Goal: Task Accomplishment & Management: Use online tool/utility

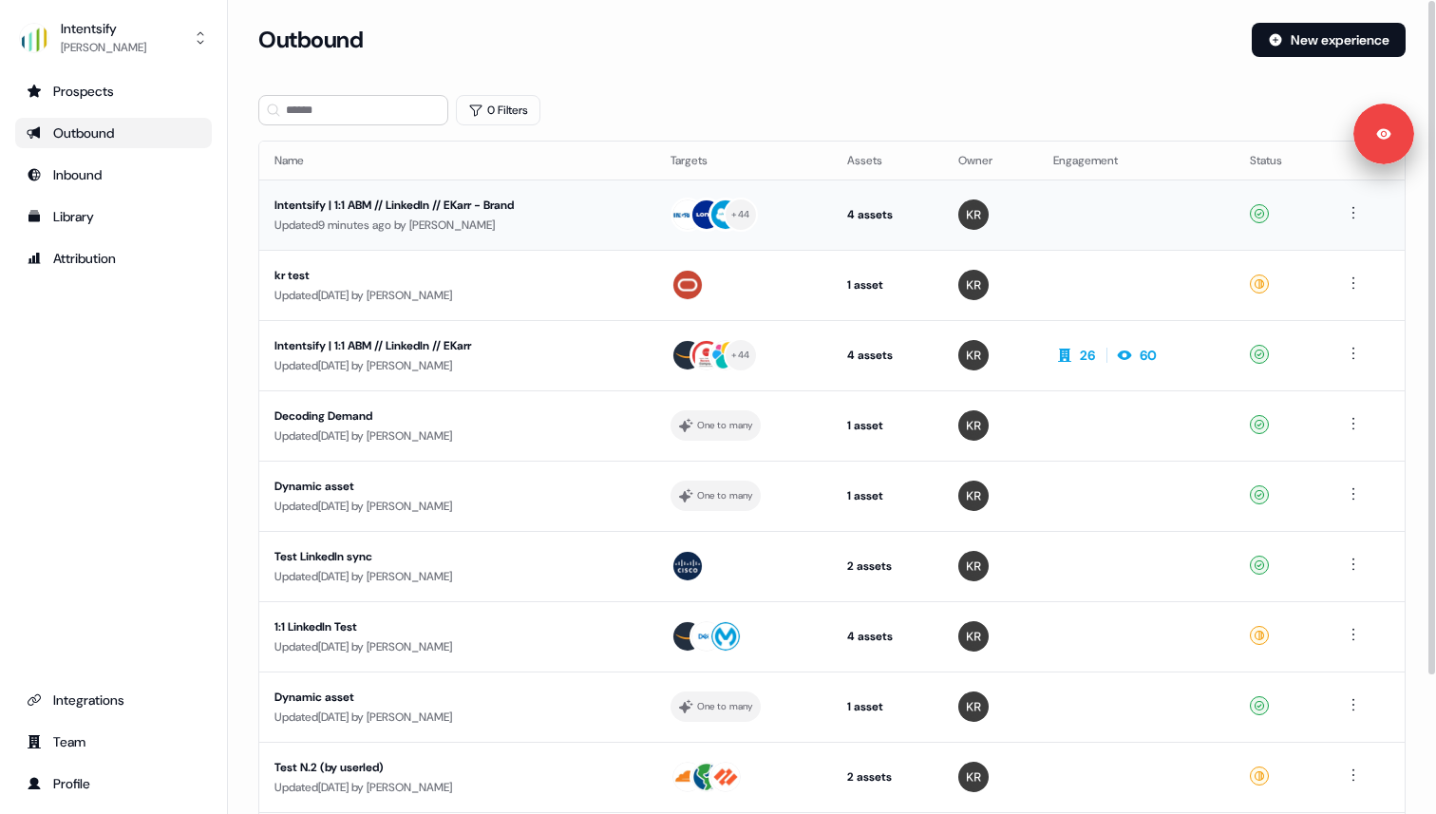
click at [467, 216] on div "Updated 9 minutes ago by [PERSON_NAME]" at bounding box center [457, 225] width 366 height 19
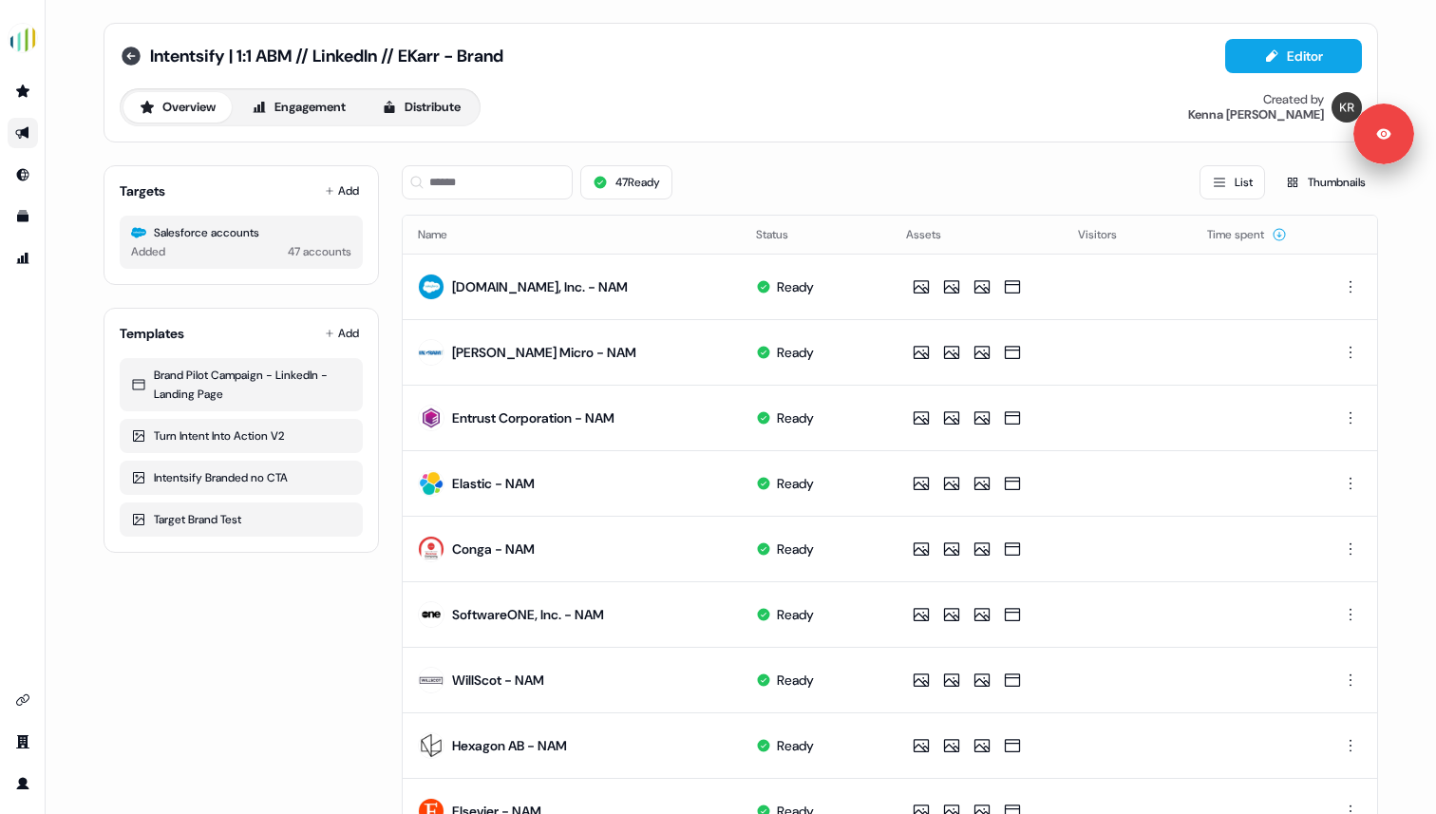
click at [126, 49] on icon at bounding box center [131, 56] width 19 height 19
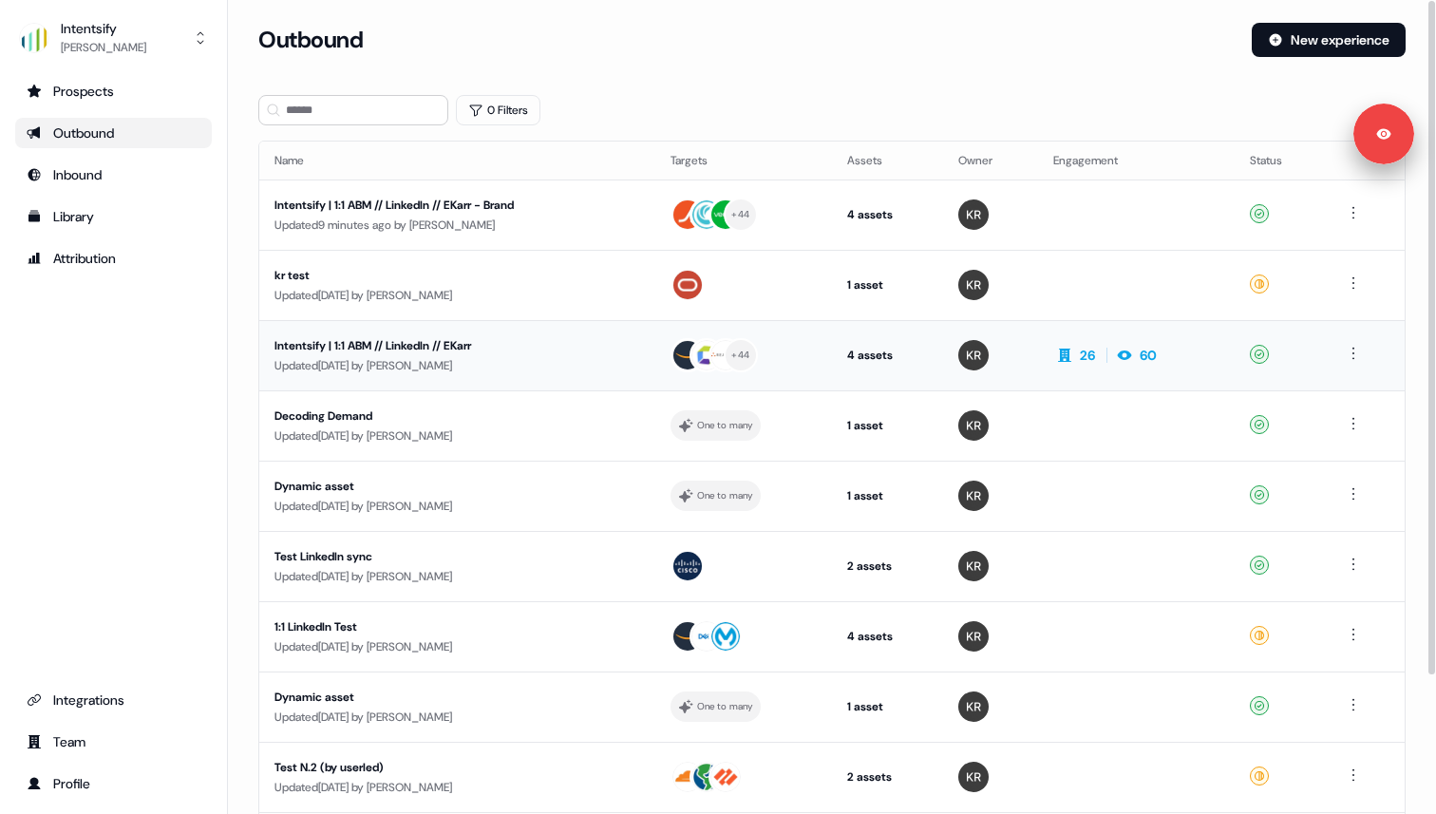
click at [551, 356] on div "Updated [DATE] by [PERSON_NAME]" at bounding box center [457, 365] width 366 height 19
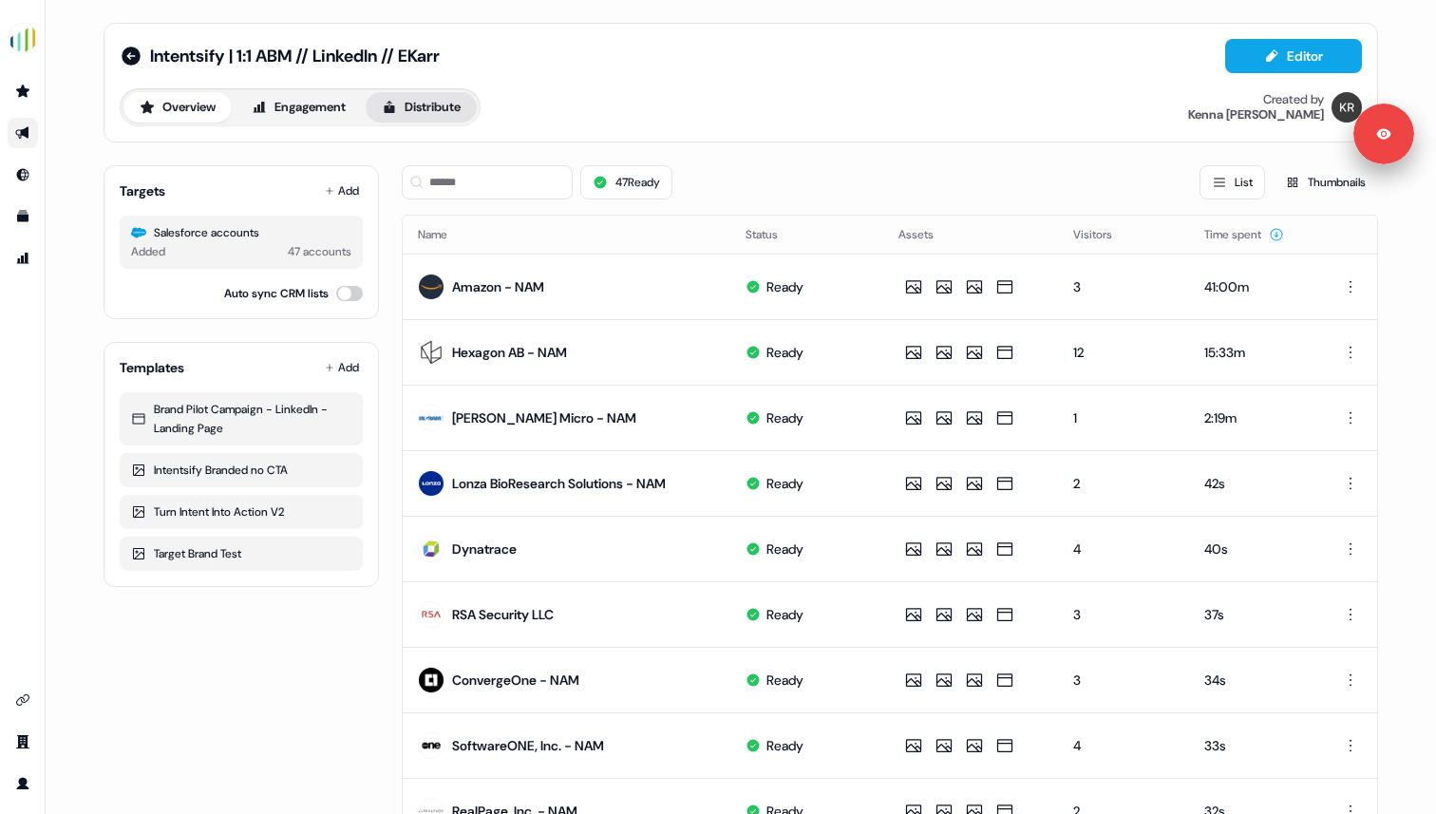
click at [413, 113] on button "Distribute" at bounding box center [421, 107] width 111 height 30
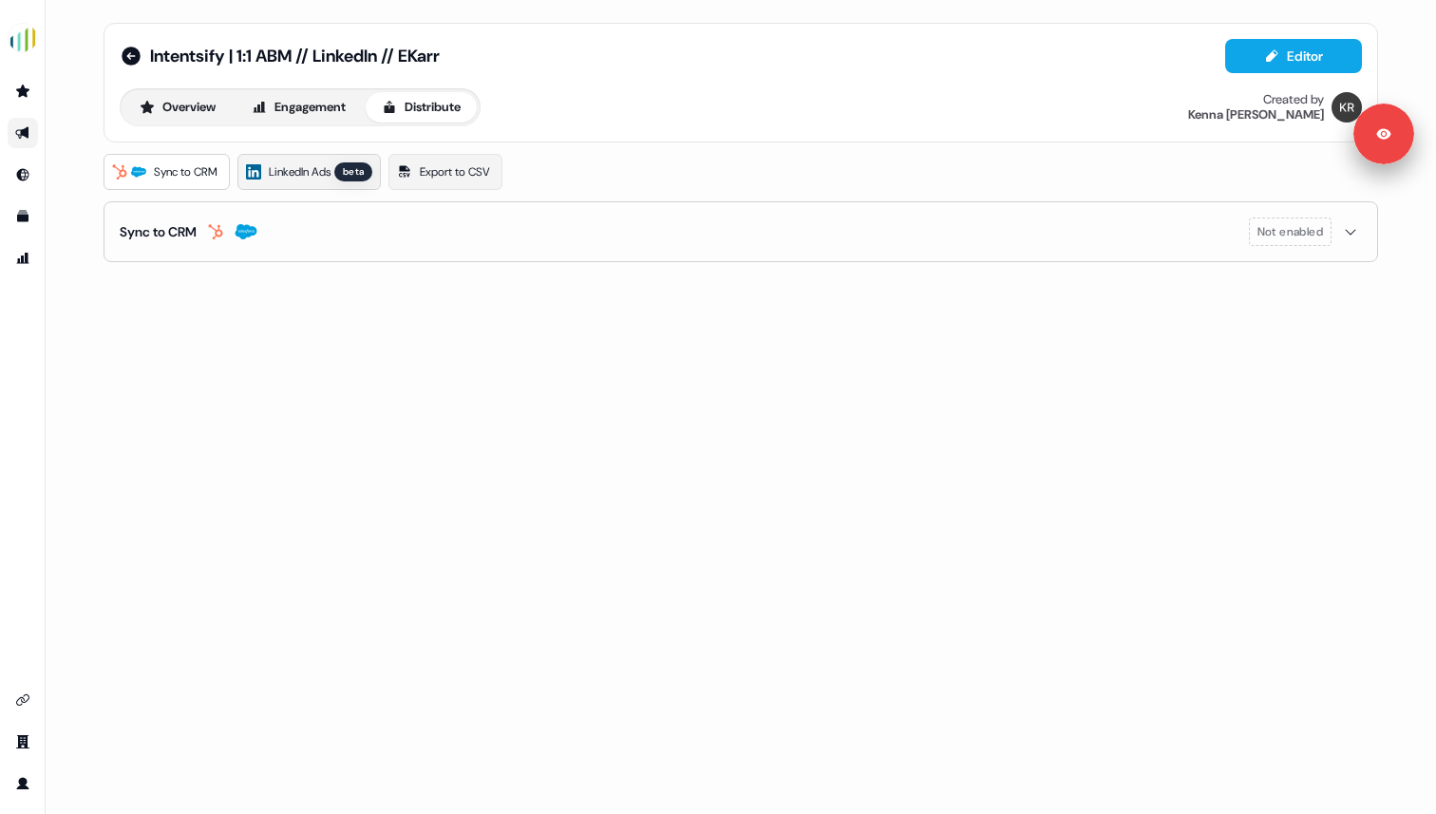
click at [309, 175] on span "LinkedIn Ads" at bounding box center [300, 171] width 62 height 19
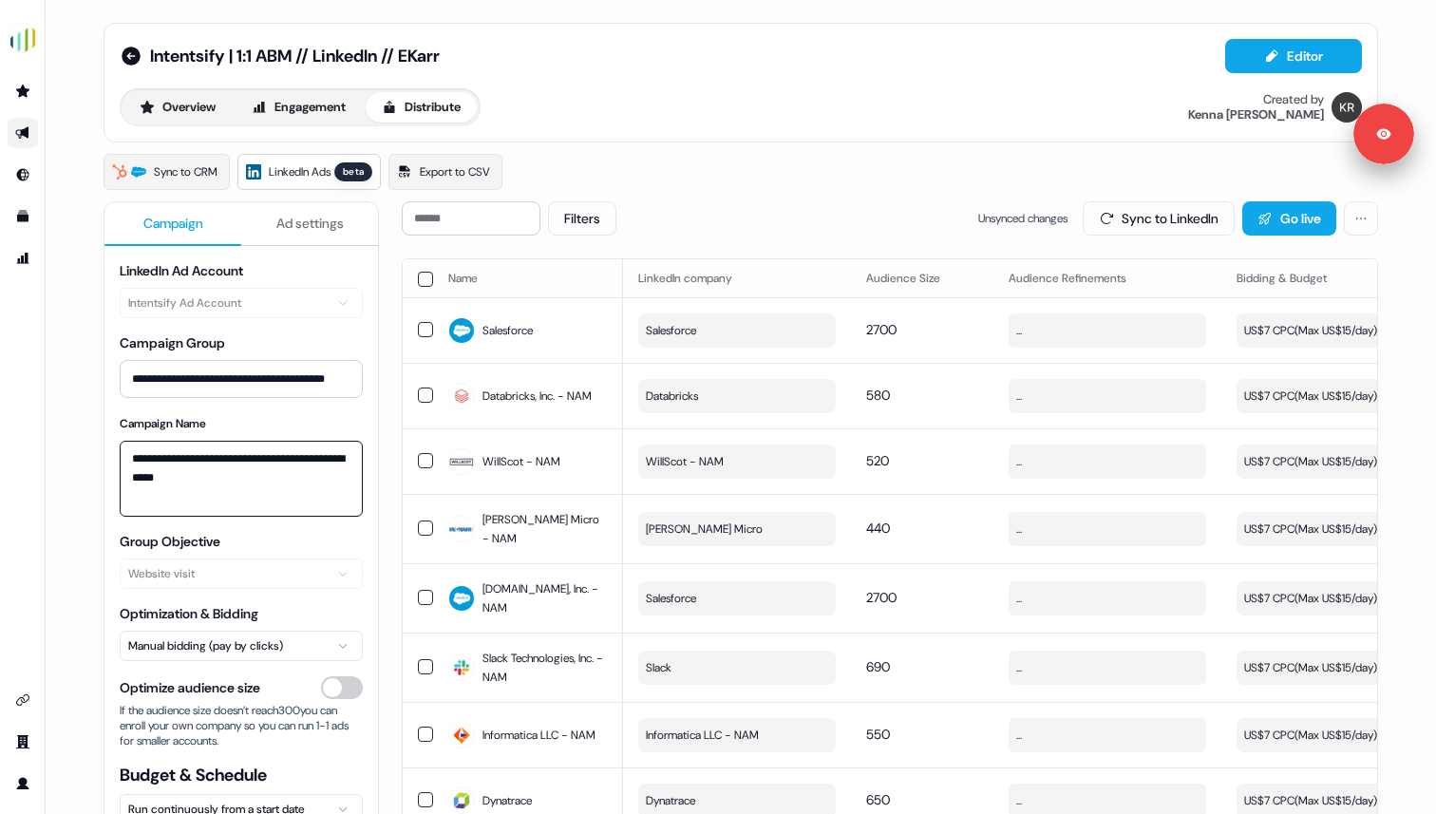
click at [267, 474] on textarea "**********" at bounding box center [241, 479] width 243 height 76
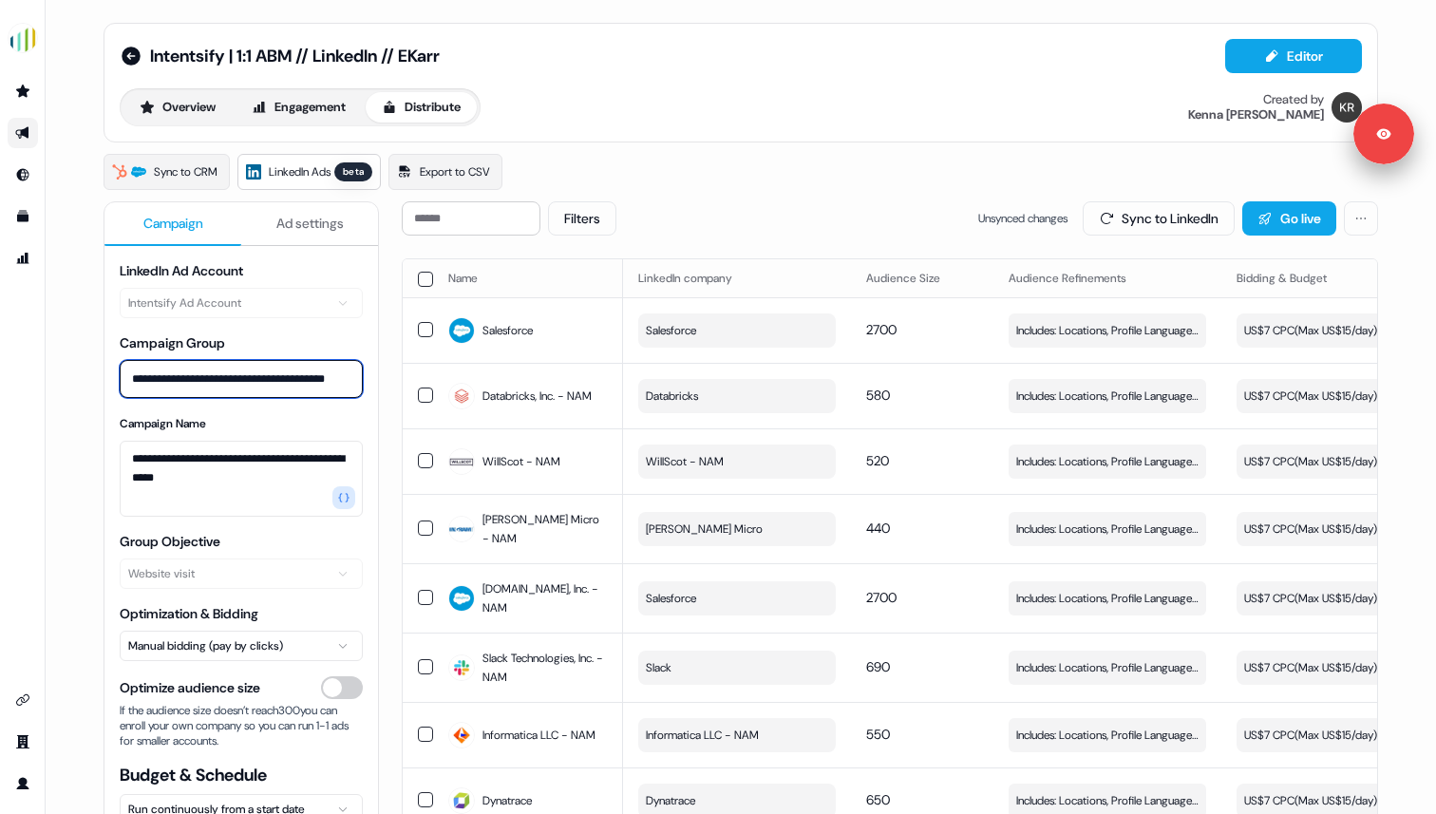
click at [267, 382] on input "**********" at bounding box center [241, 379] width 243 height 38
click at [294, 233] on button "Ad settings" at bounding box center [309, 224] width 137 height 44
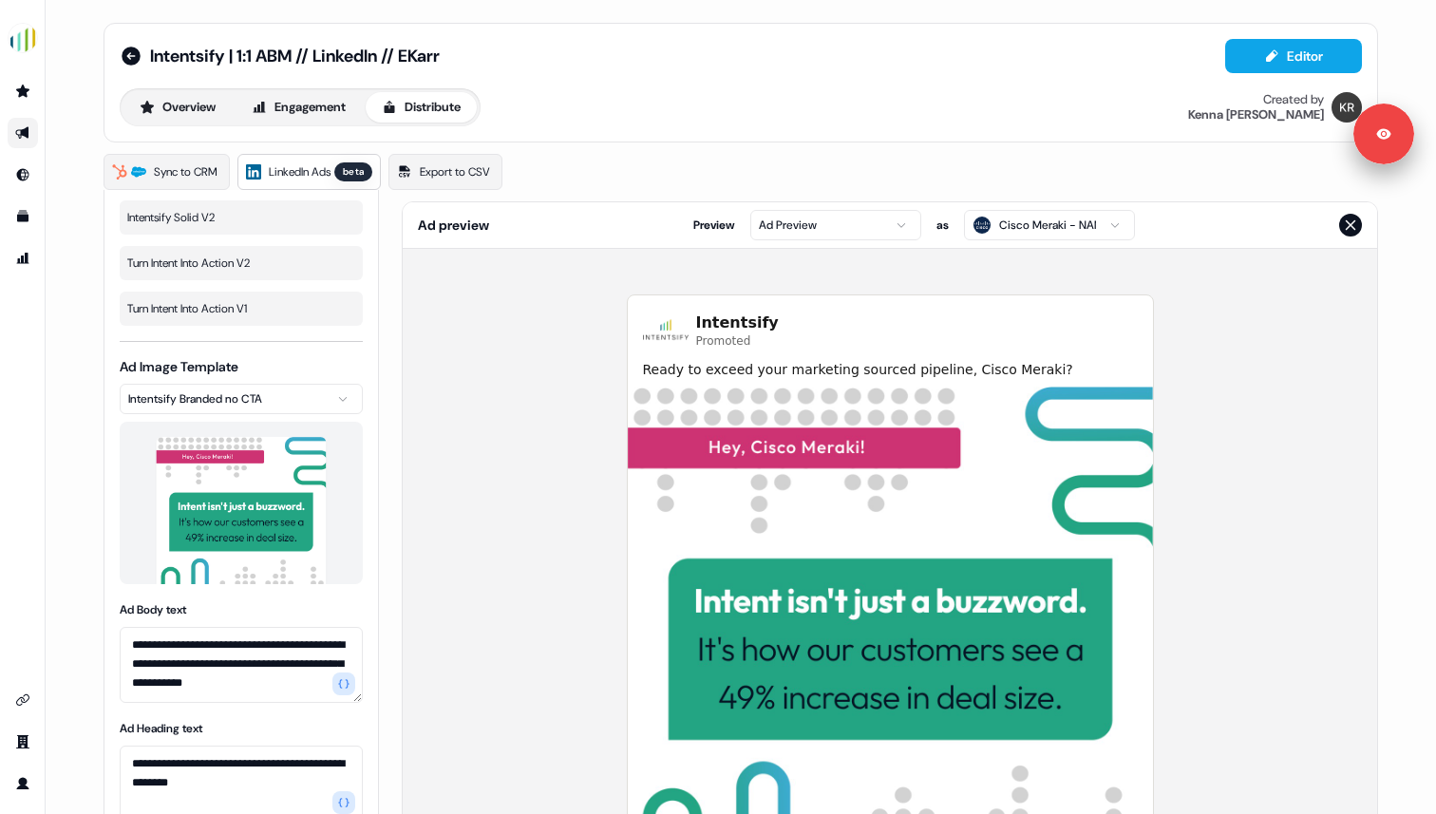
scroll to position [316, 0]
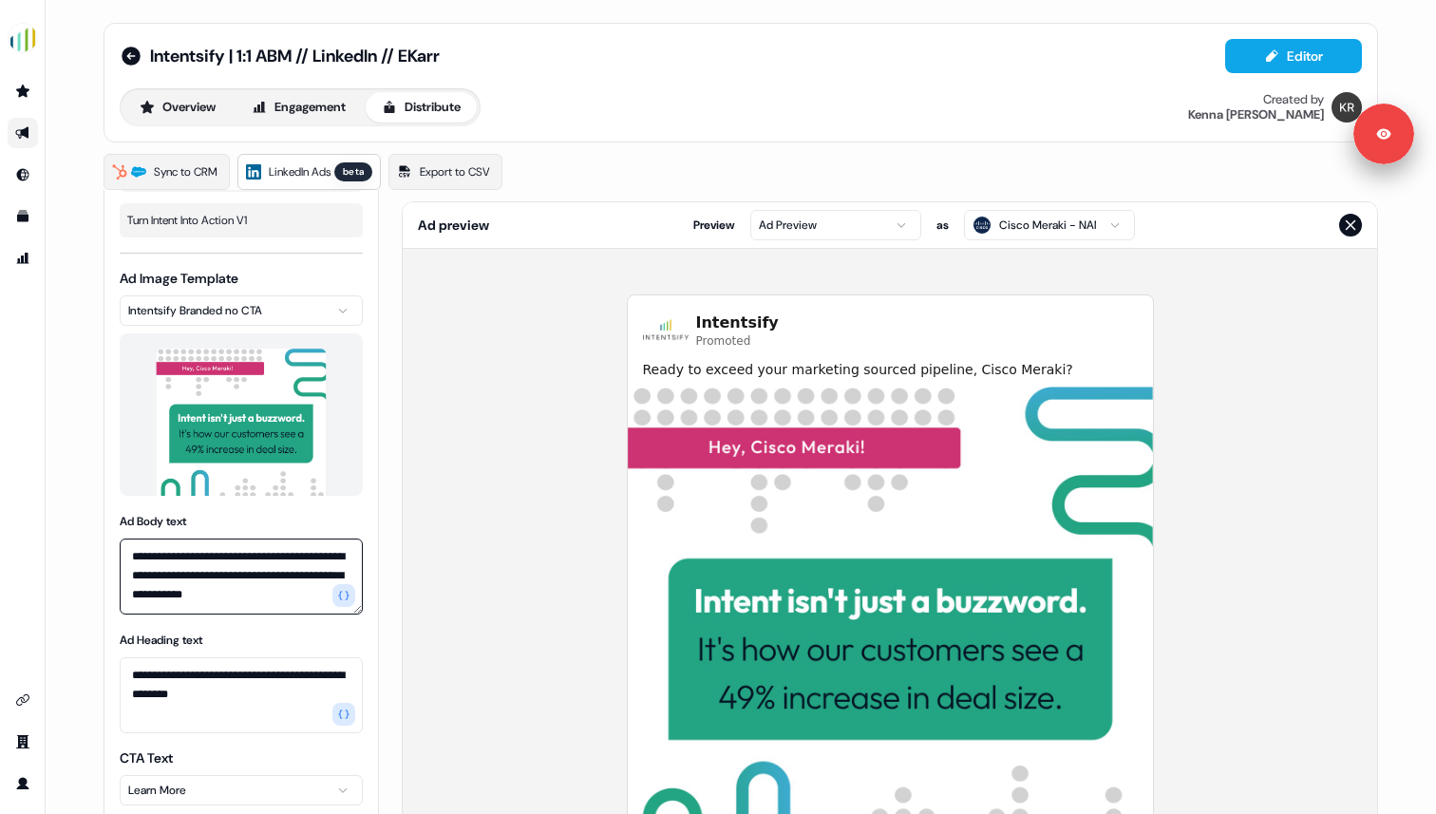
click at [225, 579] on textarea "**********" at bounding box center [241, 576] width 243 height 76
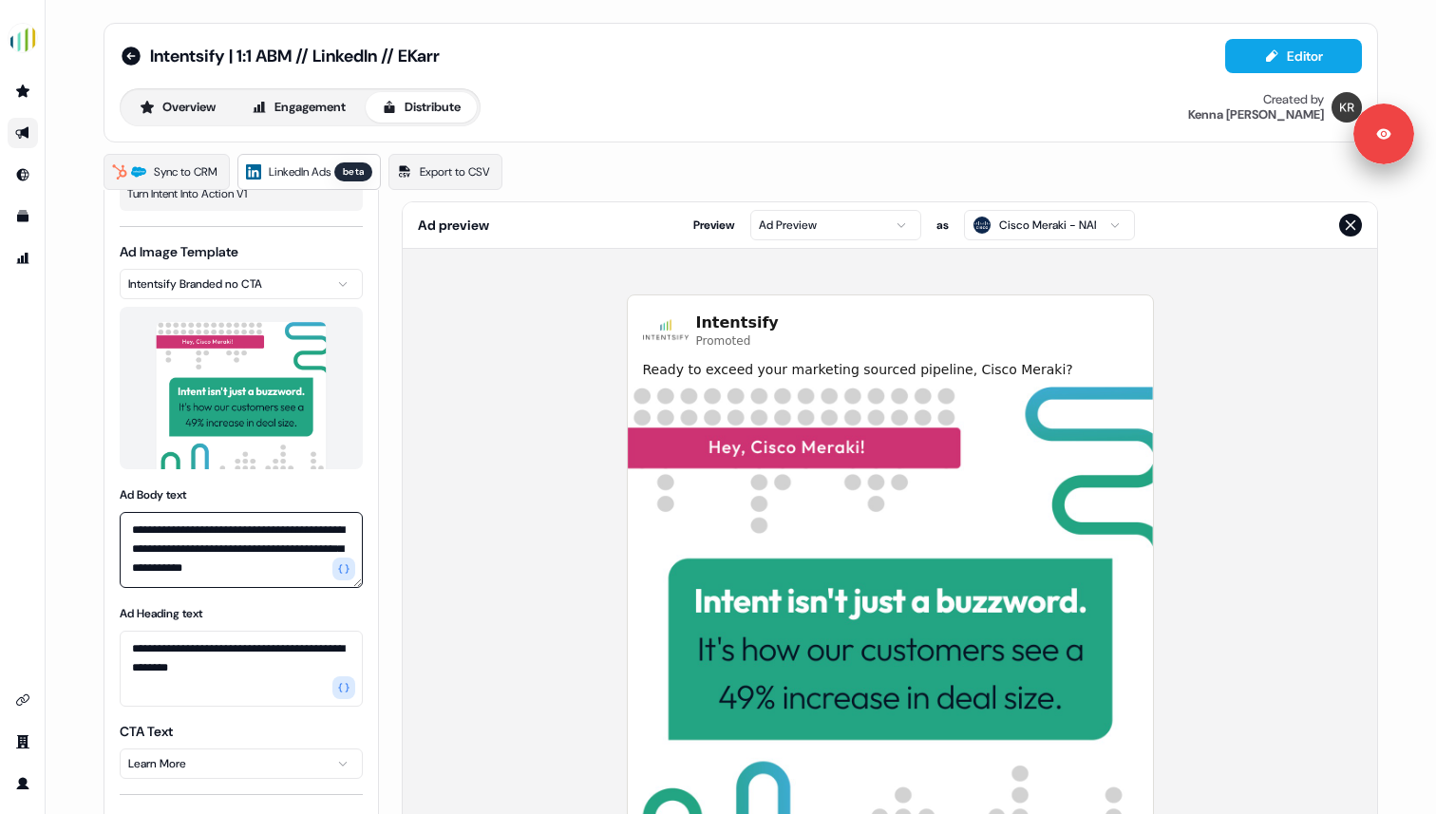
scroll to position [36, 0]
click at [214, 653] on textarea "**********" at bounding box center [241, 668] width 243 height 76
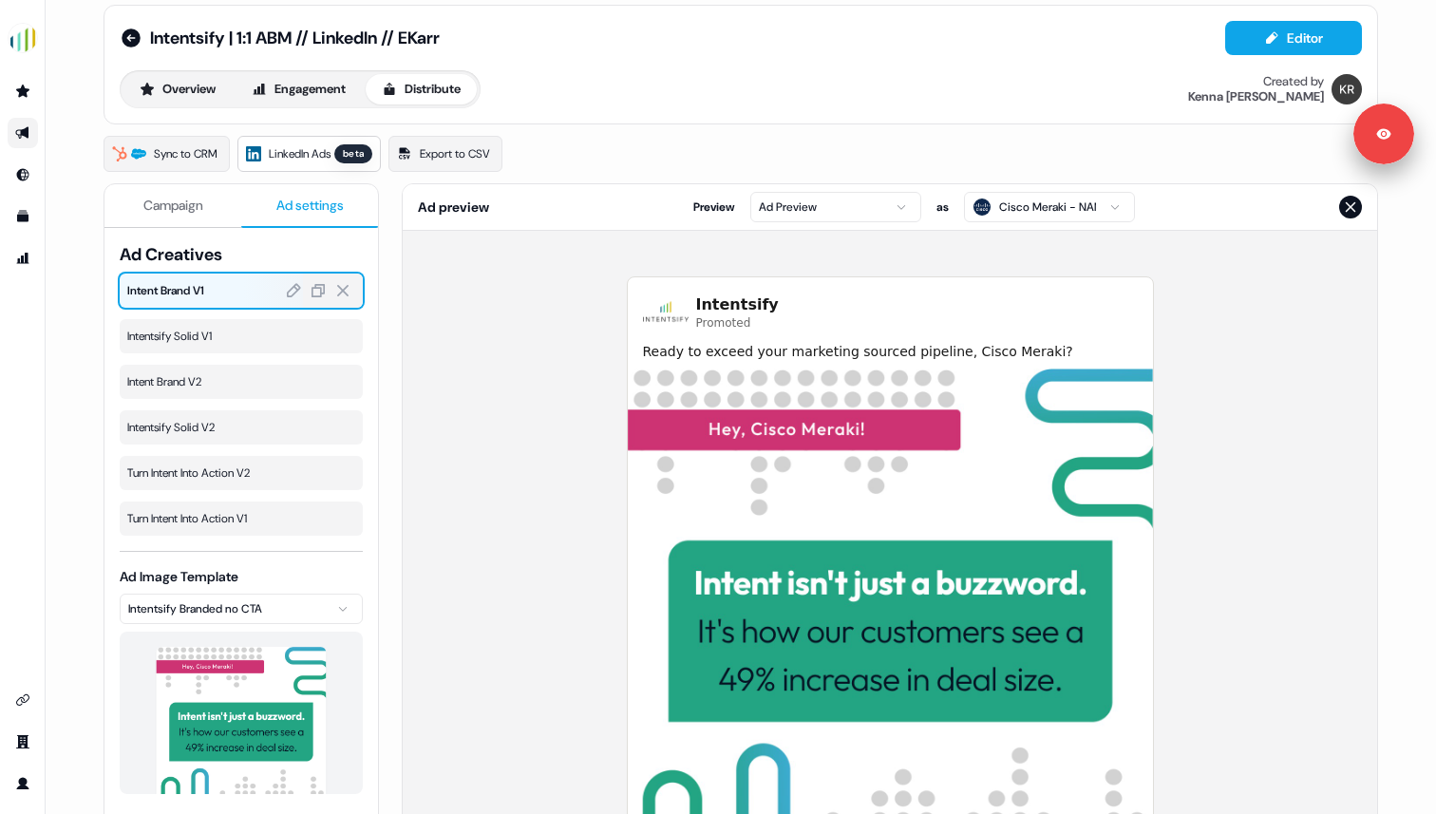
scroll to position [0, 0]
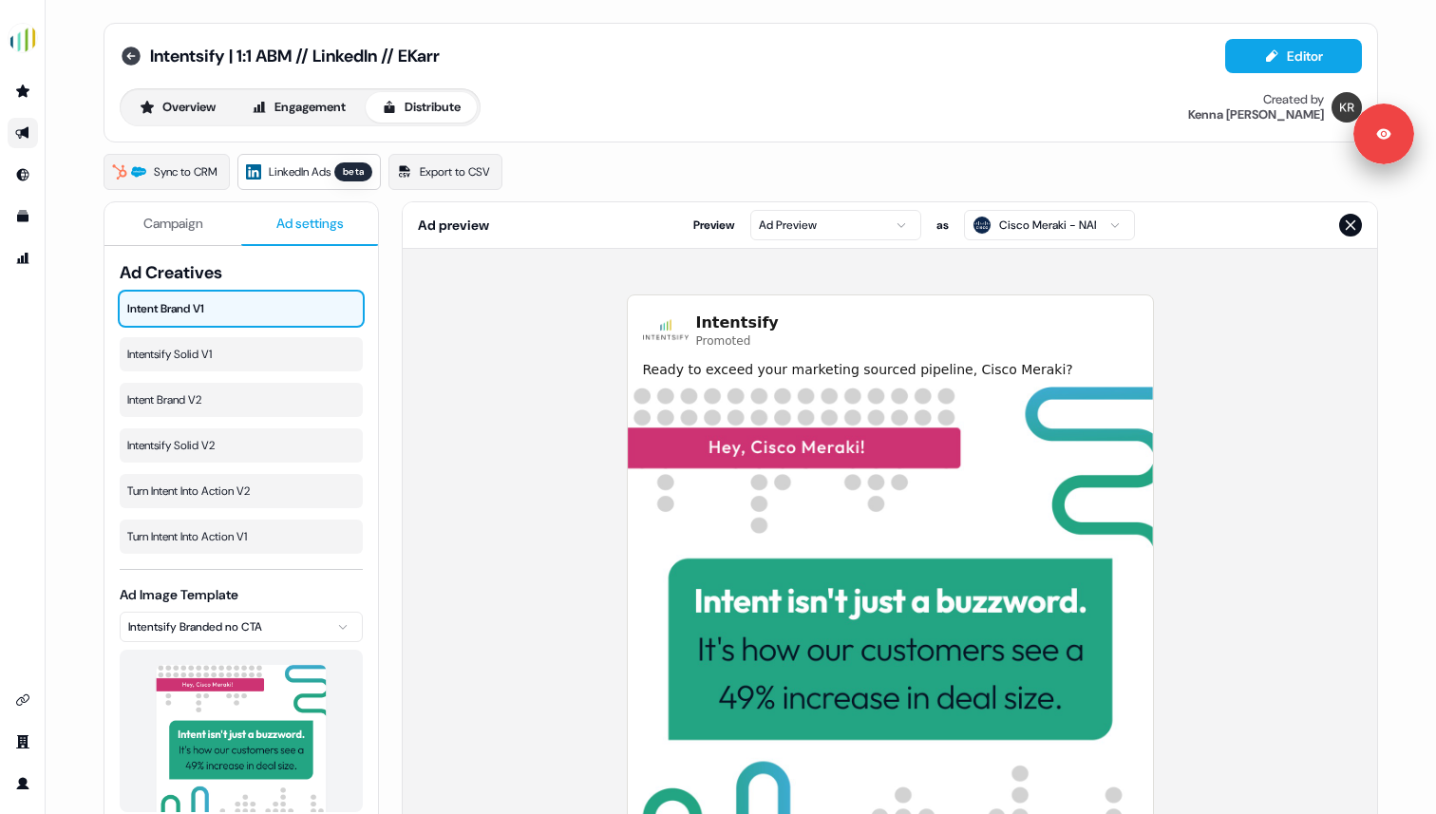
click at [133, 56] on icon at bounding box center [131, 56] width 19 height 19
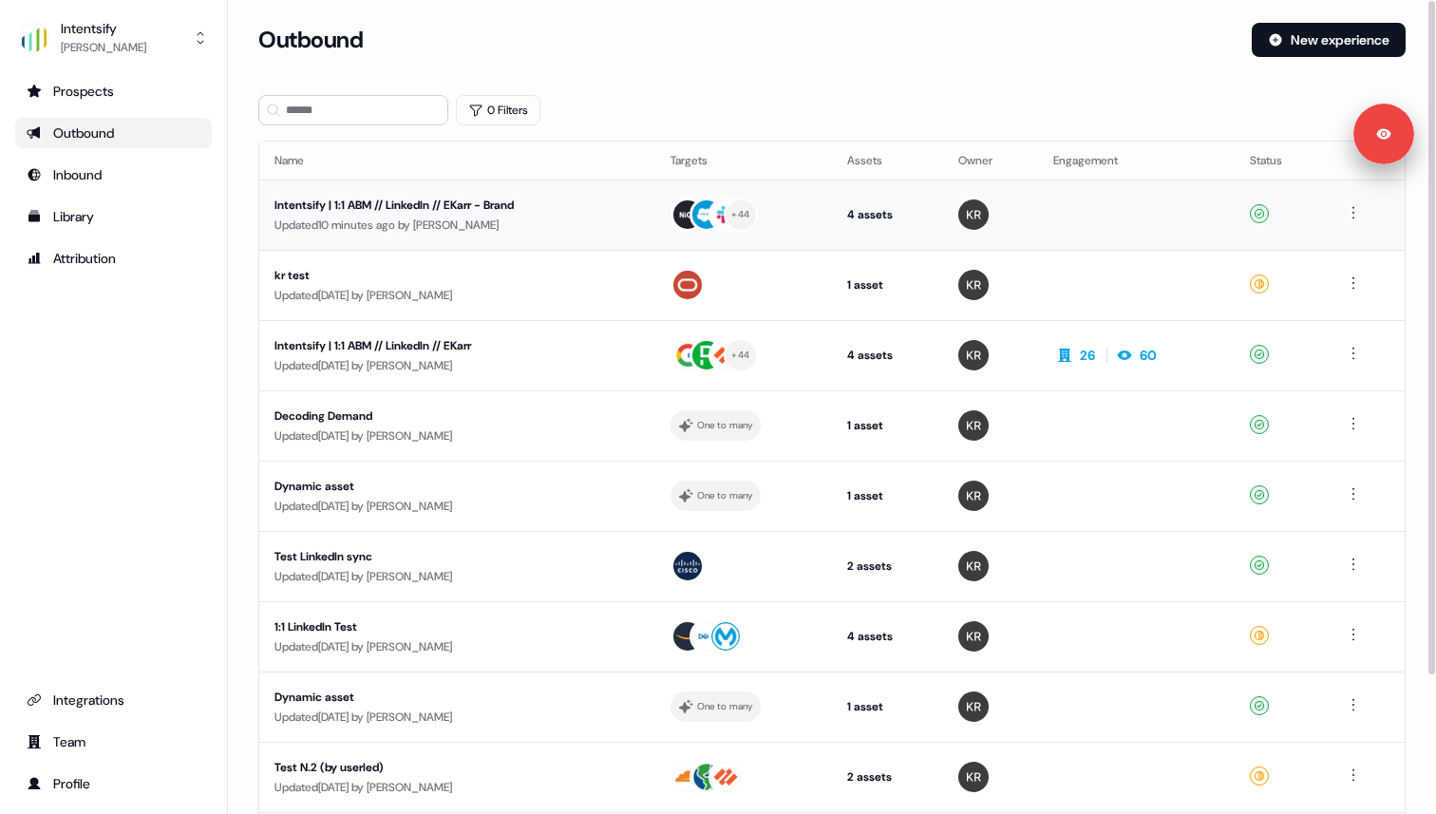
click at [359, 216] on div "Updated 10 minutes ago by [PERSON_NAME]" at bounding box center [457, 225] width 366 height 19
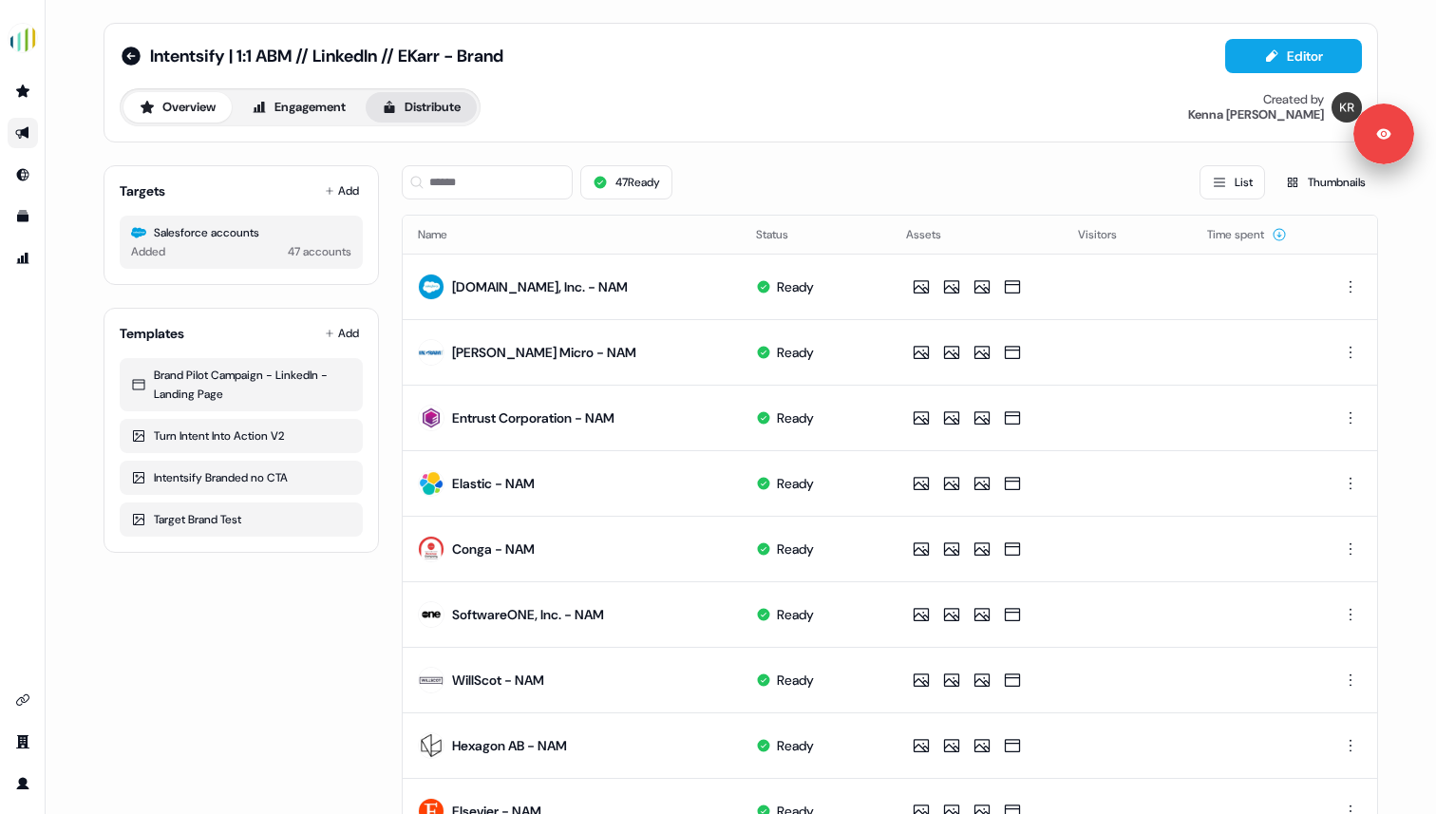
click at [412, 109] on button "Distribute" at bounding box center [421, 107] width 111 height 30
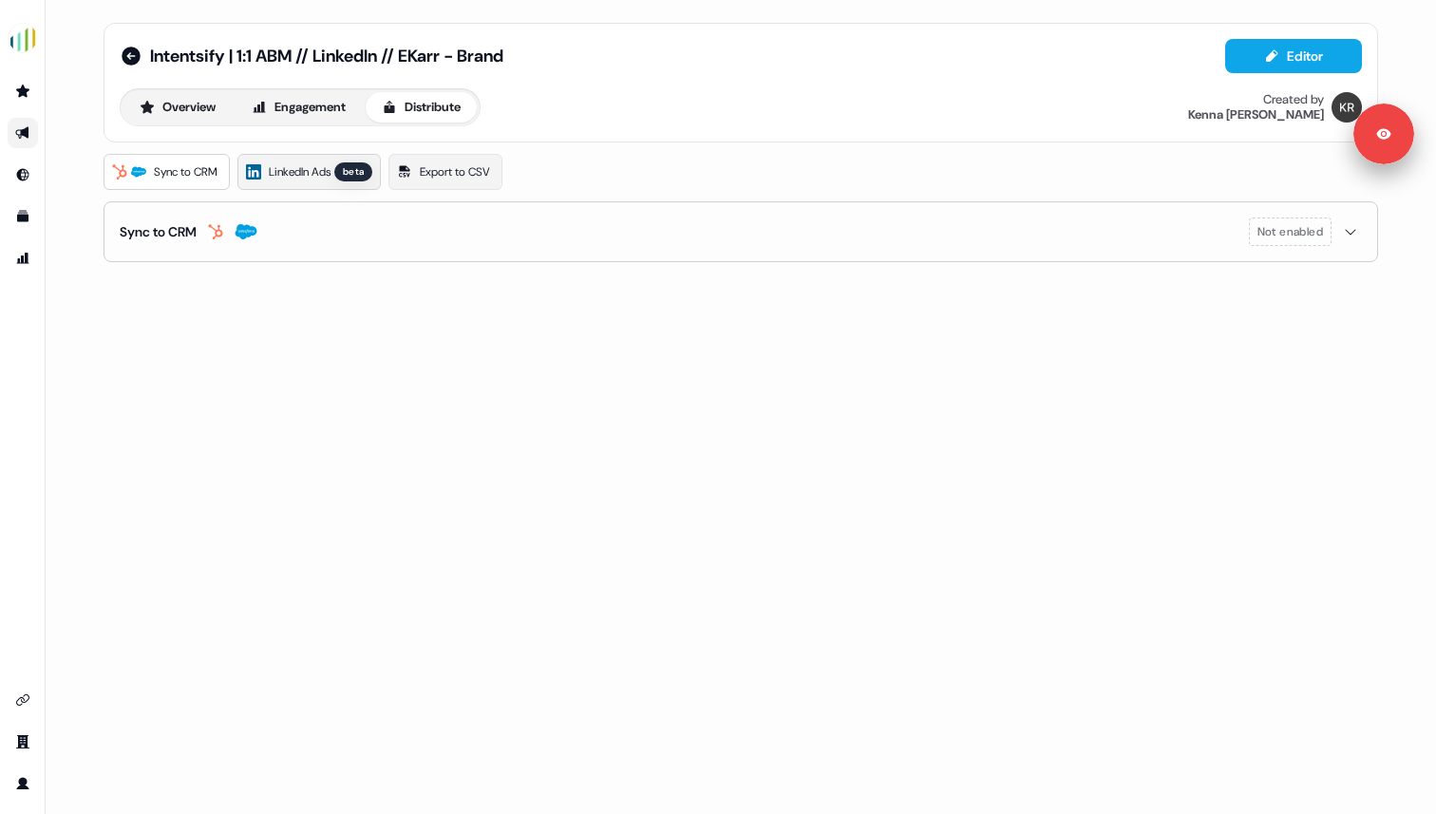
click at [330, 175] on span "LinkedIn Ads" at bounding box center [300, 171] width 62 height 19
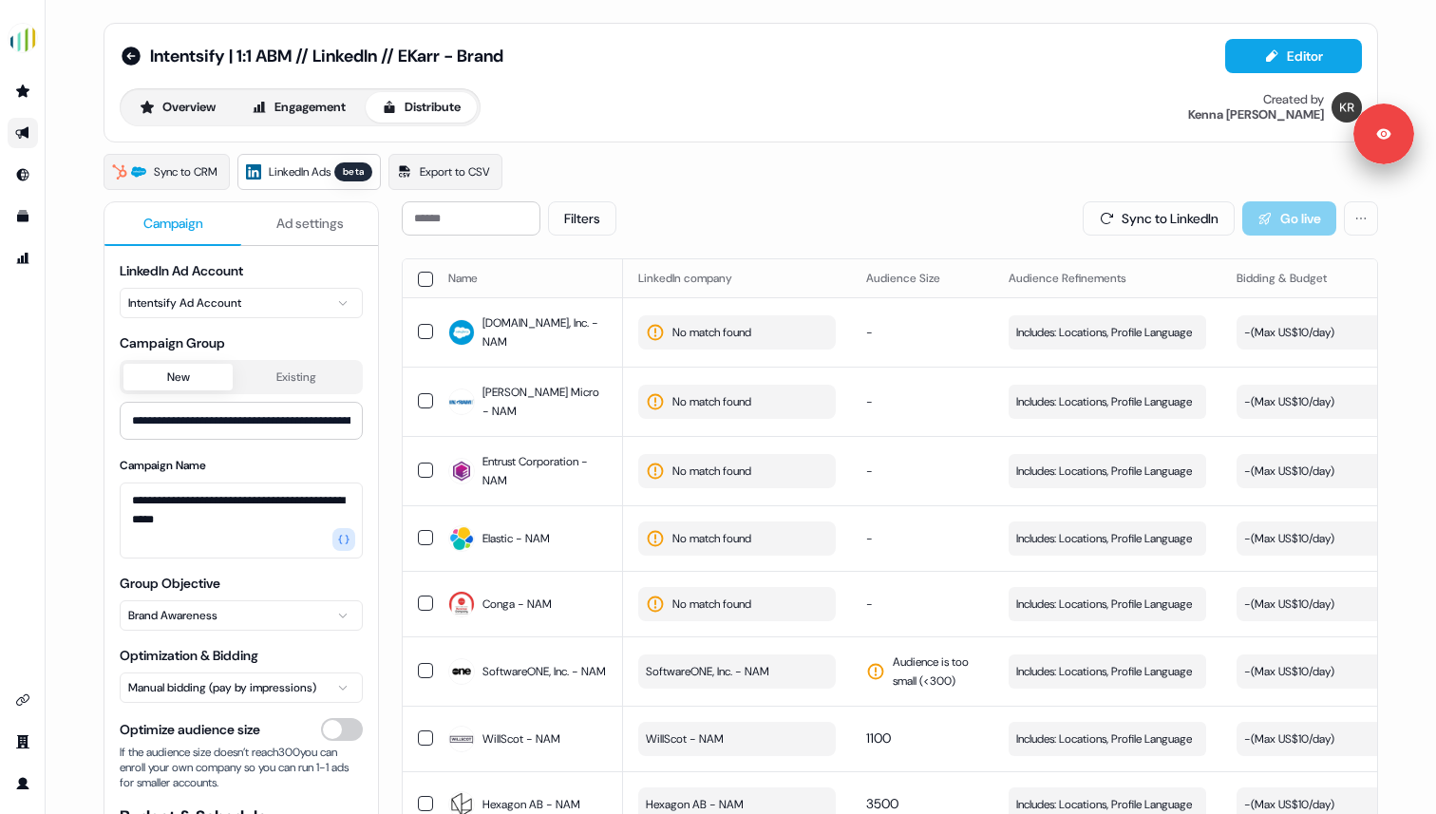
click at [265, 224] on button "Ad settings" at bounding box center [309, 224] width 137 height 44
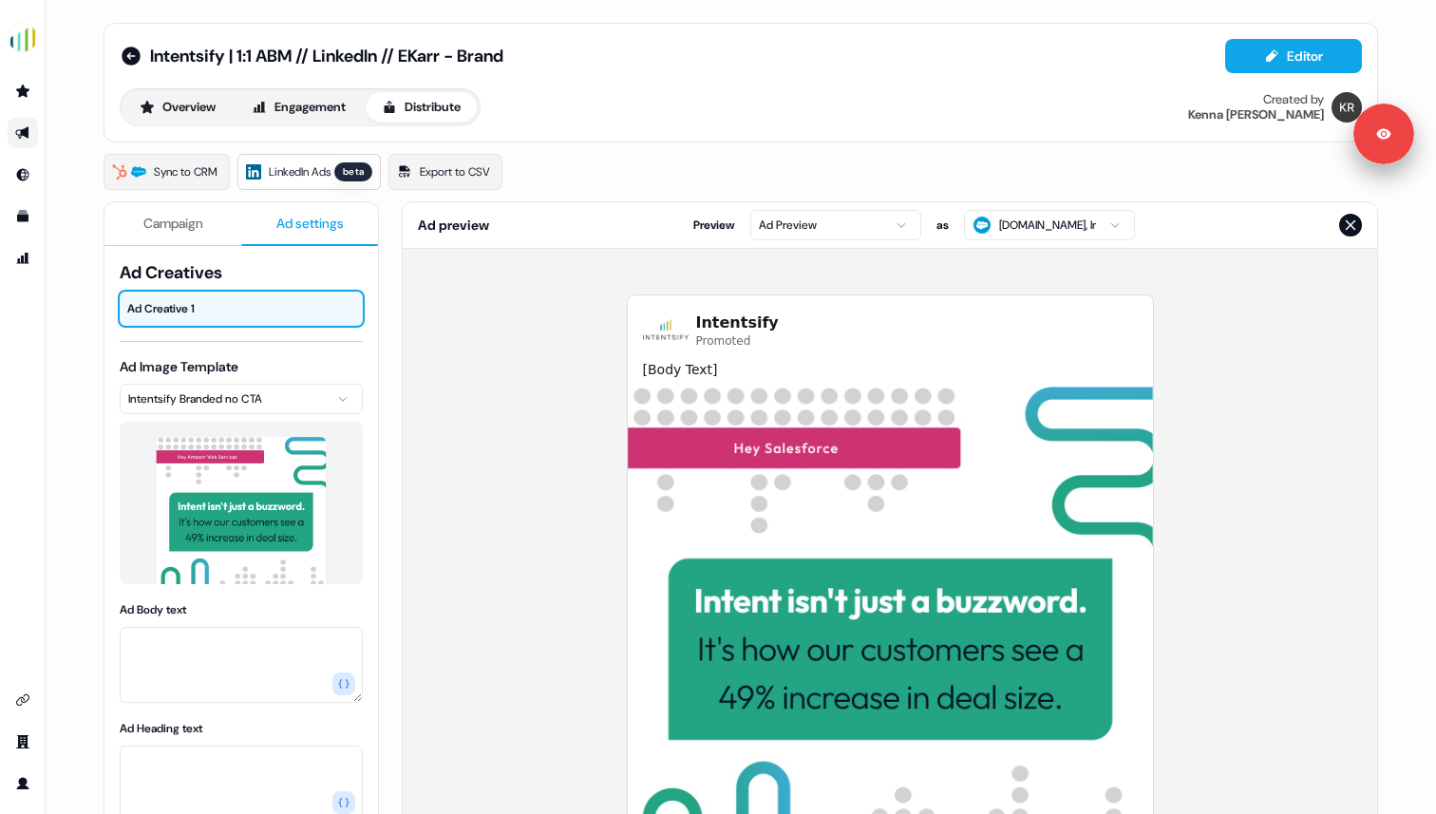
scroll to position [47, 0]
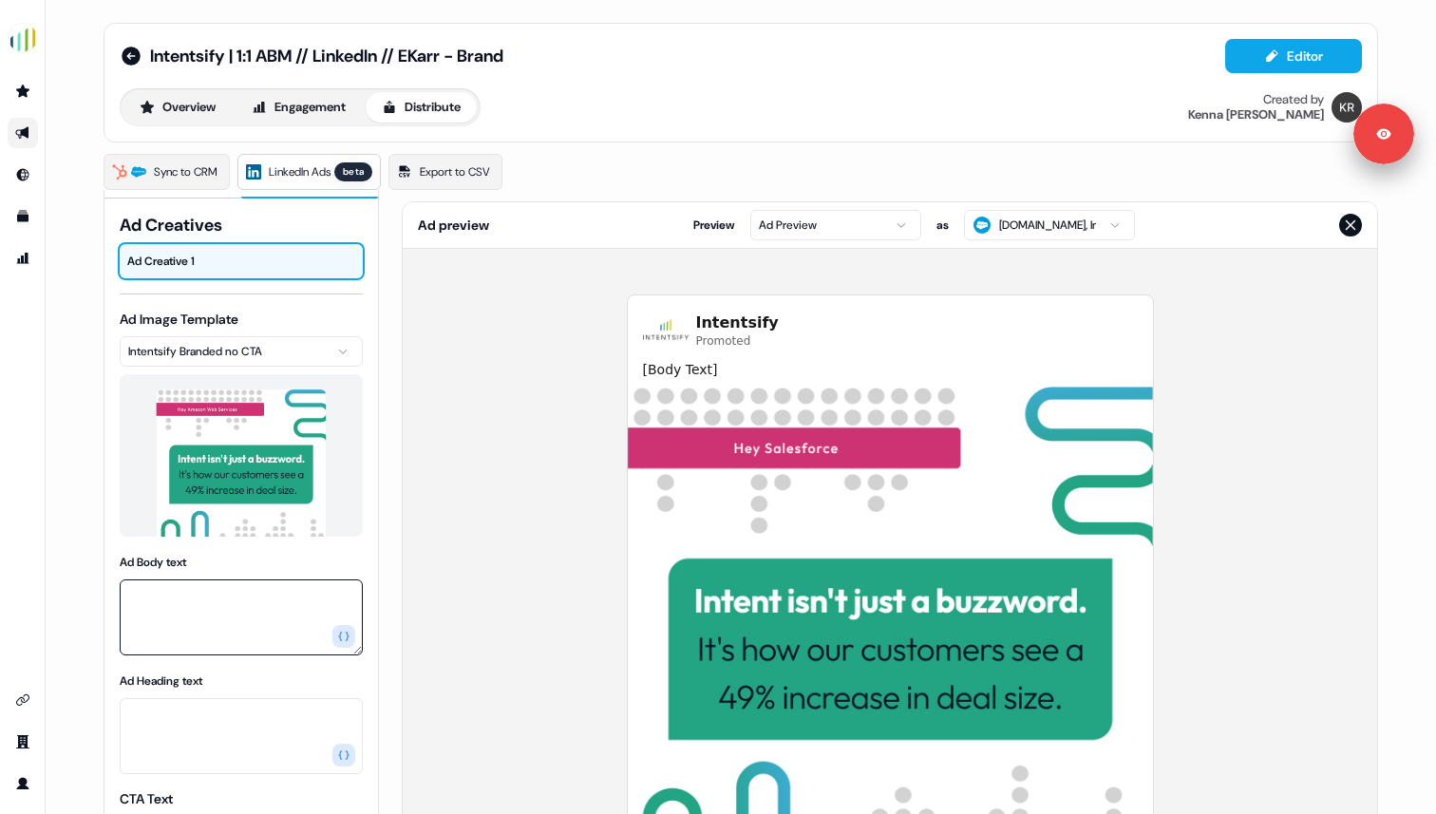
click at [138, 611] on textarea "Ad Body text" at bounding box center [241, 617] width 243 height 76
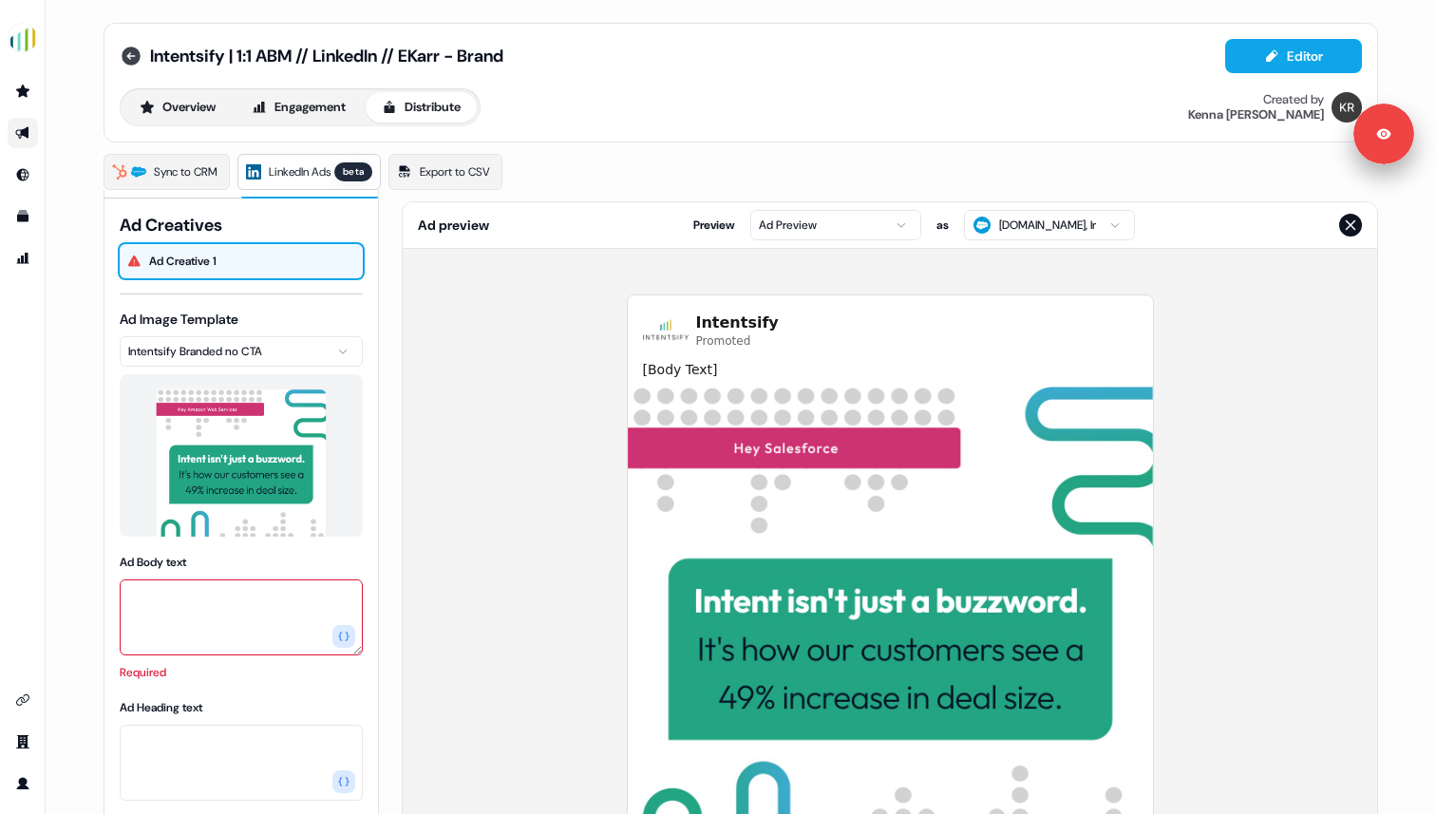
click at [125, 59] on icon at bounding box center [131, 56] width 19 height 19
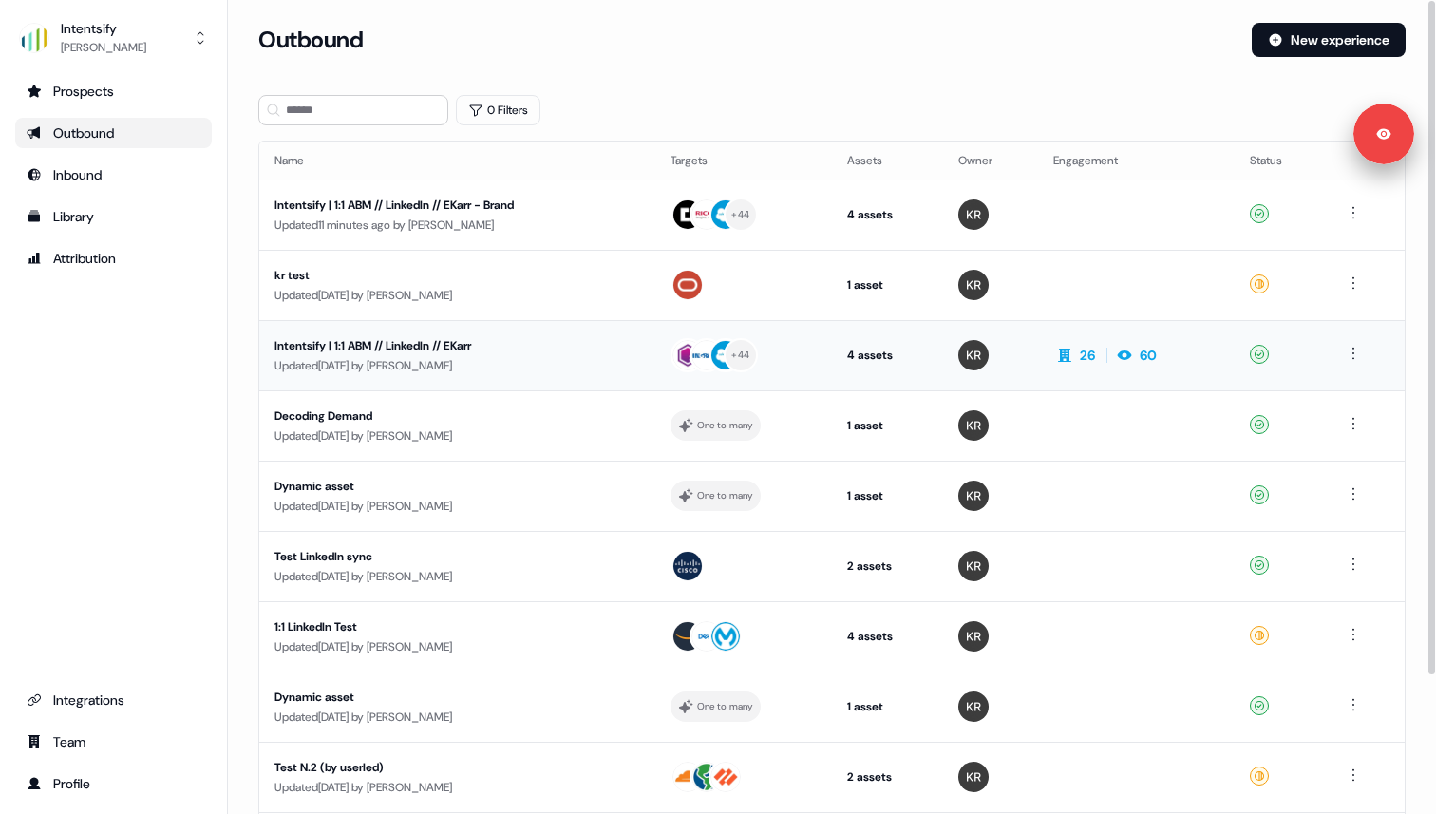
click at [495, 350] on div "Intentsify | 1:1 ABM // LinkedIn // EKarr" at bounding box center [453, 345] width 359 height 19
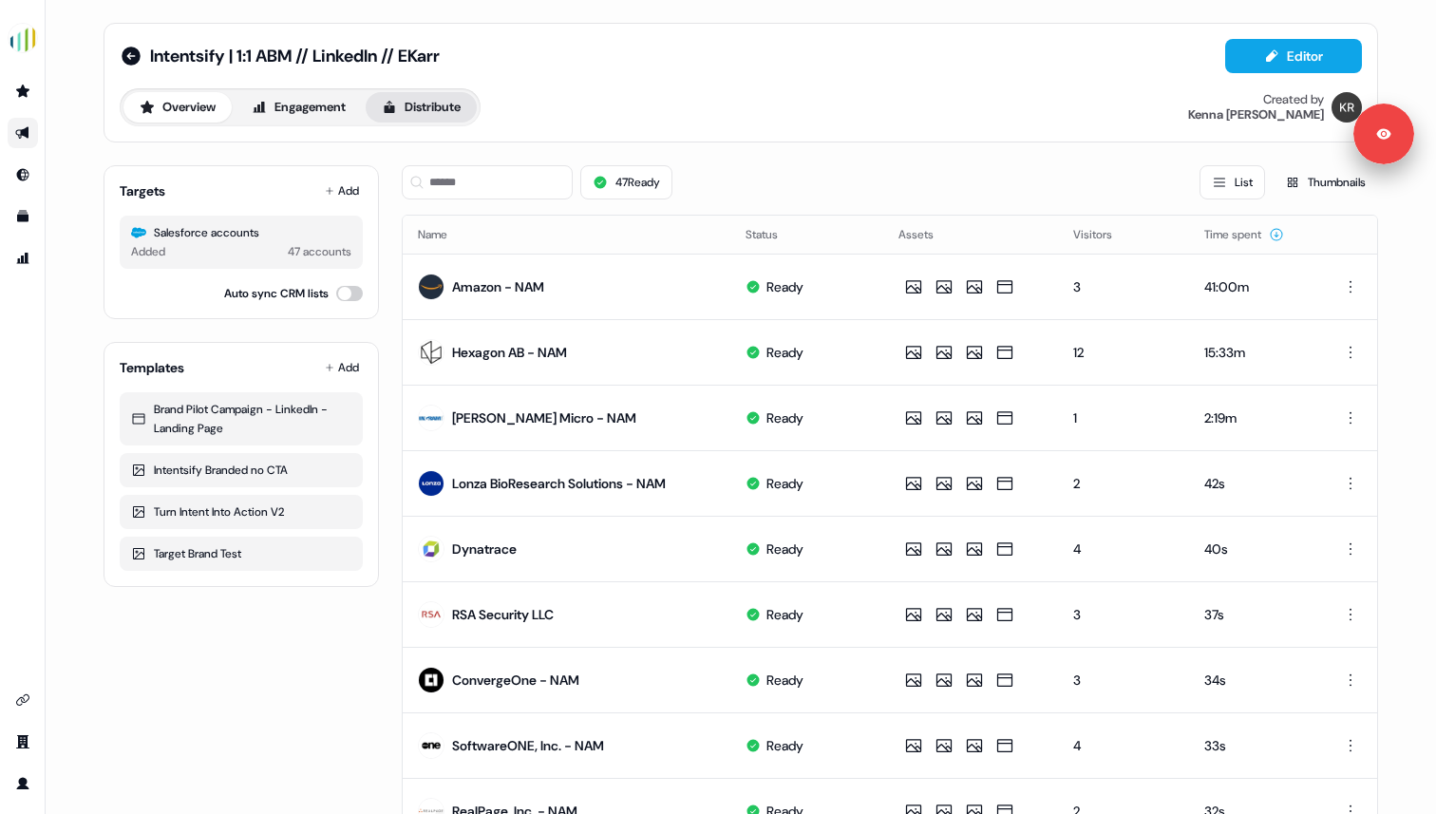
click at [397, 105] on icon at bounding box center [389, 107] width 15 height 15
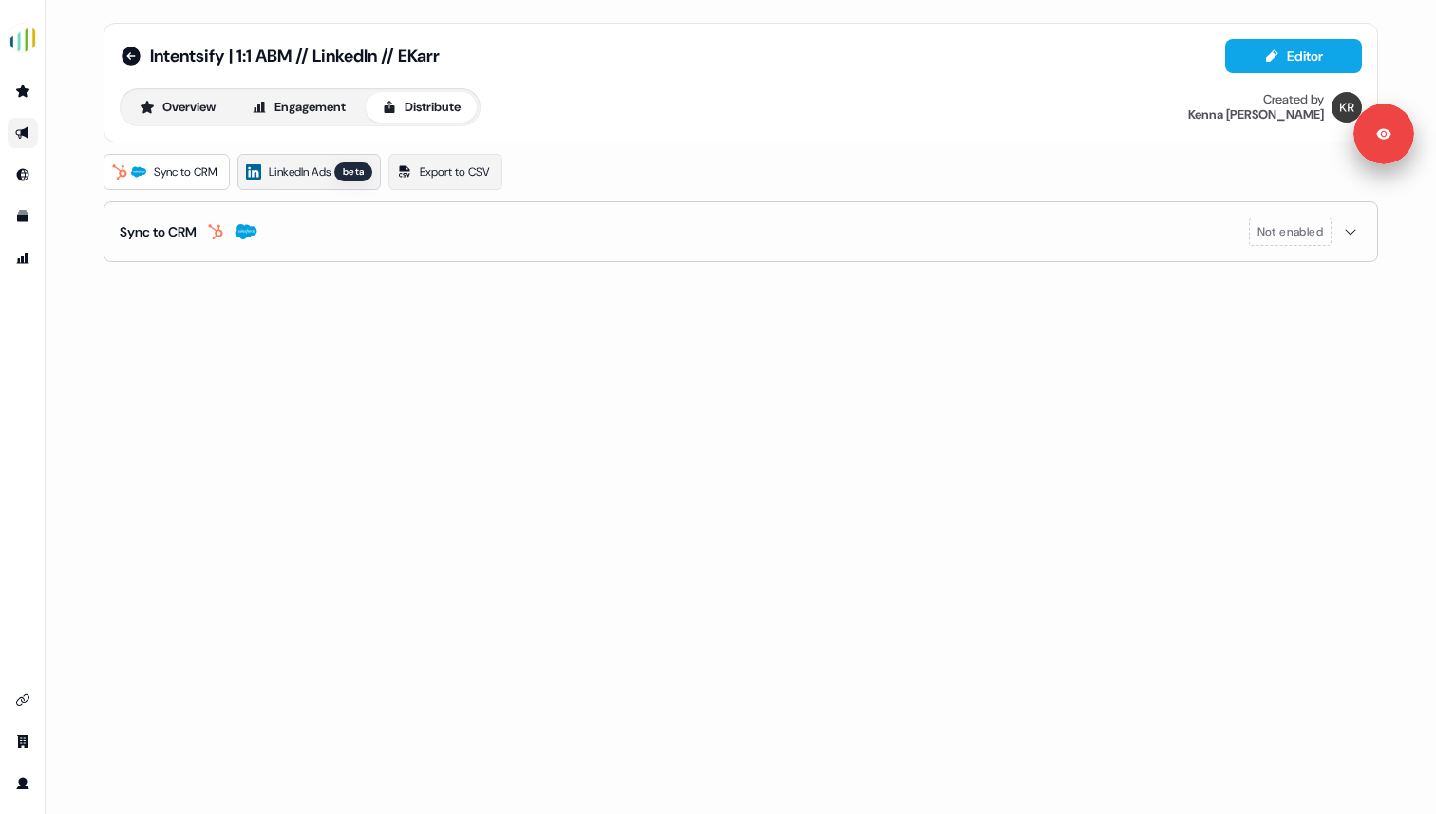
click at [309, 177] on span "LinkedIn Ads" at bounding box center [300, 171] width 62 height 19
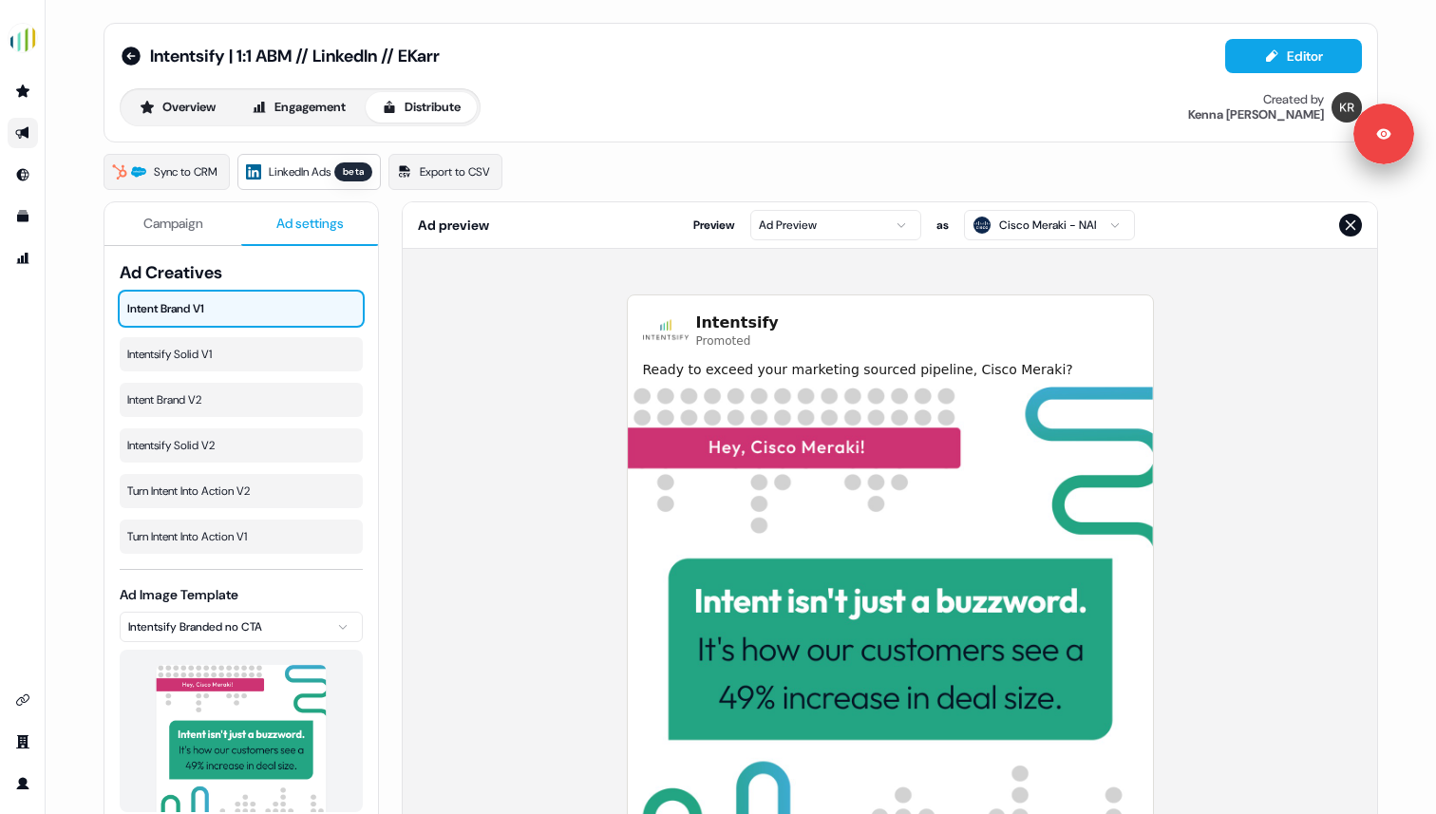
click at [290, 222] on span "Ad settings" at bounding box center [309, 223] width 67 height 19
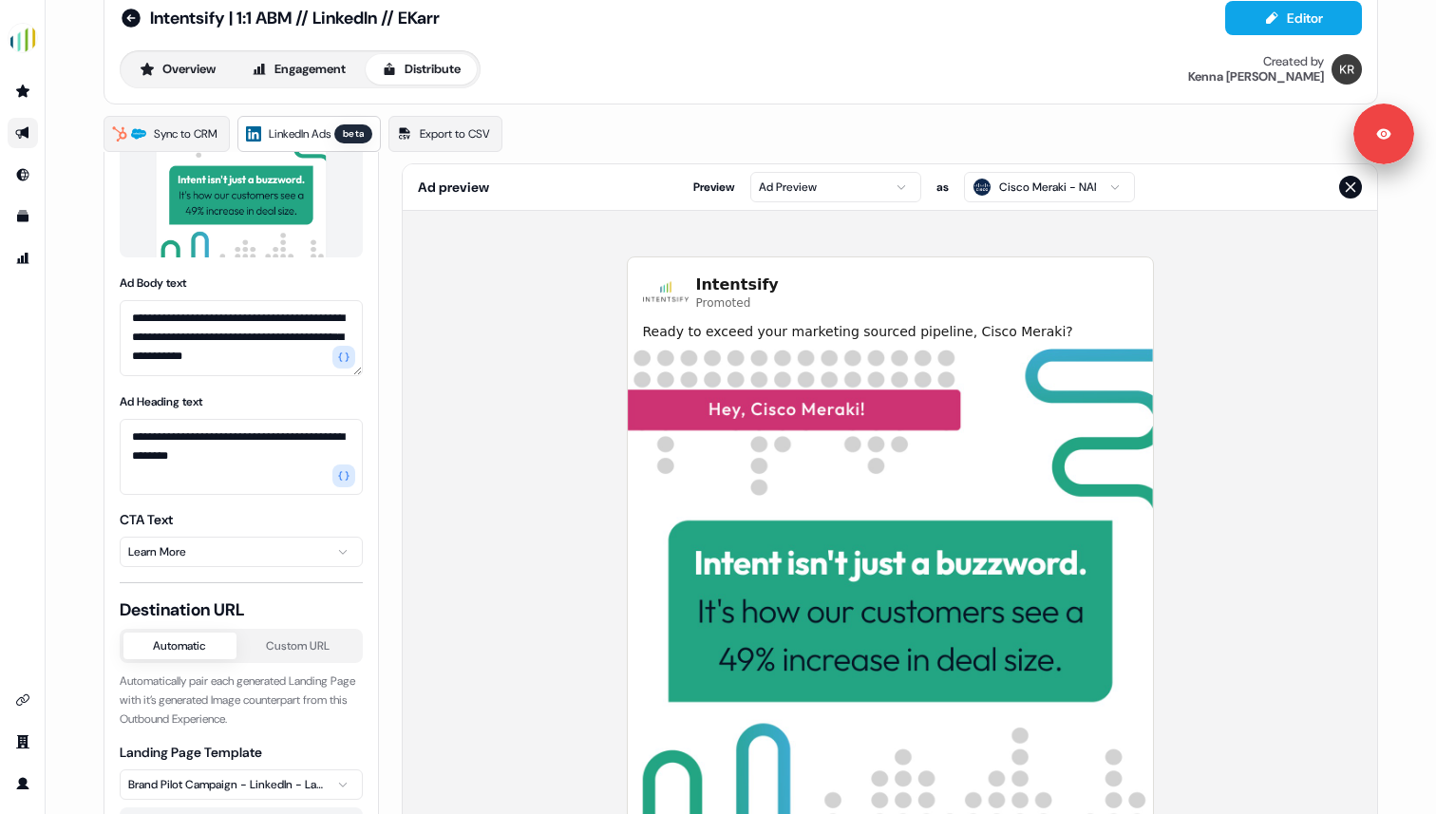
scroll to position [29, 0]
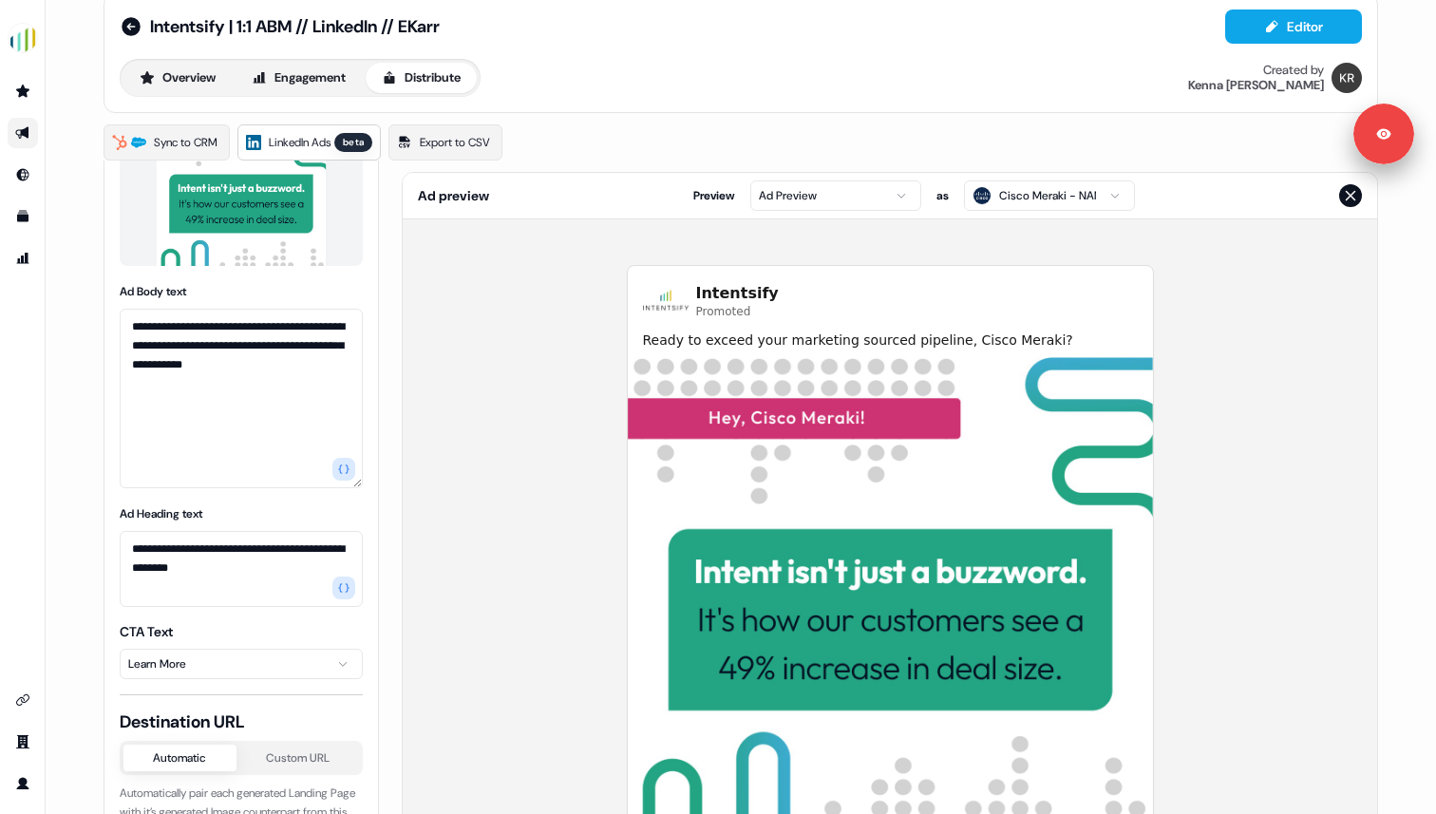
drag, startPoint x: 354, startPoint y: 380, endPoint x: 347, endPoint y: 483, distance: 103.8
click at [347, 483] on textarea "**********" at bounding box center [241, 398] width 243 height 179
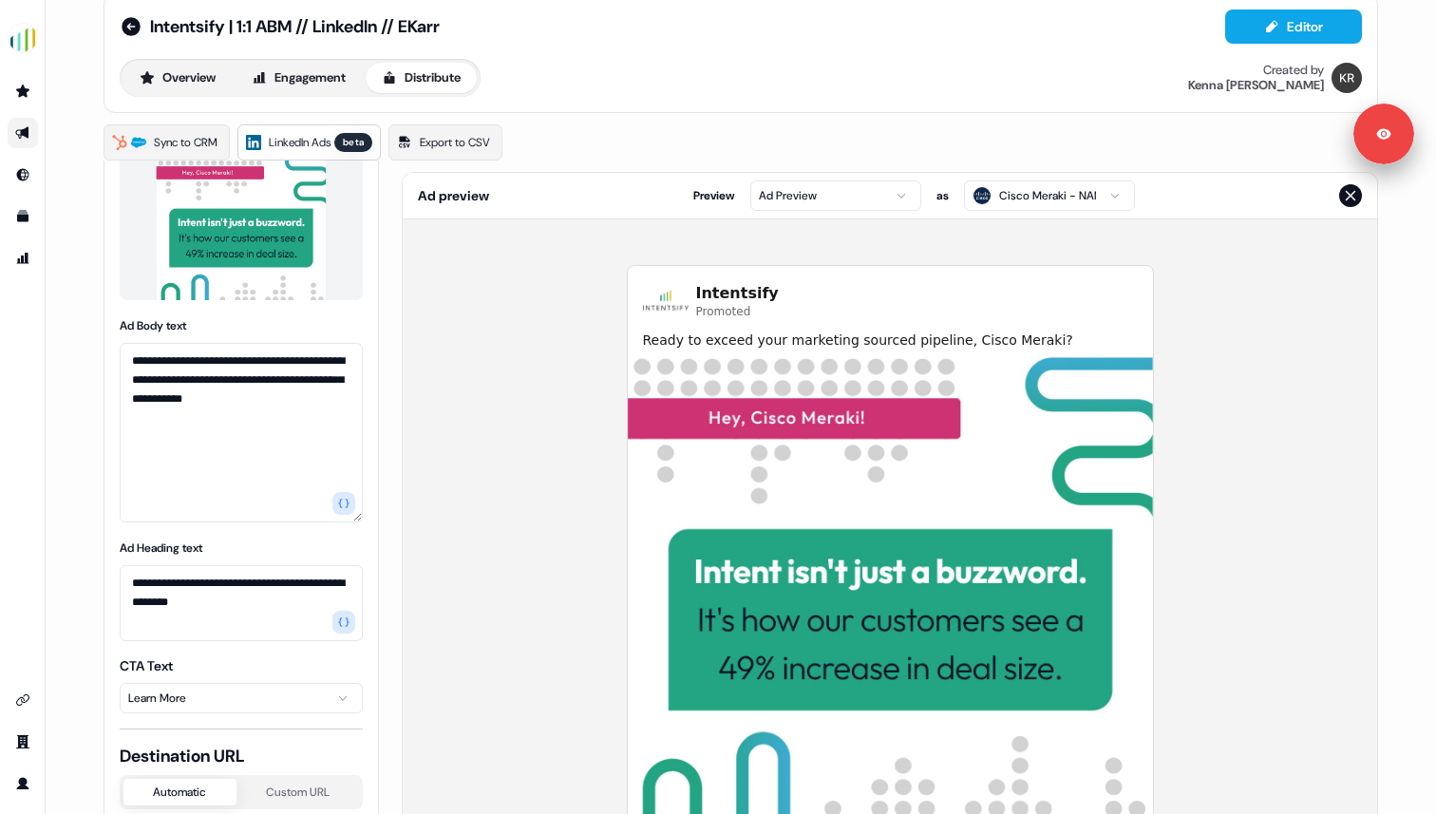
scroll to position [479, 0]
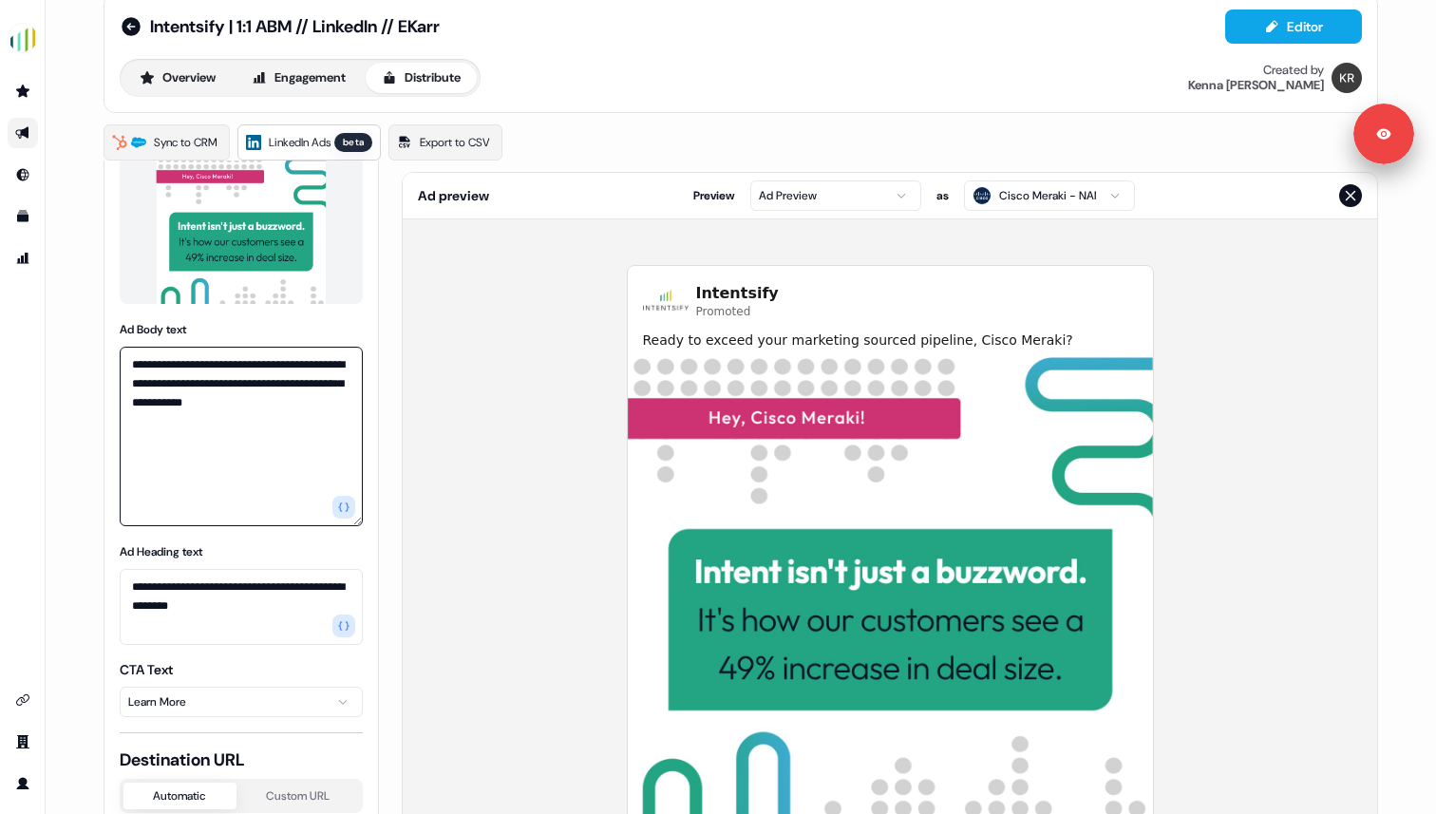
click at [166, 404] on textarea "**********" at bounding box center [241, 436] width 243 height 179
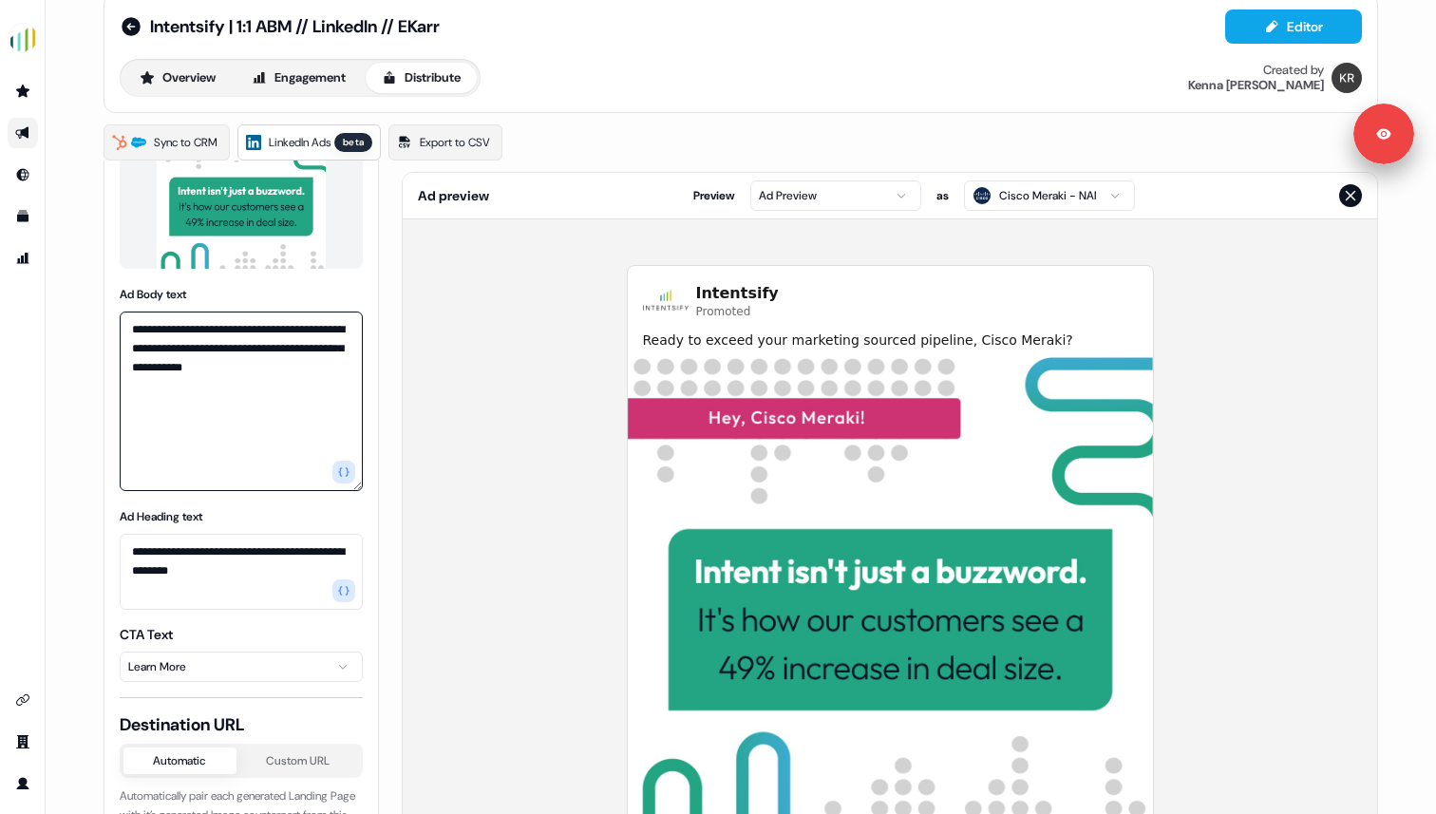
scroll to position [511, 0]
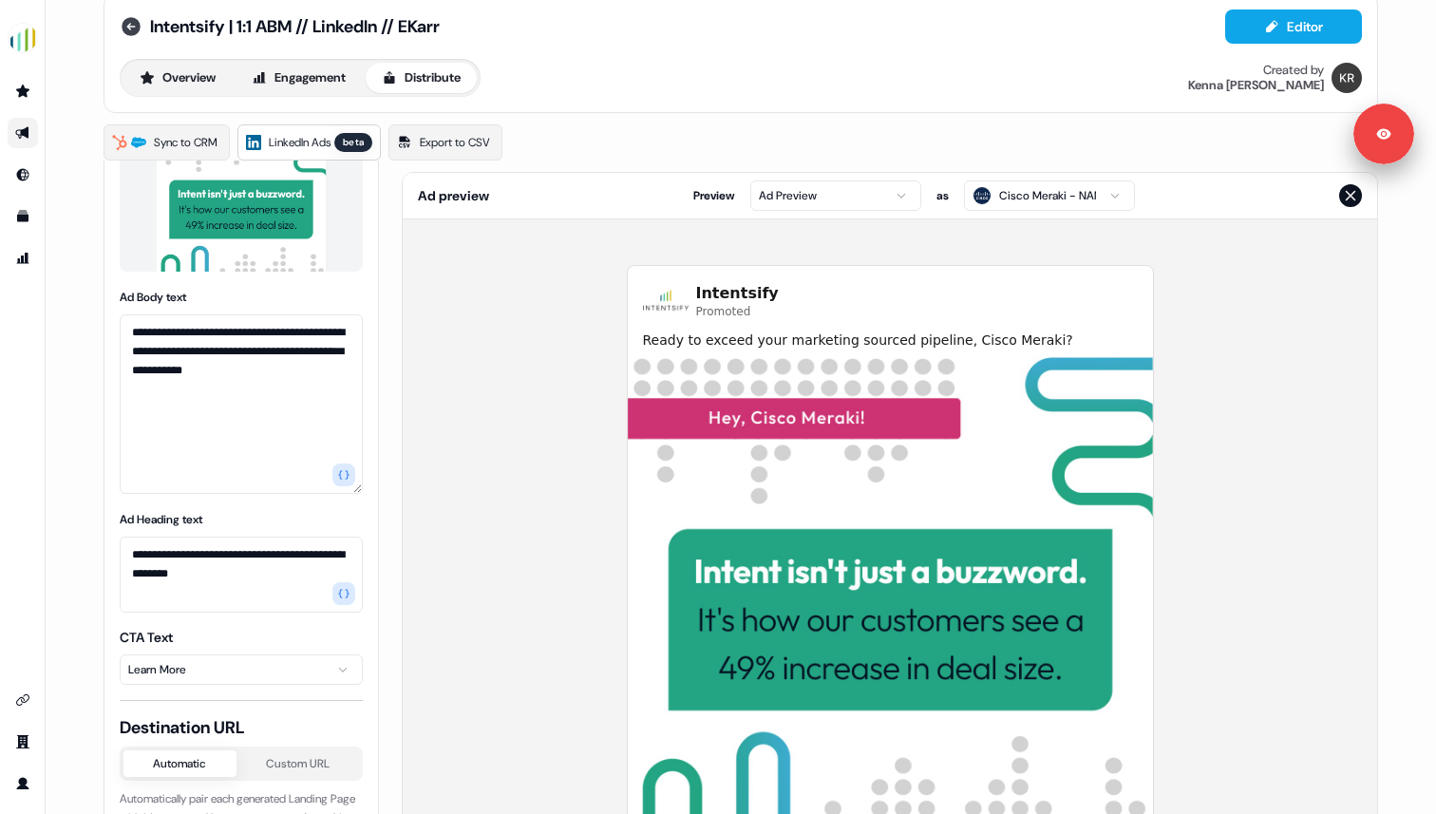
click at [122, 26] on icon at bounding box center [131, 26] width 19 height 19
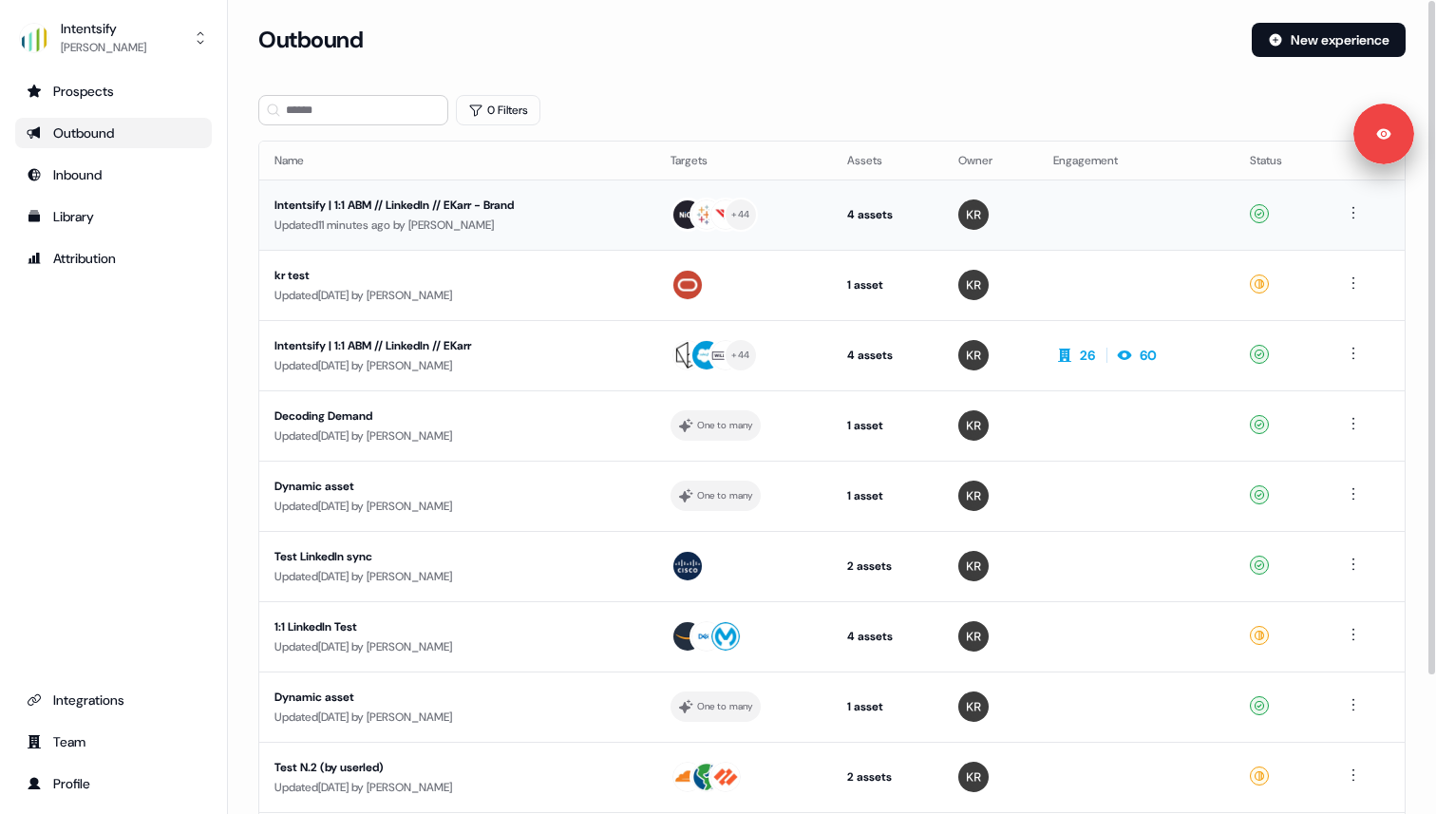
click at [455, 231] on div "Updated 11 minutes ago by [PERSON_NAME]" at bounding box center [457, 225] width 366 height 19
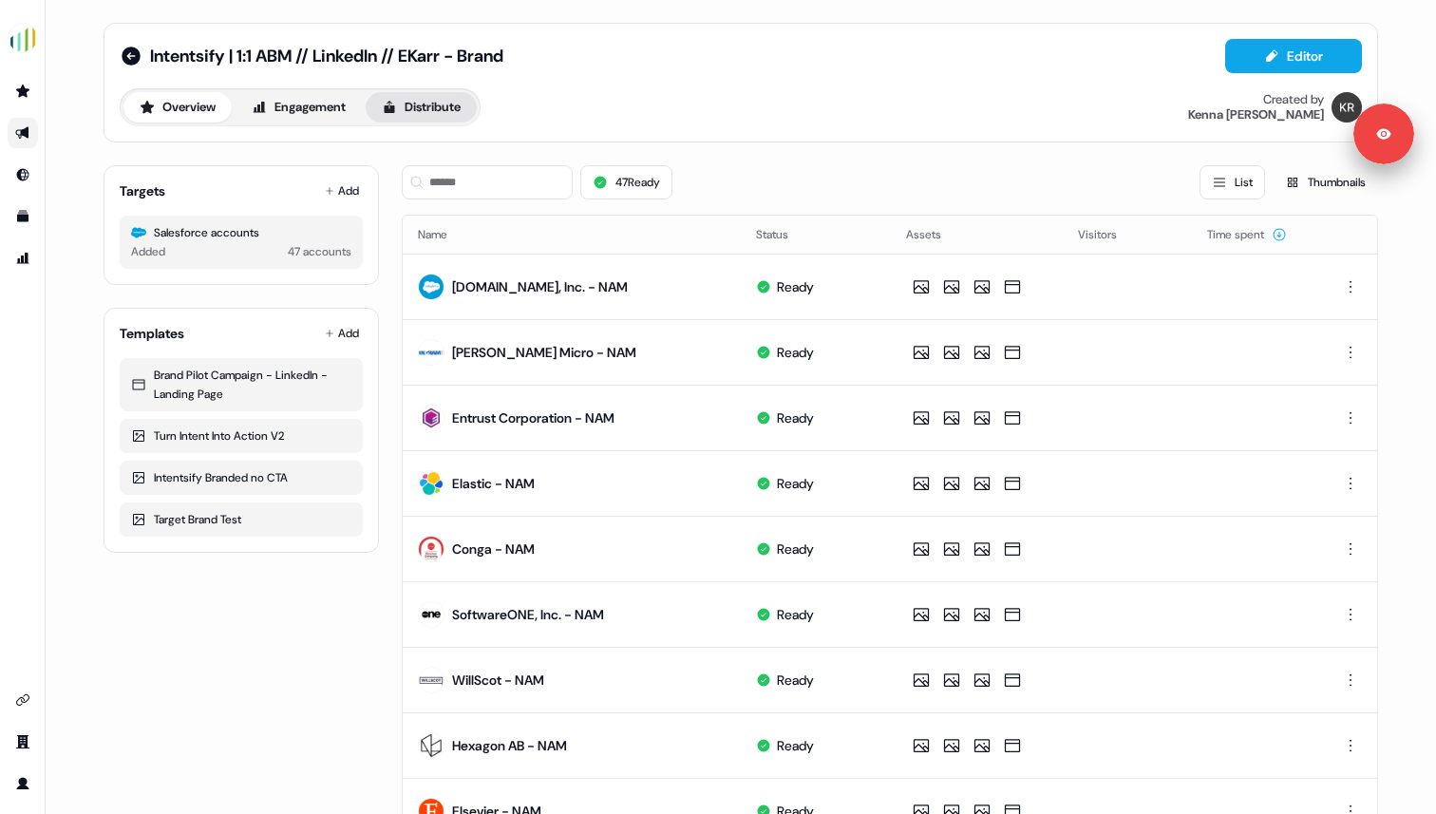
click at [426, 104] on button "Distribute" at bounding box center [421, 107] width 111 height 30
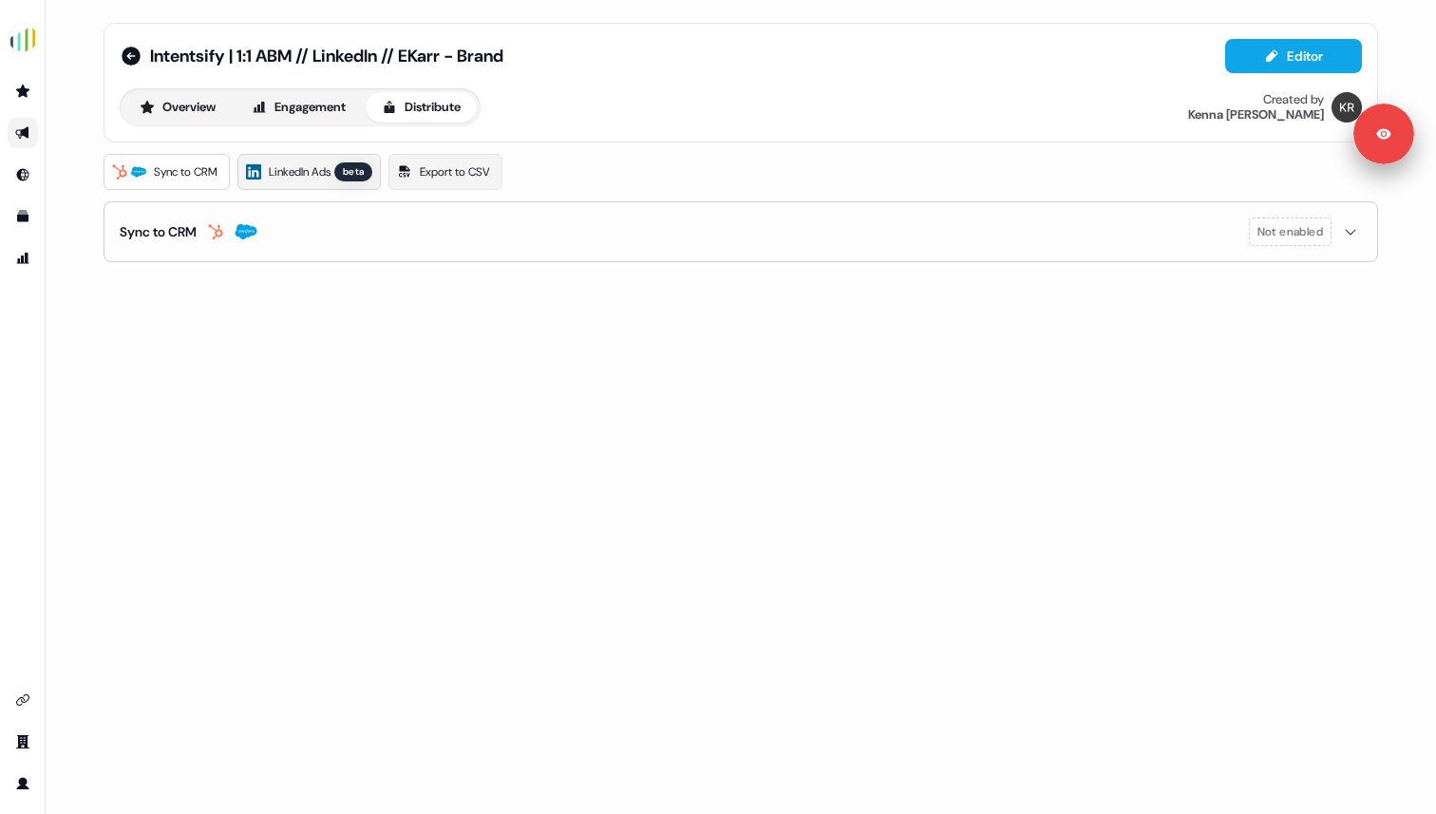
click at [316, 172] on span "LinkedIn Ads" at bounding box center [300, 171] width 62 height 19
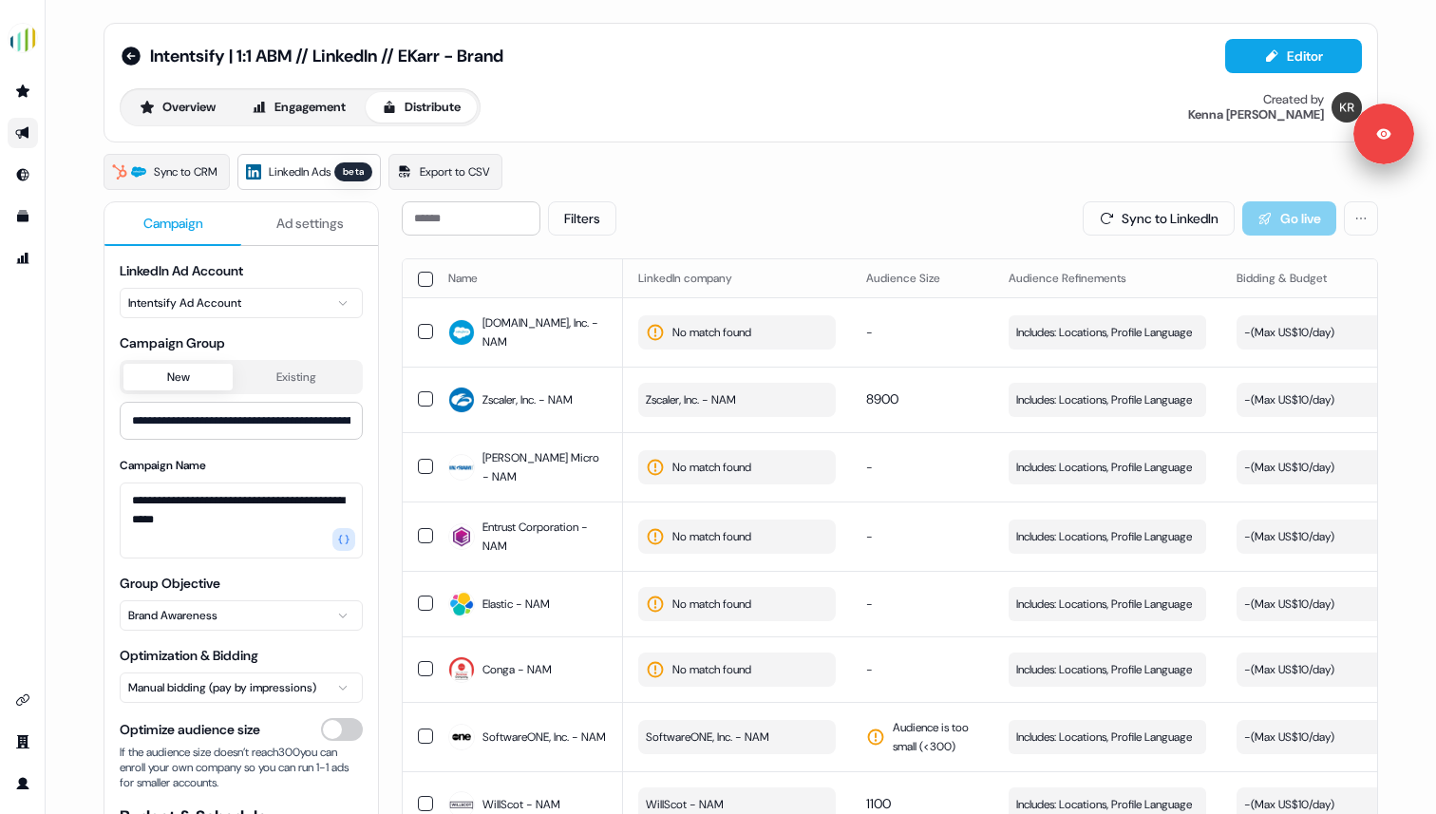
click at [314, 229] on span "Ad settings" at bounding box center [309, 223] width 67 height 19
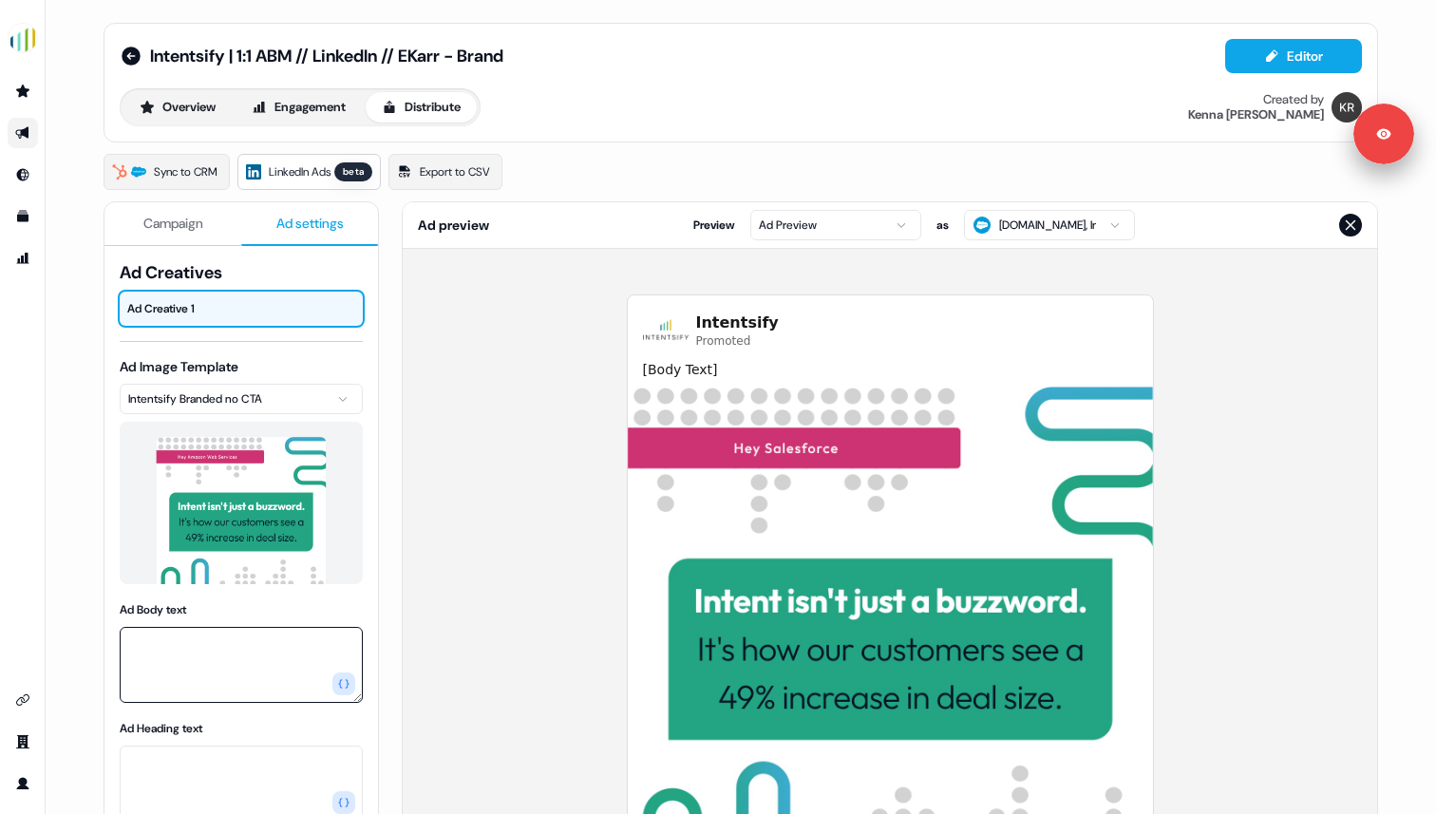
click at [190, 655] on textarea "Ad Body text" at bounding box center [241, 665] width 243 height 76
paste textarea "**********"
type textarea "**********"
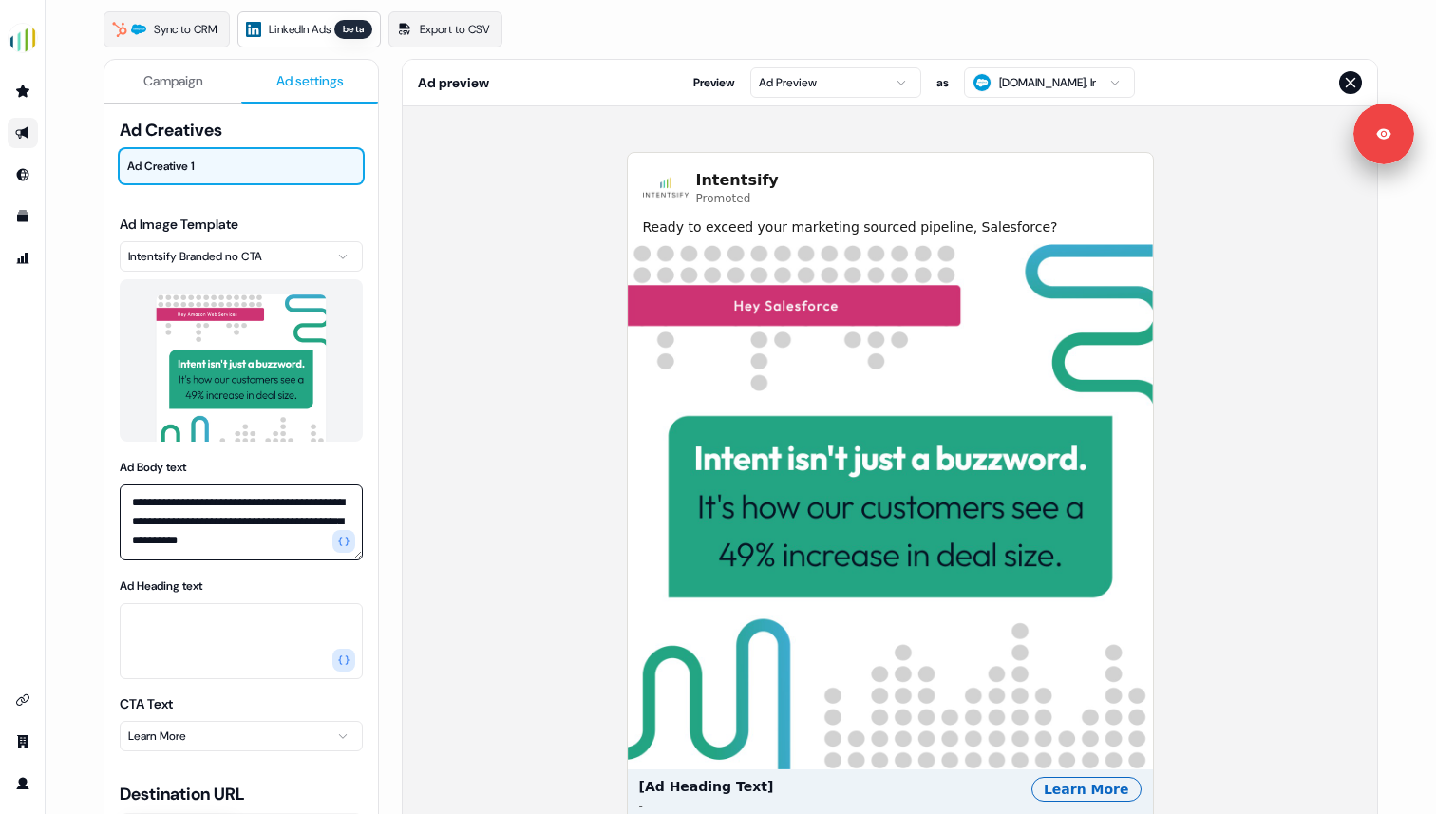
scroll to position [143, 0]
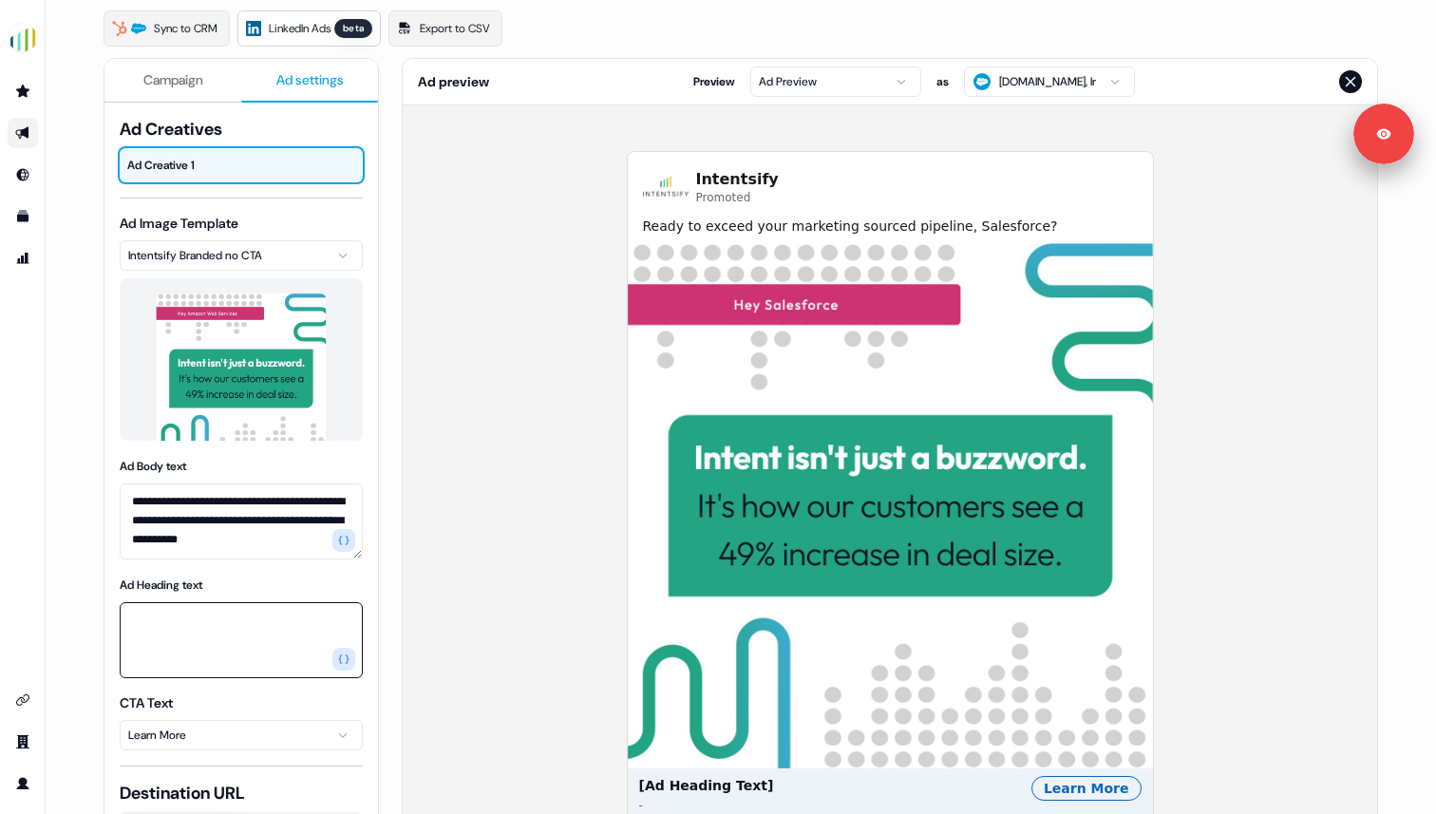
click at [202, 646] on textarea "Ad Heading text" at bounding box center [241, 640] width 243 height 76
paste textarea "**********"
click at [126, 624] on textarea "**********" at bounding box center [241, 640] width 243 height 76
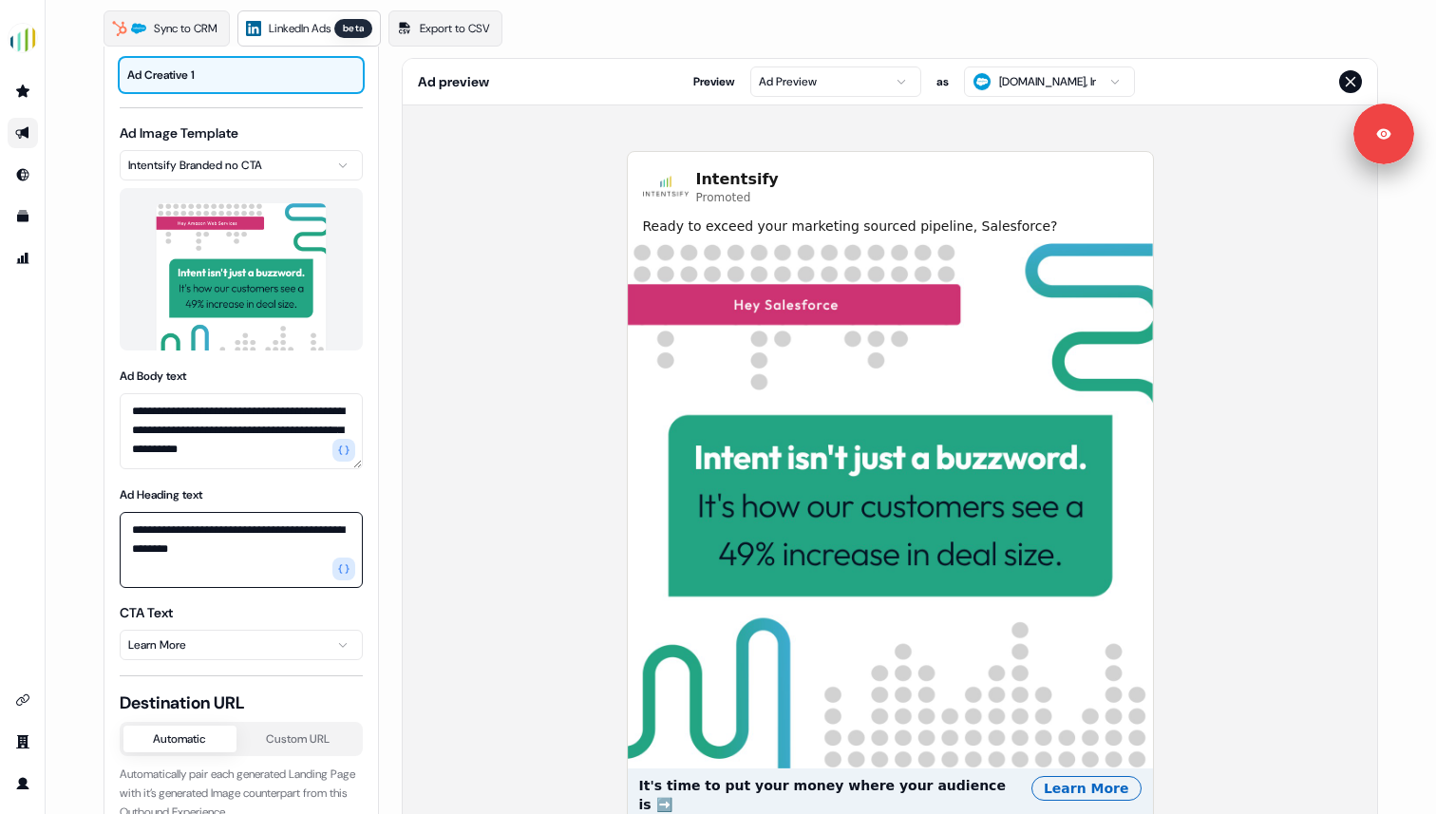
scroll to position [112, 0]
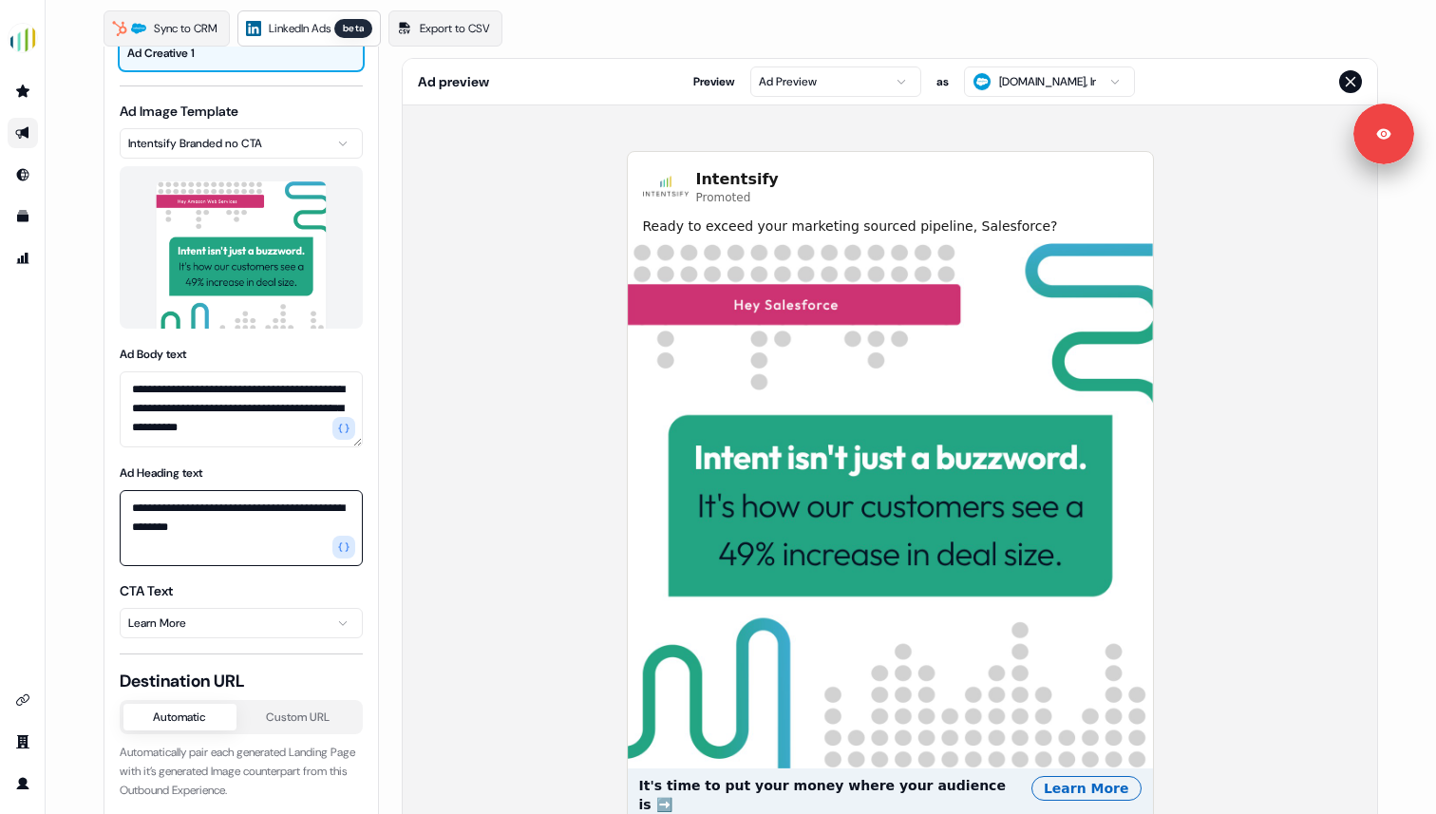
type textarea "**********"
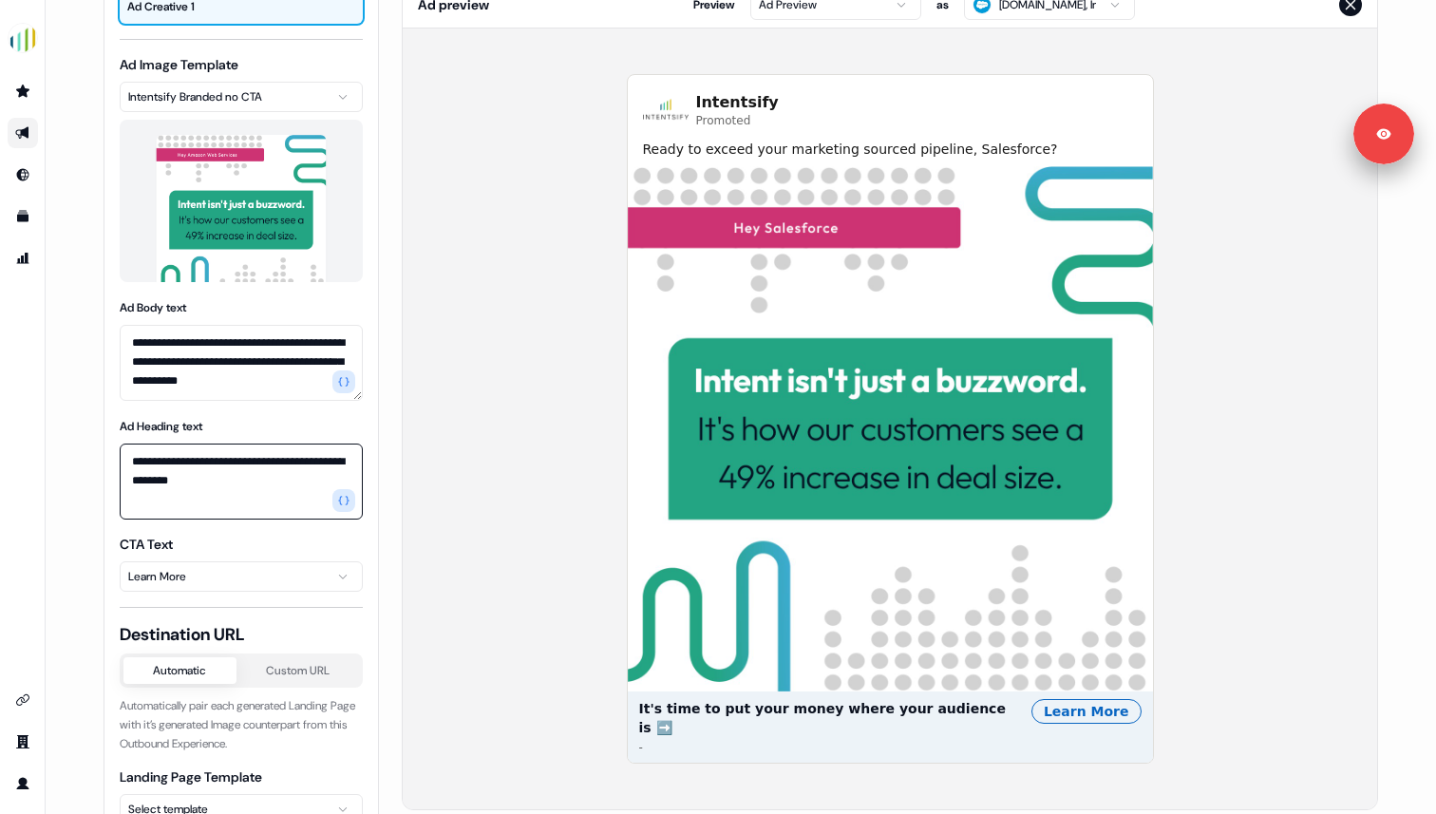
scroll to position [160, 0]
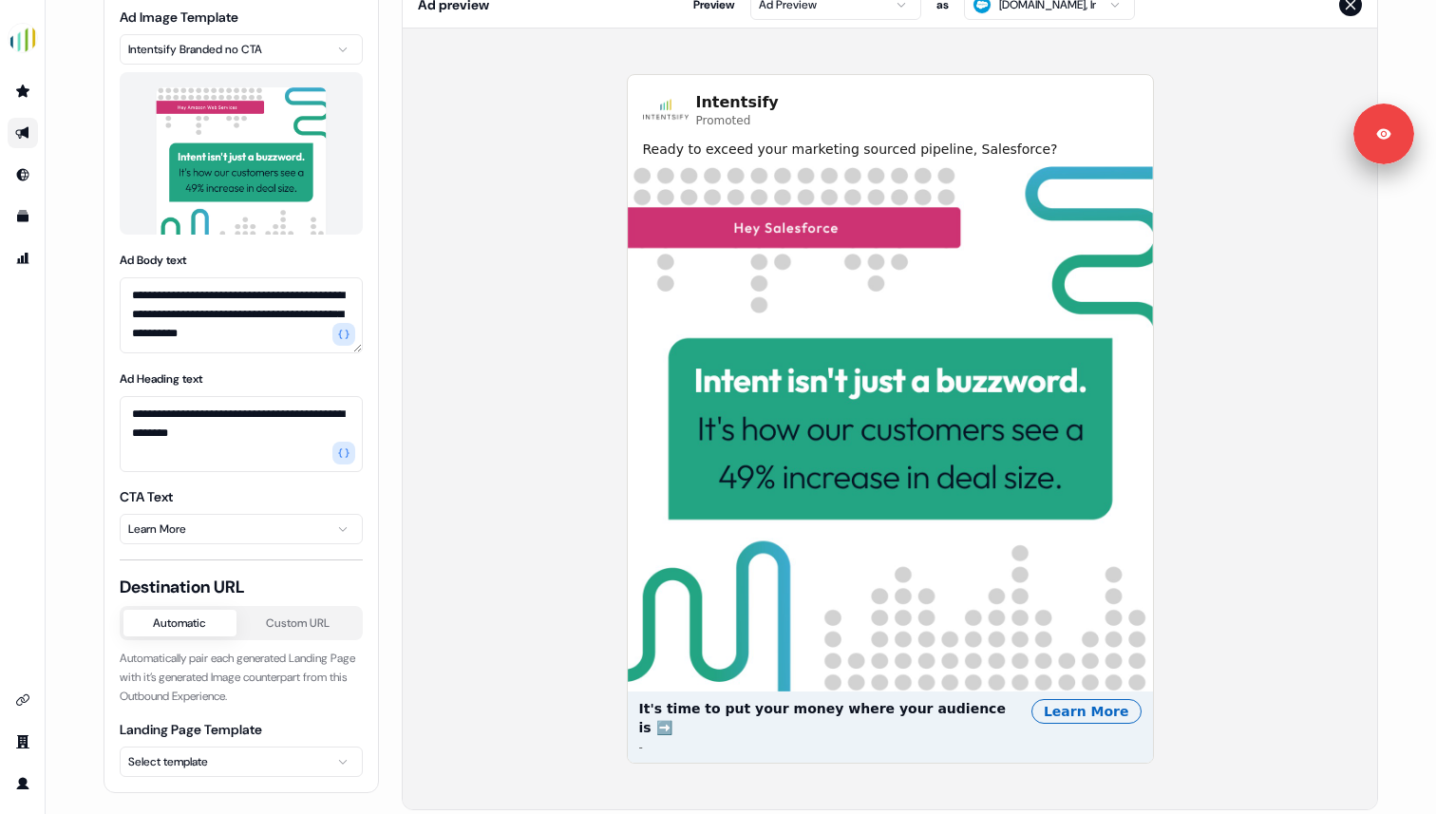
click at [158, 747] on html "**********" at bounding box center [718, 407] width 1436 height 814
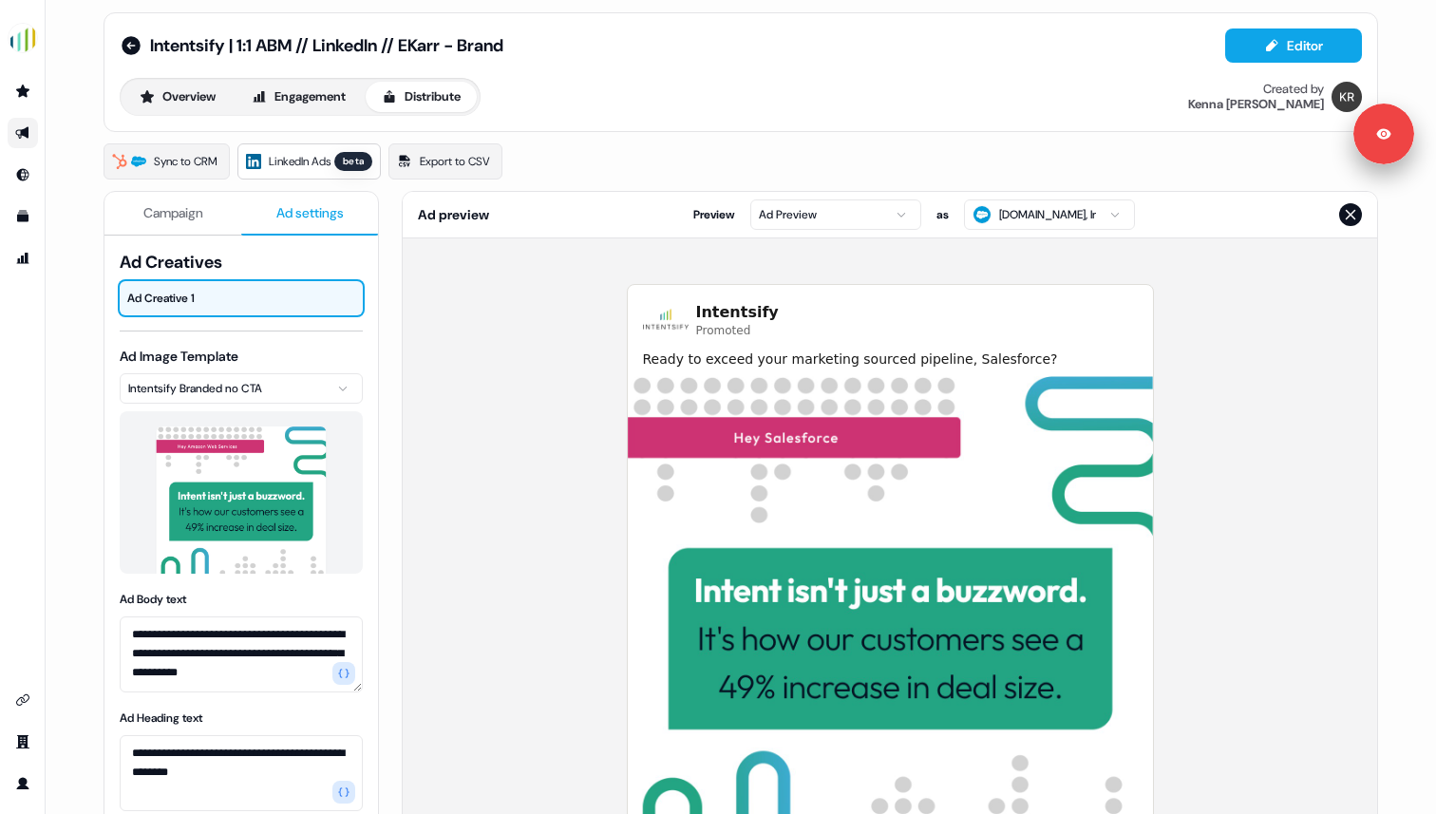
scroll to position [0, 0]
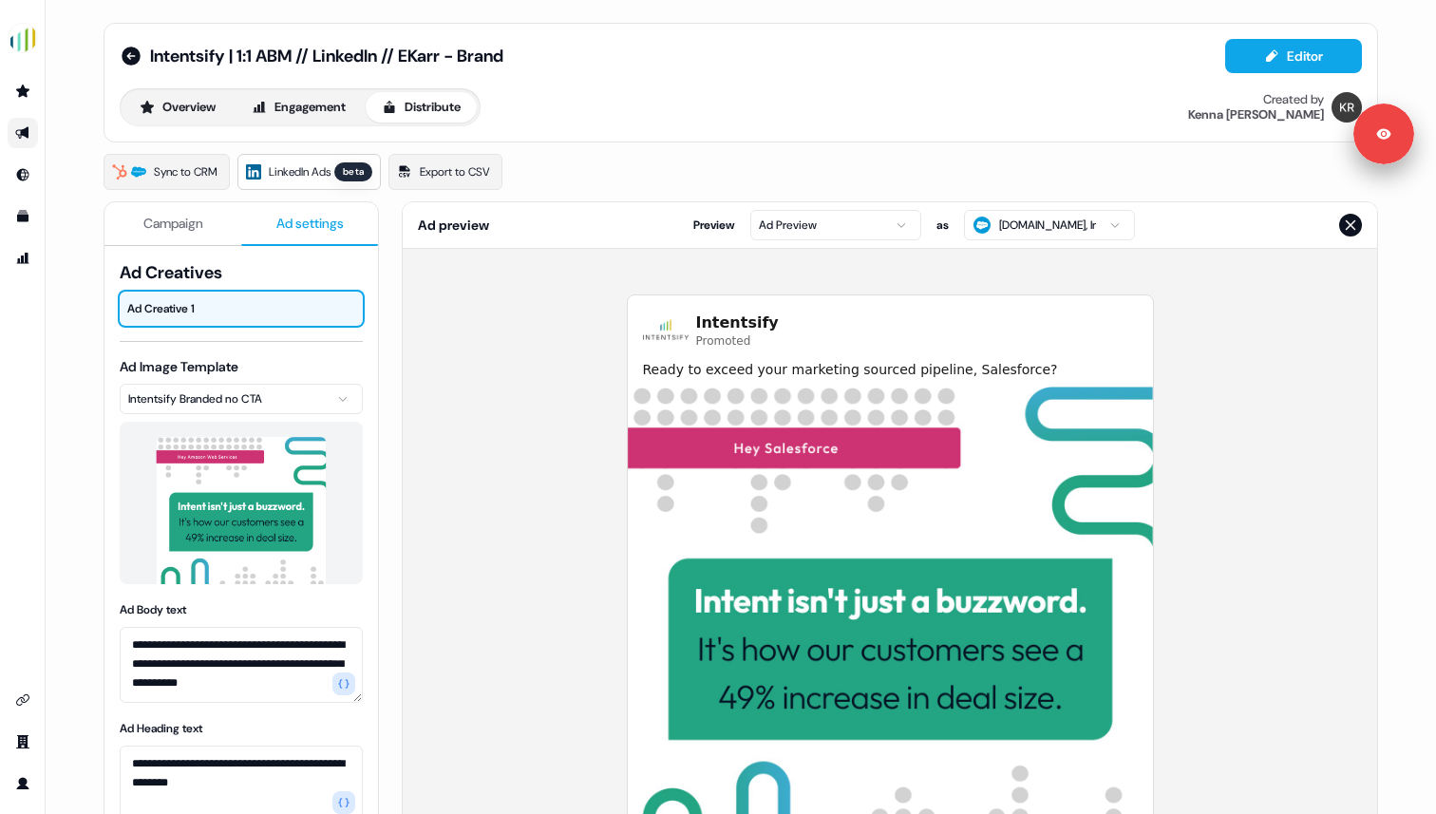
click at [706, 162] on div "Sync to CRM LinkedIn Ads beta Export to CSV" at bounding box center [740, 172] width 1274 height 36
click at [304, 266] on span "Ad Creatives" at bounding box center [241, 272] width 243 height 23
click at [165, 214] on span "Campaign" at bounding box center [173, 223] width 60 height 19
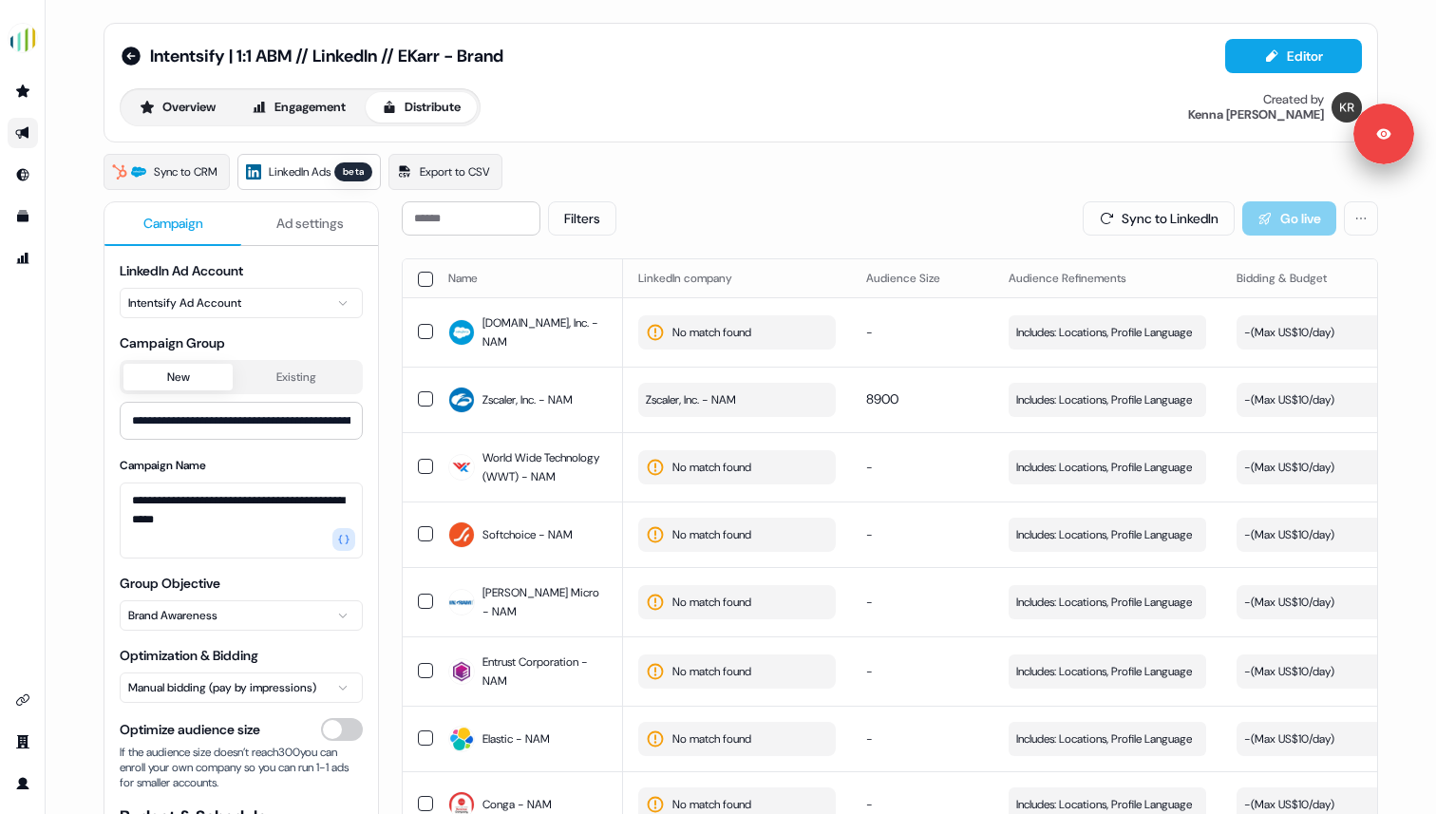
click at [286, 234] on button "Ad settings" at bounding box center [309, 224] width 137 height 44
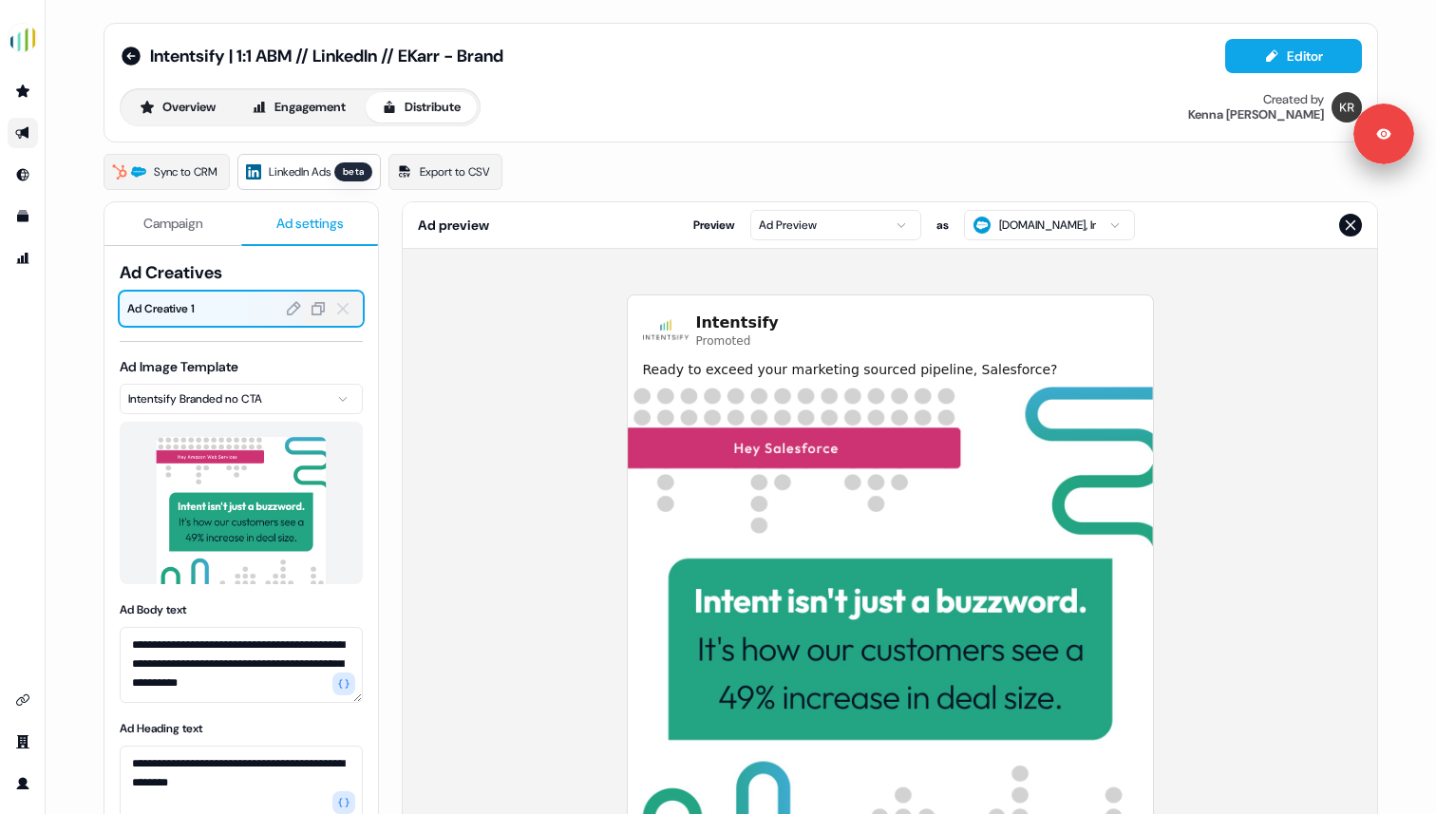
click at [219, 311] on span "Ad Creative 1" at bounding box center [241, 308] width 228 height 19
click at [180, 221] on span "Campaign" at bounding box center [173, 223] width 60 height 19
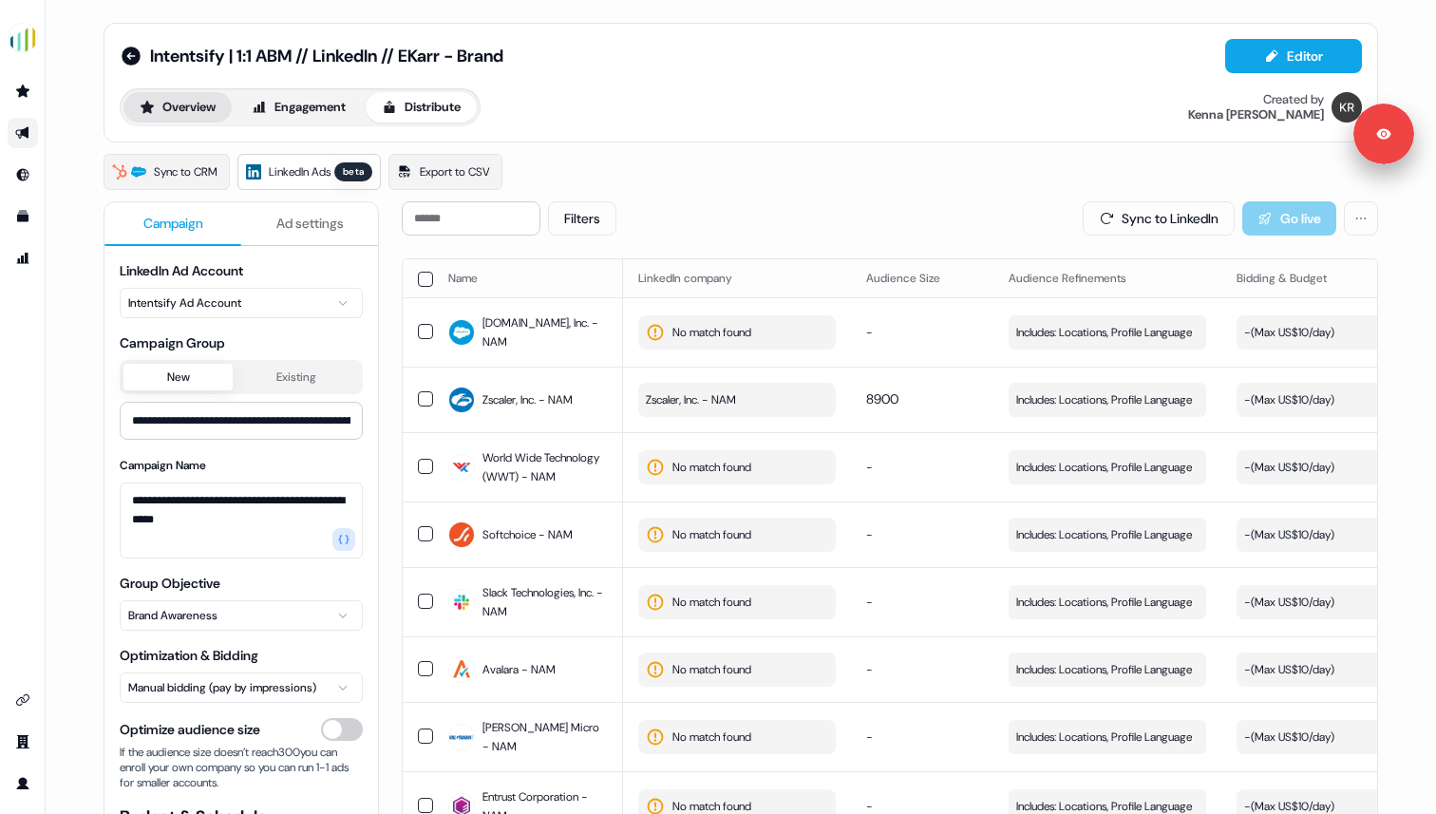
click at [199, 109] on button "Overview" at bounding box center [177, 107] width 108 height 30
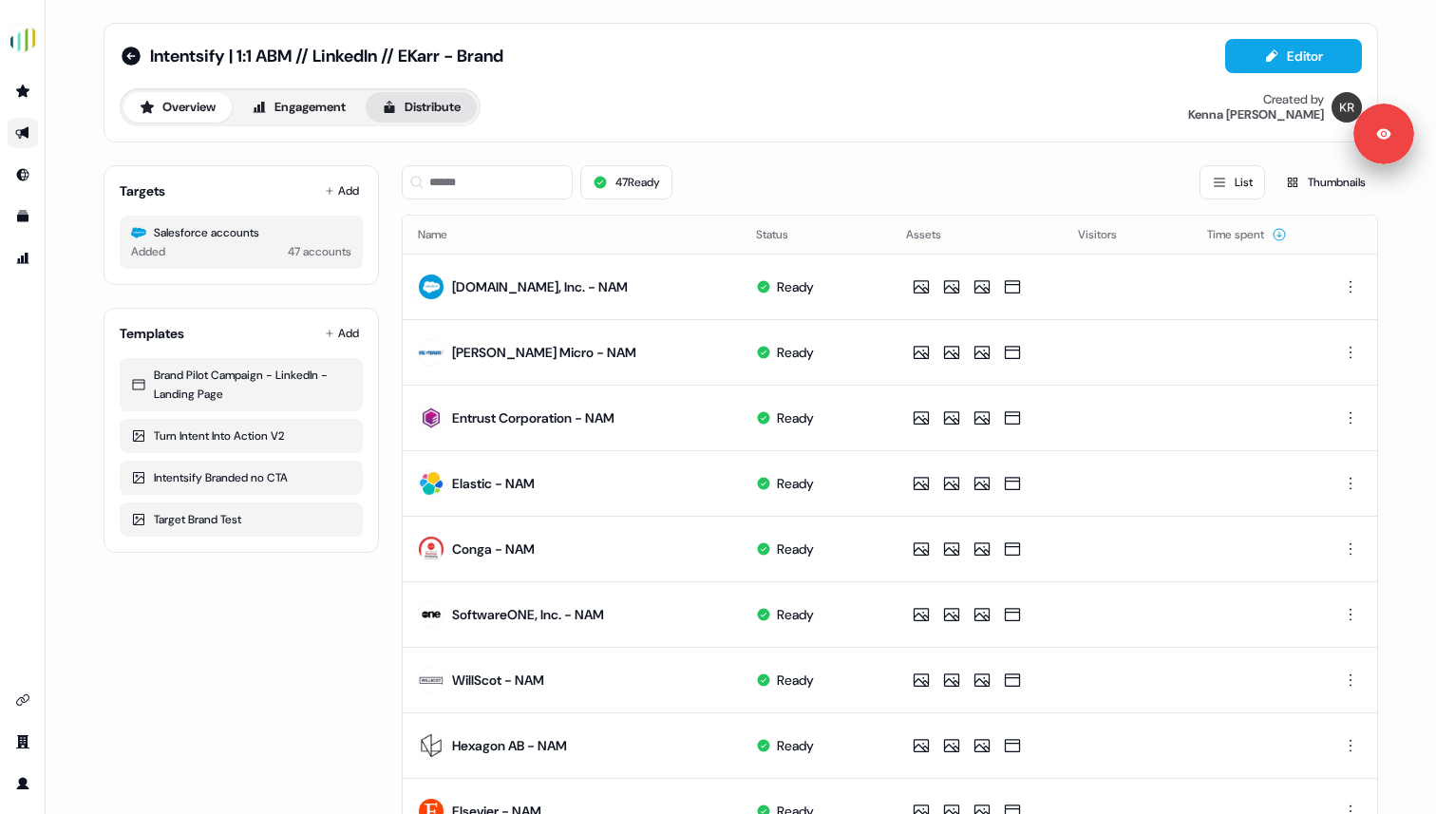
click at [423, 106] on button "Distribute" at bounding box center [421, 107] width 111 height 30
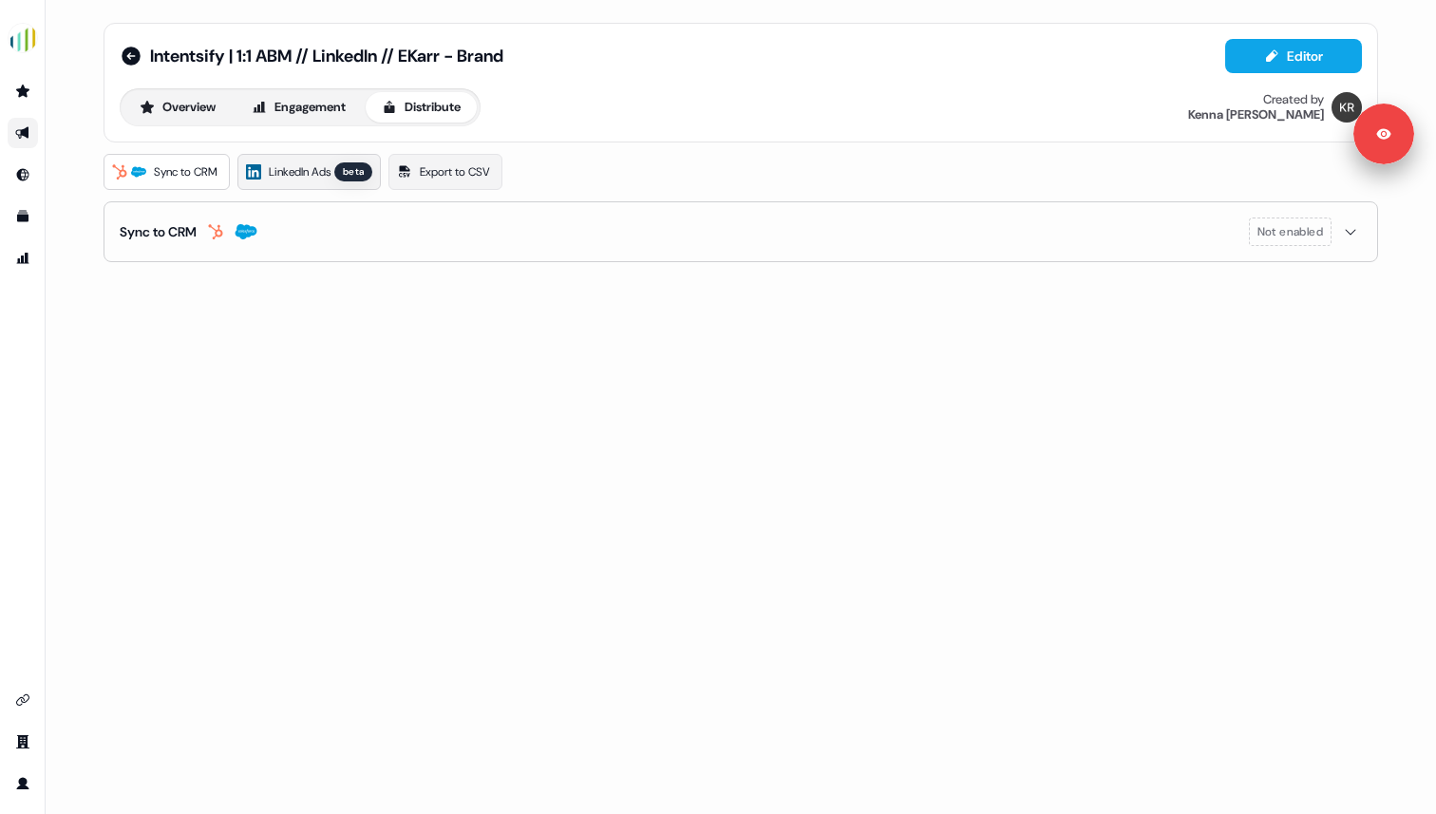
click at [324, 175] on span "LinkedIn Ads" at bounding box center [300, 171] width 62 height 19
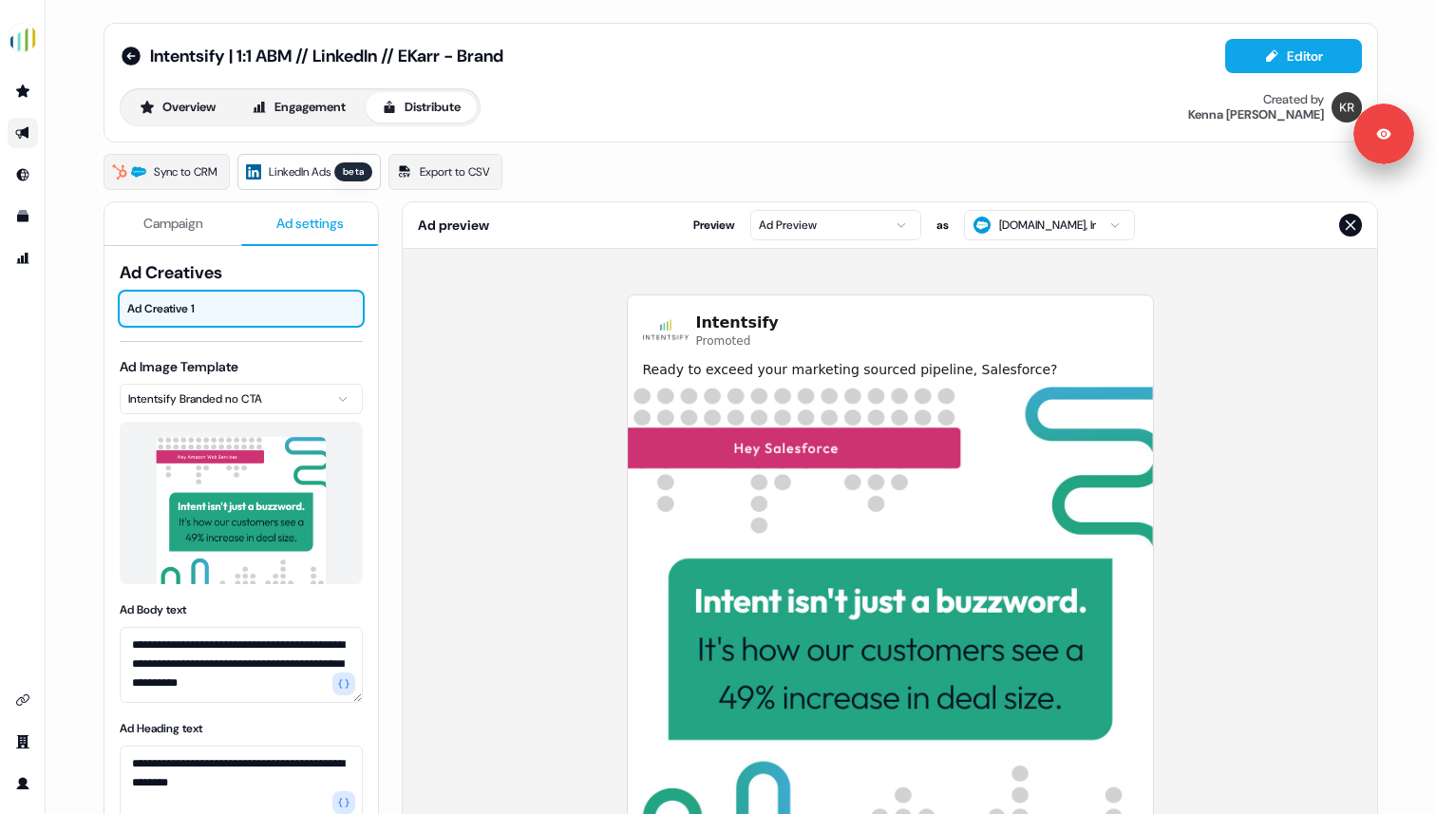
click at [290, 235] on button "Ad settings" at bounding box center [309, 224] width 137 height 44
click at [252, 280] on span "Ad Creatives" at bounding box center [241, 272] width 243 height 23
click at [788, 220] on html "**********" at bounding box center [718, 407] width 1436 height 814
click at [286, 295] on div at bounding box center [273, 308] width 60 height 34
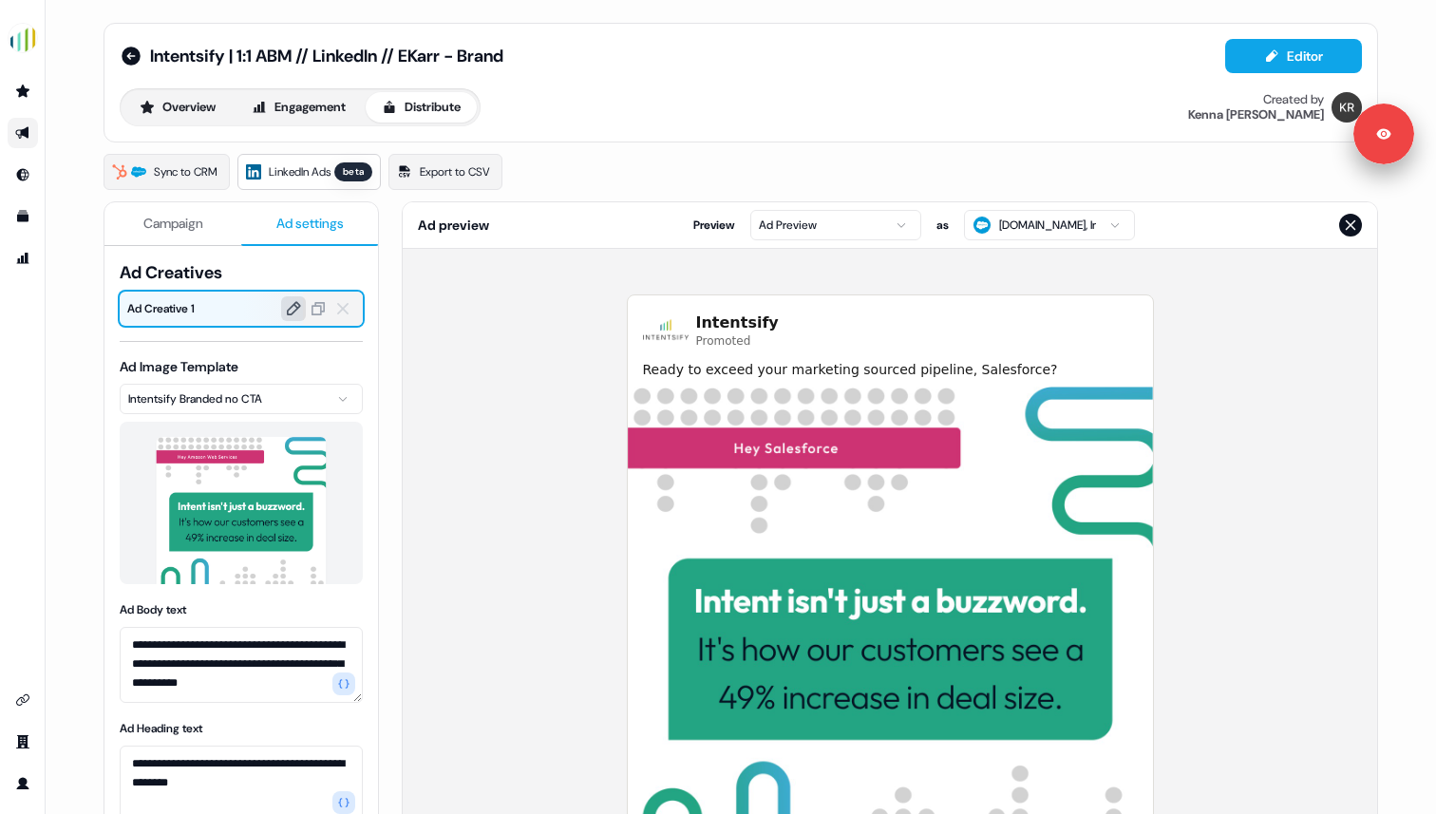
click at [290, 309] on icon at bounding box center [293, 308] width 17 height 17
click at [306, 261] on span "Ad Creatives" at bounding box center [241, 272] width 243 height 23
click at [276, 351] on div "**********" at bounding box center [241, 758] width 243 height 994
click at [175, 214] on span "Campaign" at bounding box center [173, 223] width 60 height 19
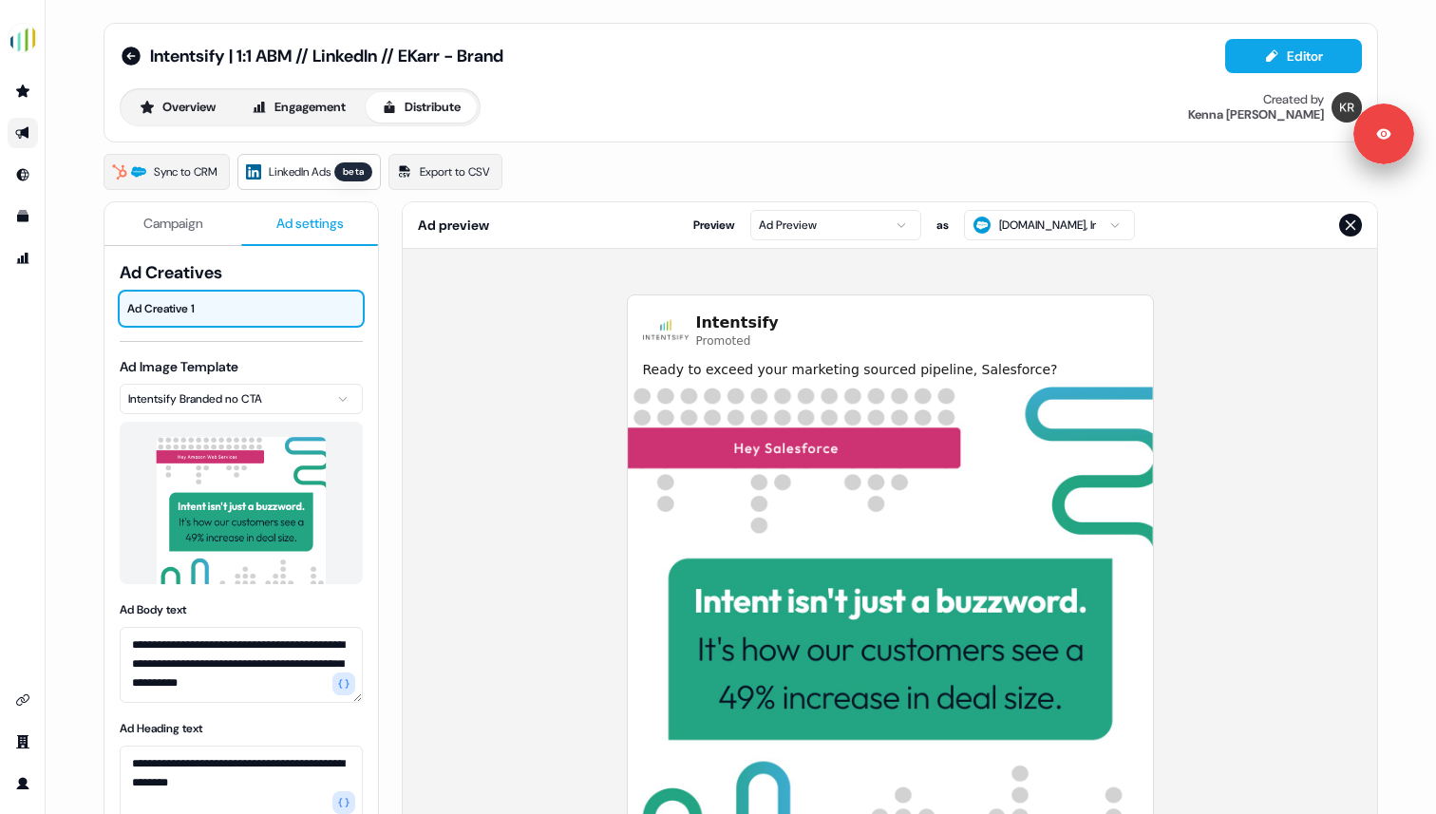
click at [283, 224] on span "Ad settings" at bounding box center [309, 223] width 67 height 19
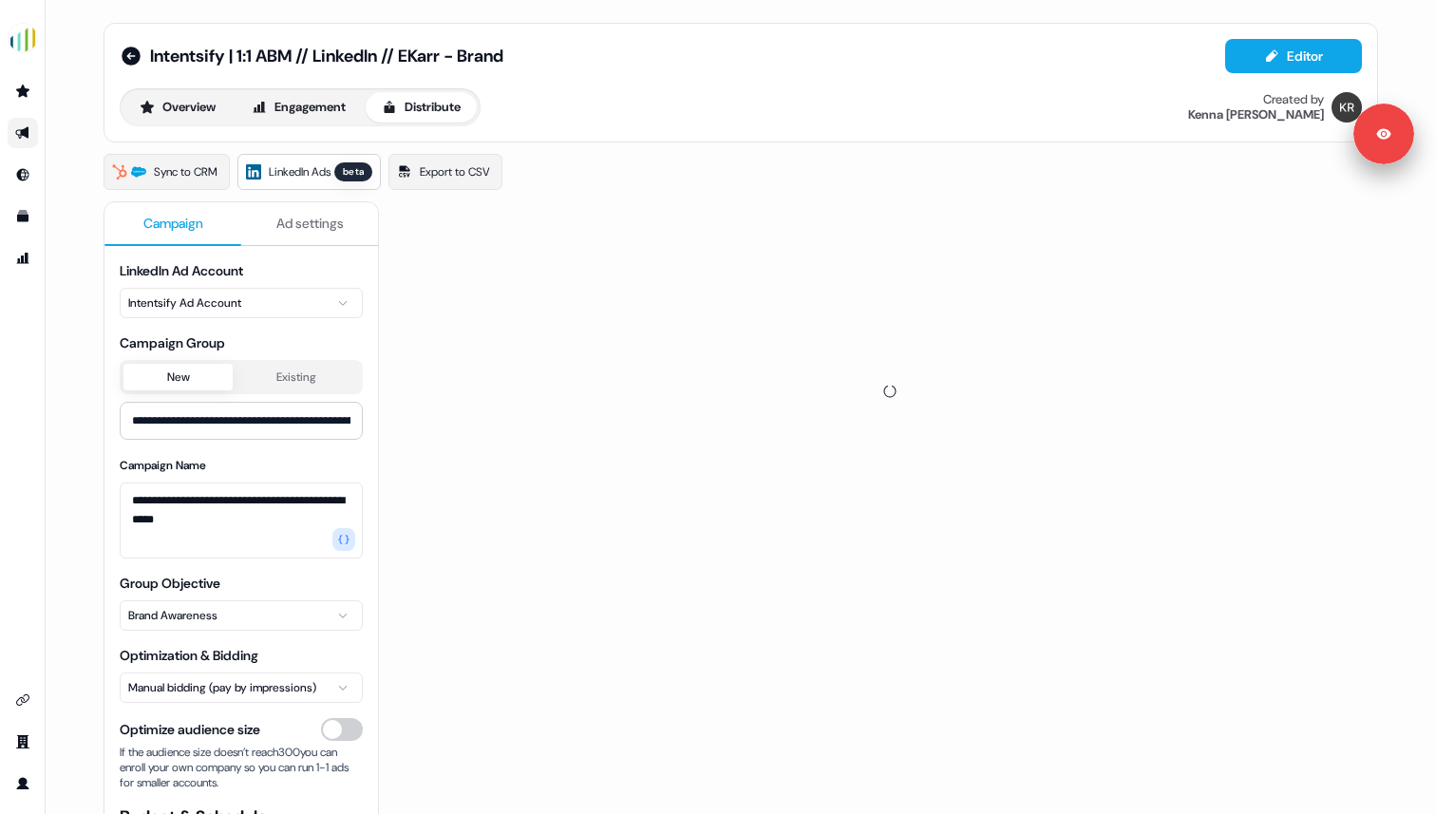
click at [178, 218] on span "Campaign" at bounding box center [173, 223] width 60 height 19
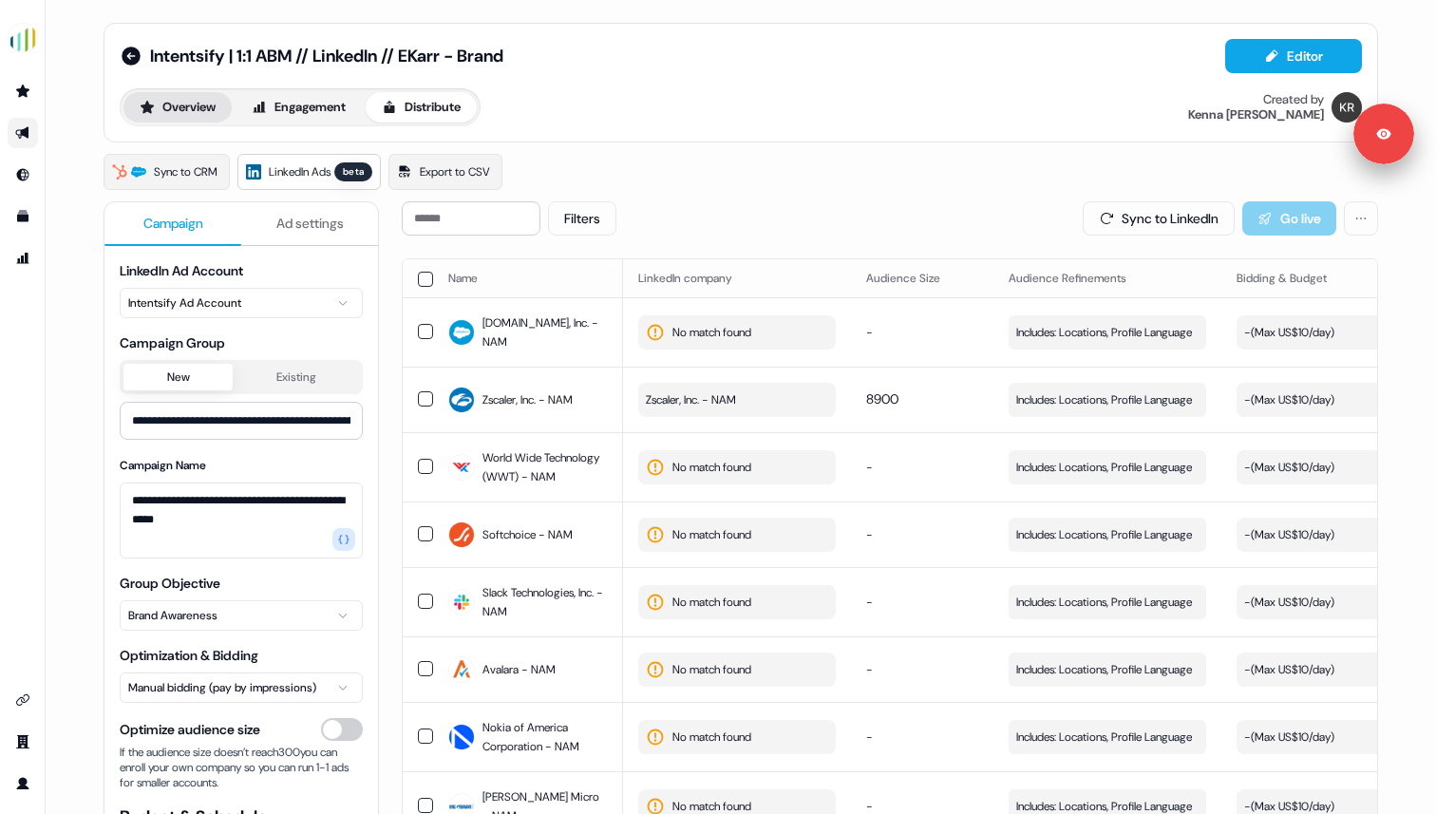
click at [188, 106] on button "Overview" at bounding box center [177, 107] width 108 height 30
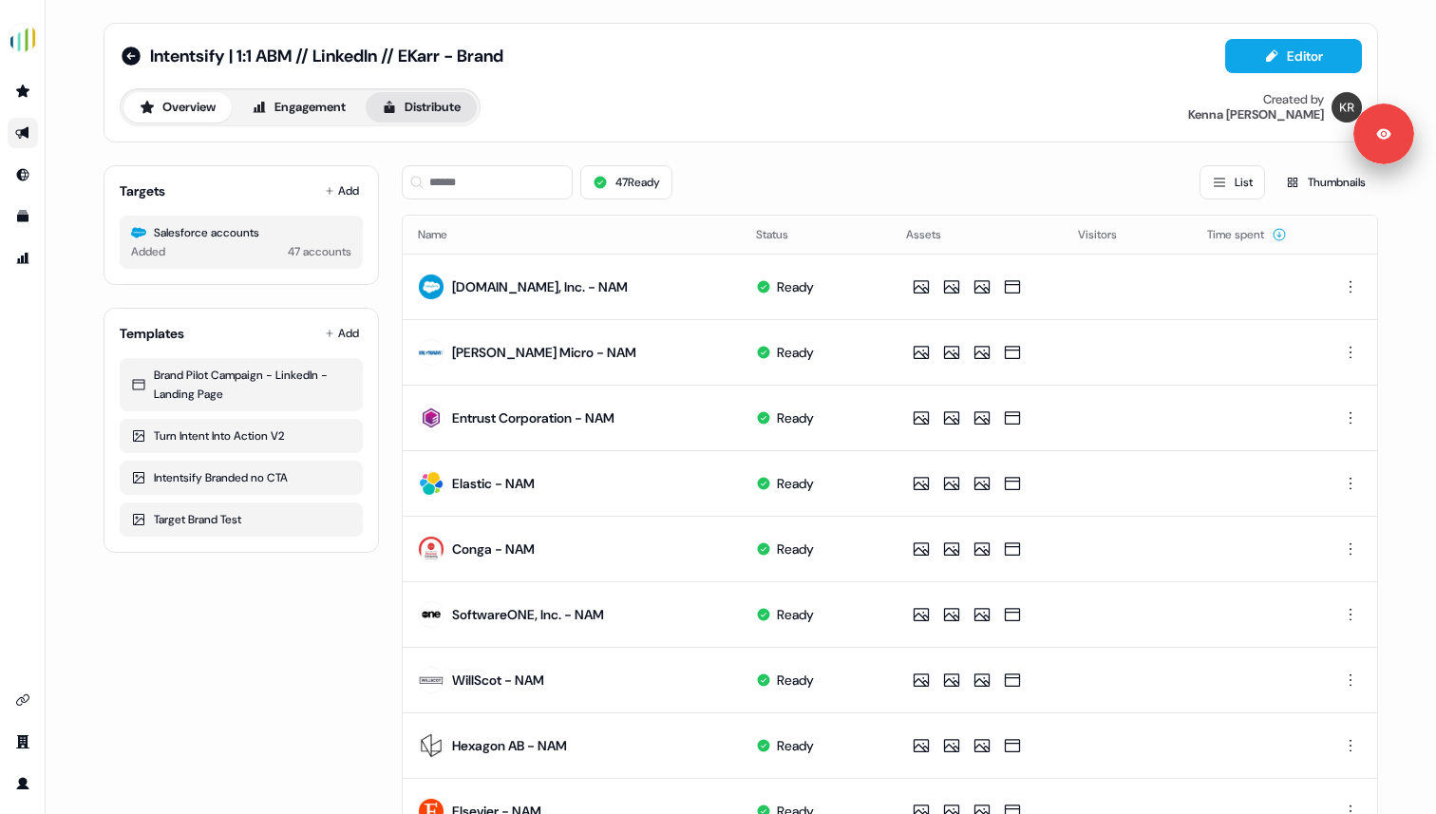
click at [428, 117] on button "Distribute" at bounding box center [421, 107] width 111 height 30
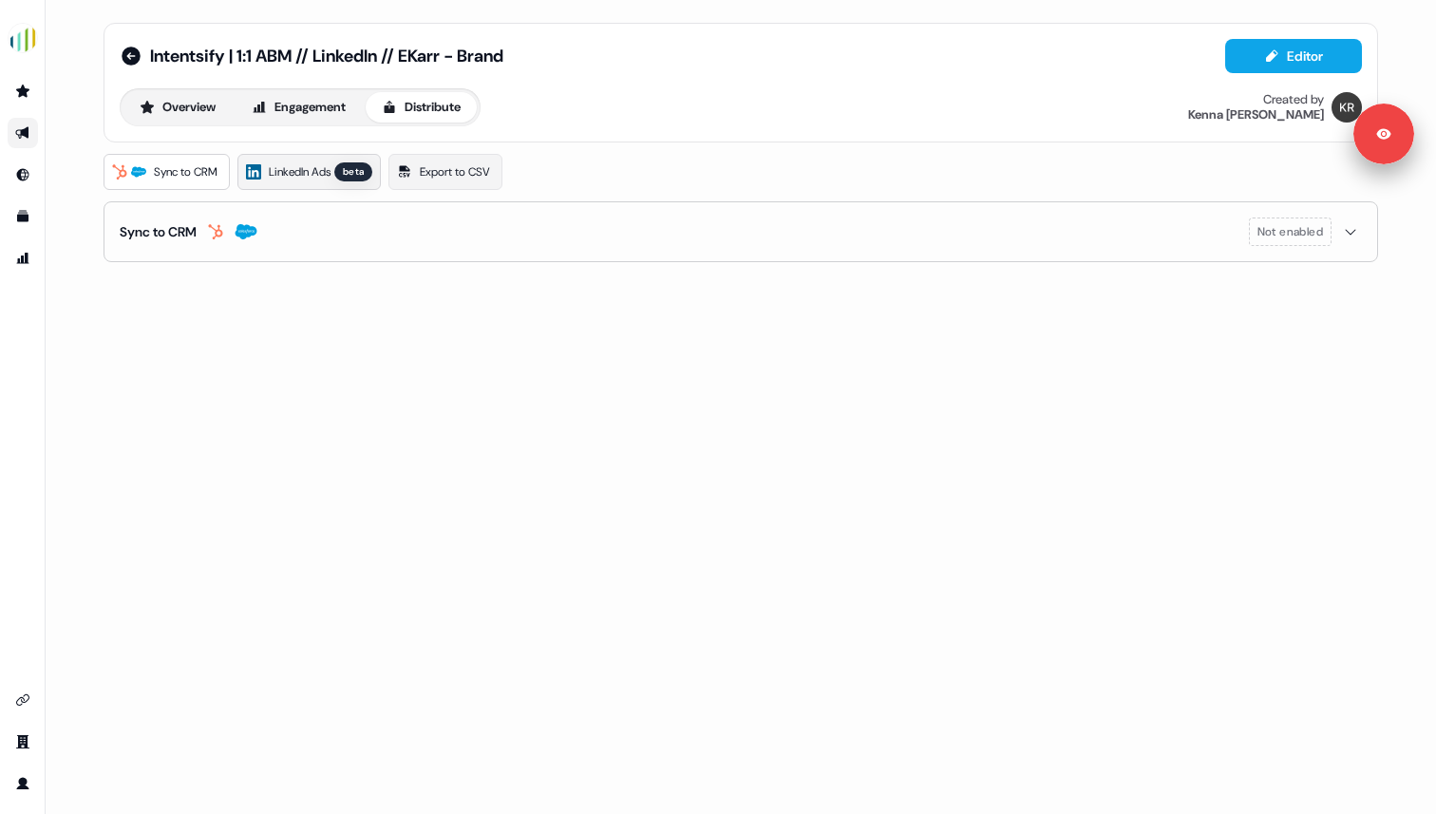
click at [330, 174] on span "LinkedIn Ads" at bounding box center [300, 171] width 62 height 19
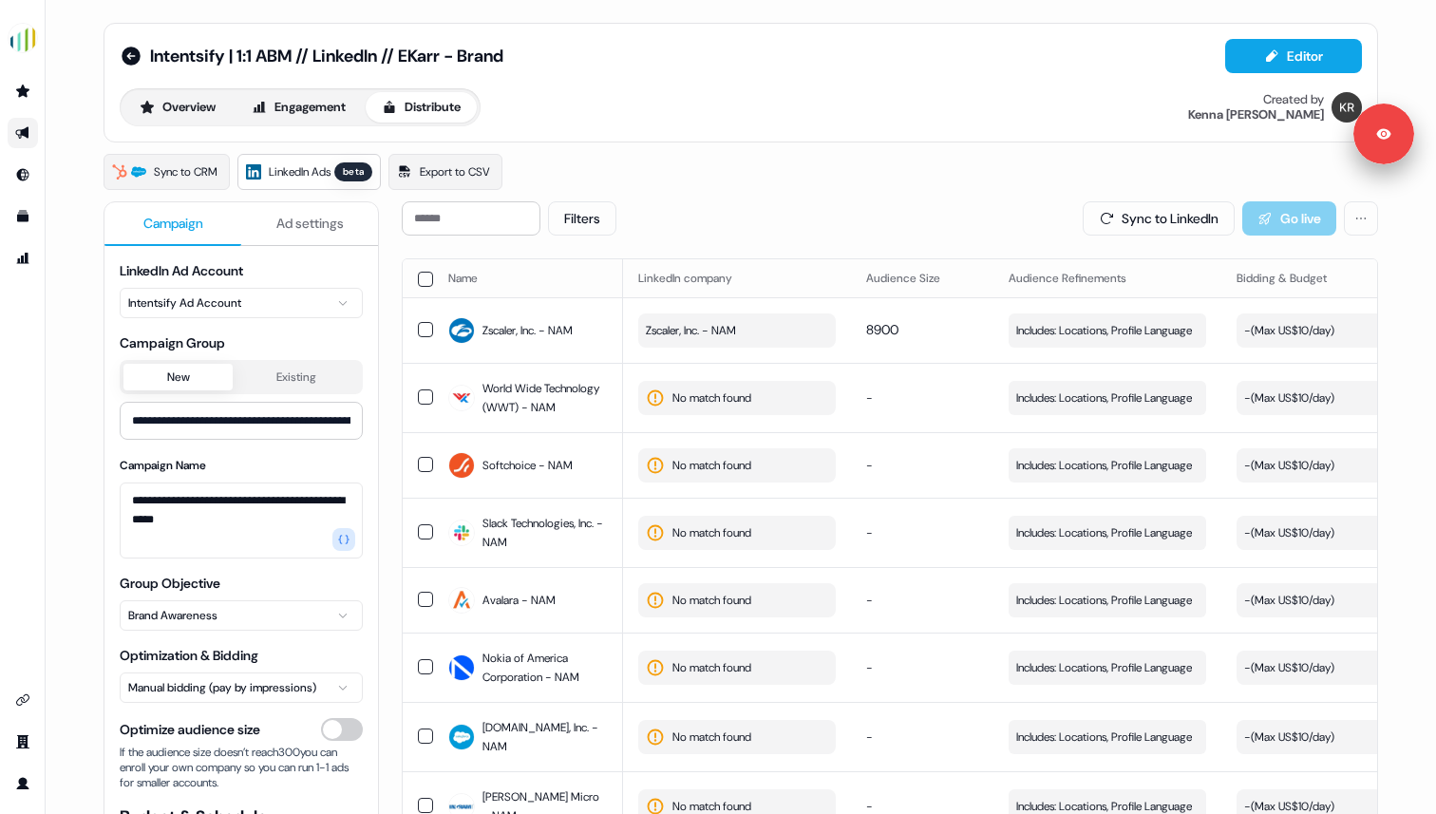
click at [305, 218] on span "Ad settings" at bounding box center [309, 223] width 67 height 19
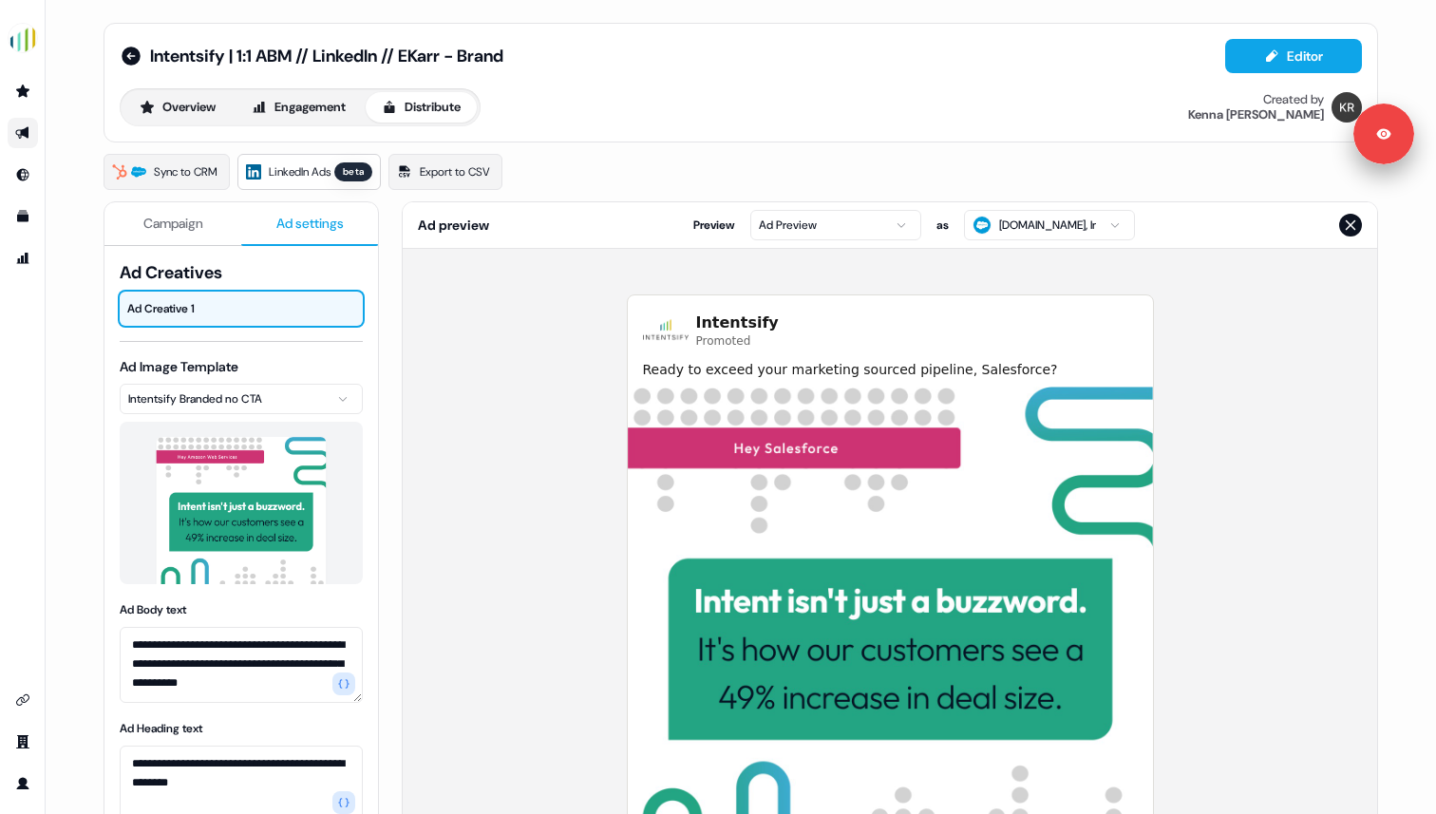
click at [272, 271] on span "Ad Creatives" at bounding box center [241, 272] width 243 height 23
click at [826, 231] on html "**********" at bounding box center [718, 407] width 1436 height 814
click at [176, 219] on span "Campaign" at bounding box center [173, 223] width 60 height 19
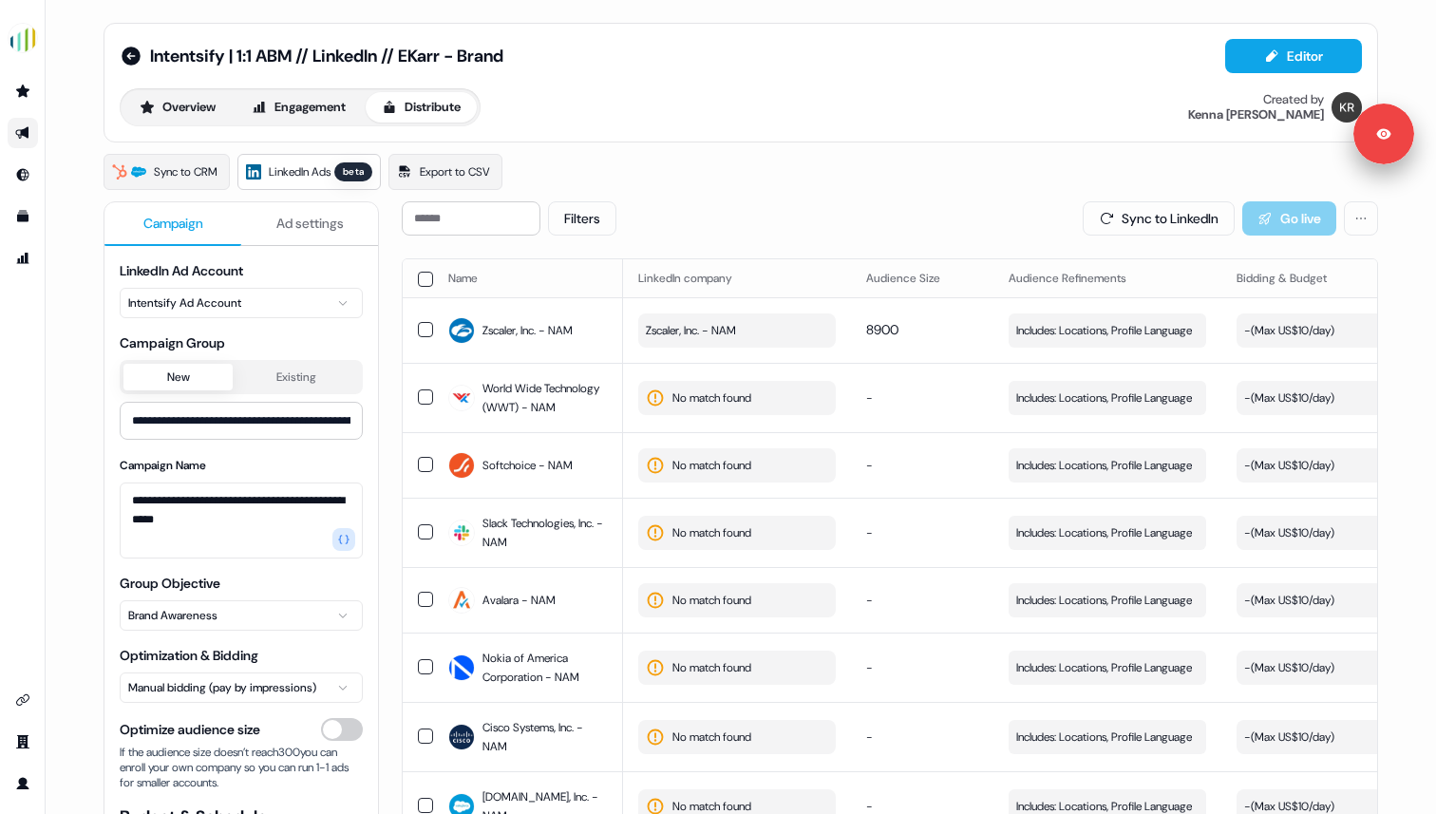
scroll to position [15, 0]
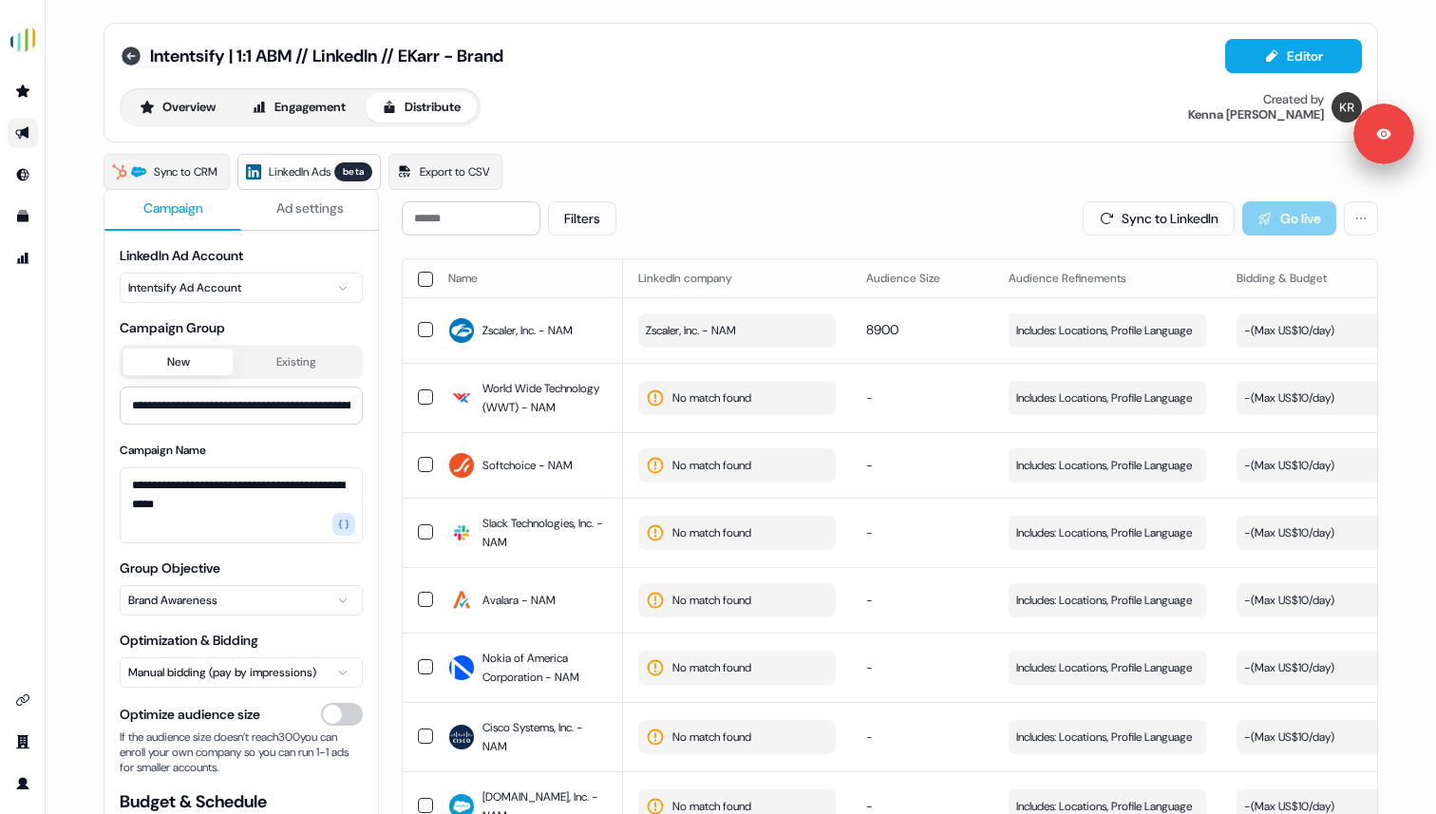
click at [136, 60] on icon at bounding box center [131, 56] width 23 height 23
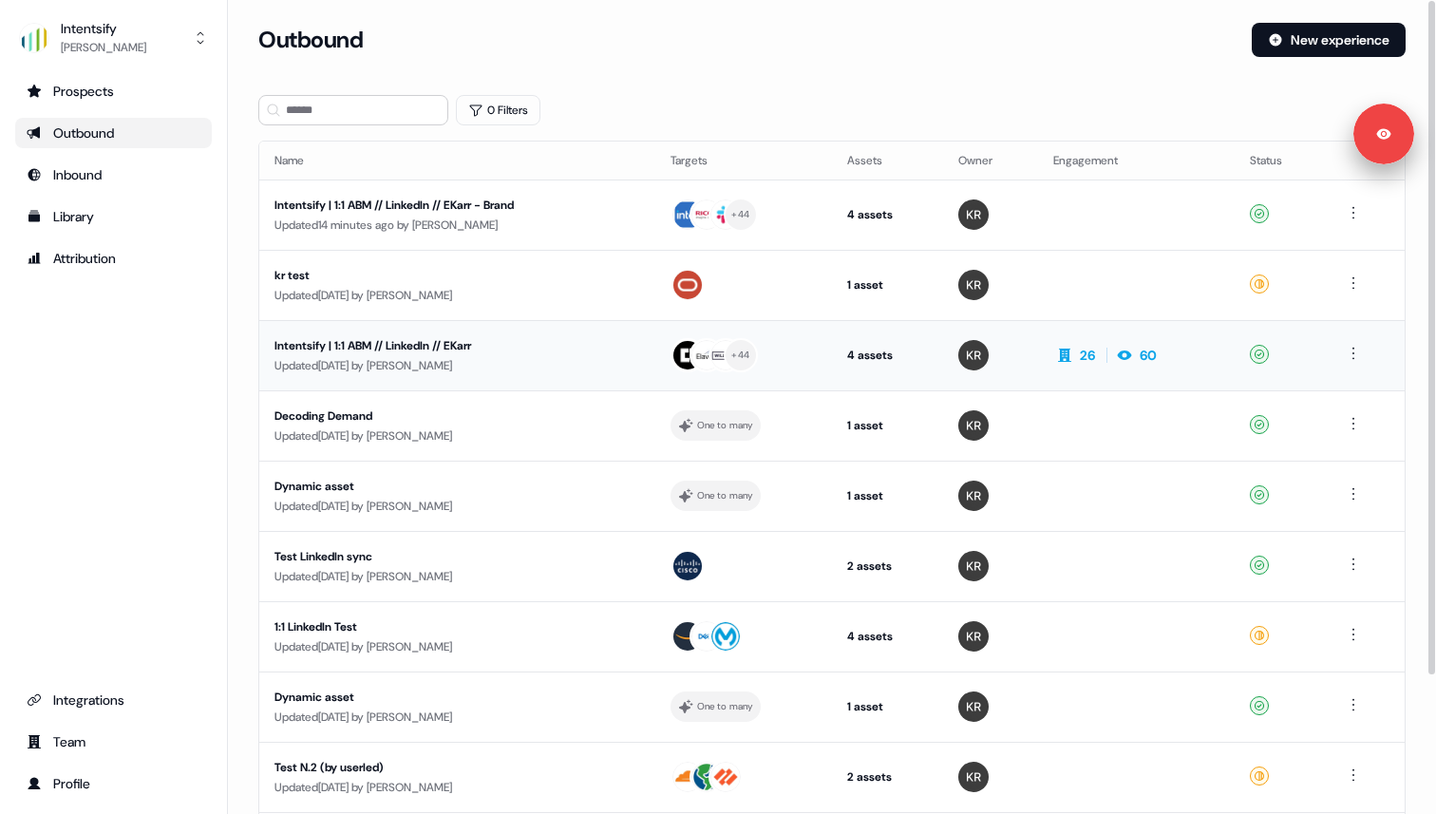
click at [410, 345] on div "Intentsify | 1:1 ABM // LinkedIn // EKarr" at bounding box center [453, 345] width 359 height 19
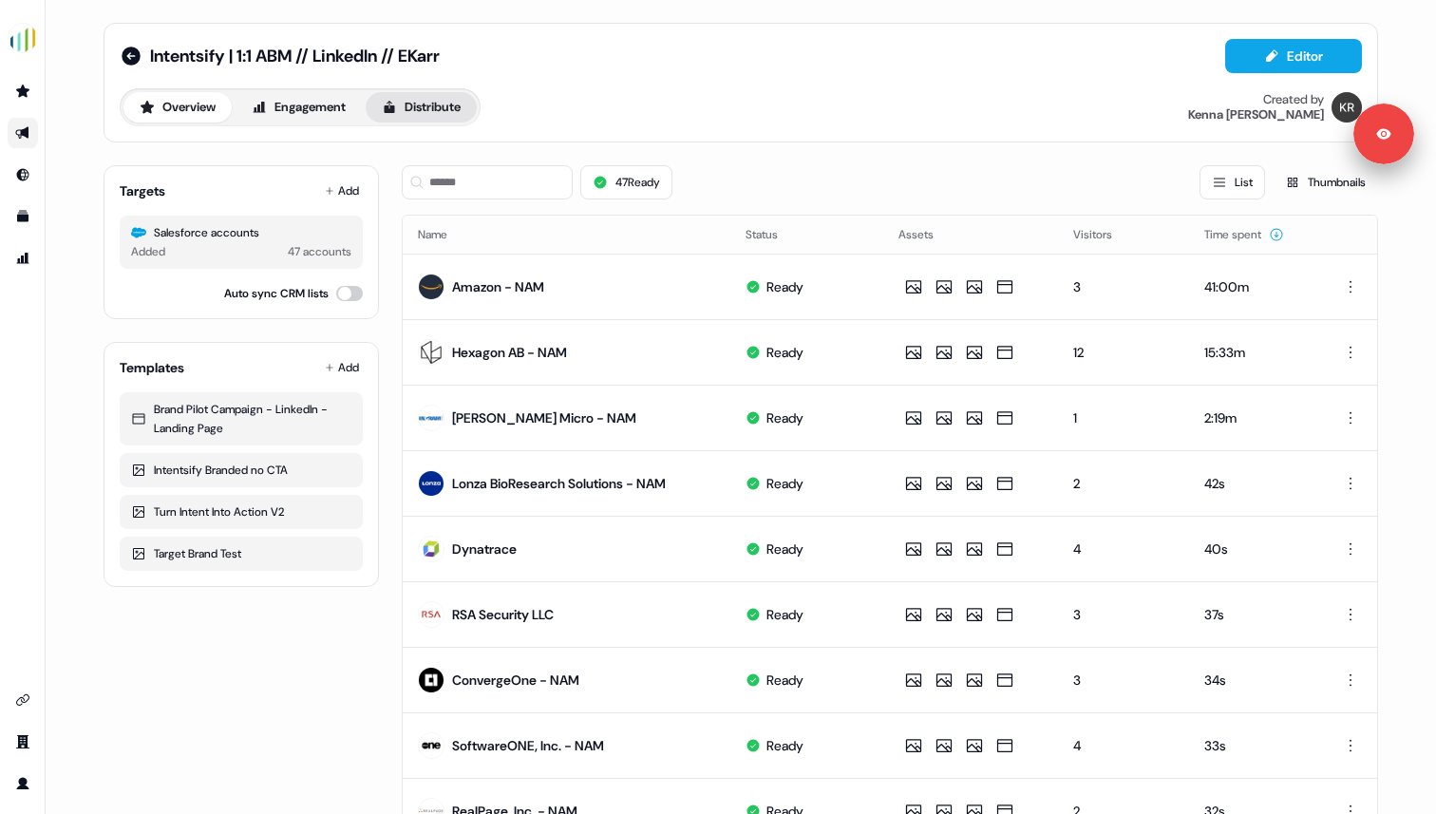
click at [424, 113] on button "Distribute" at bounding box center [421, 107] width 111 height 30
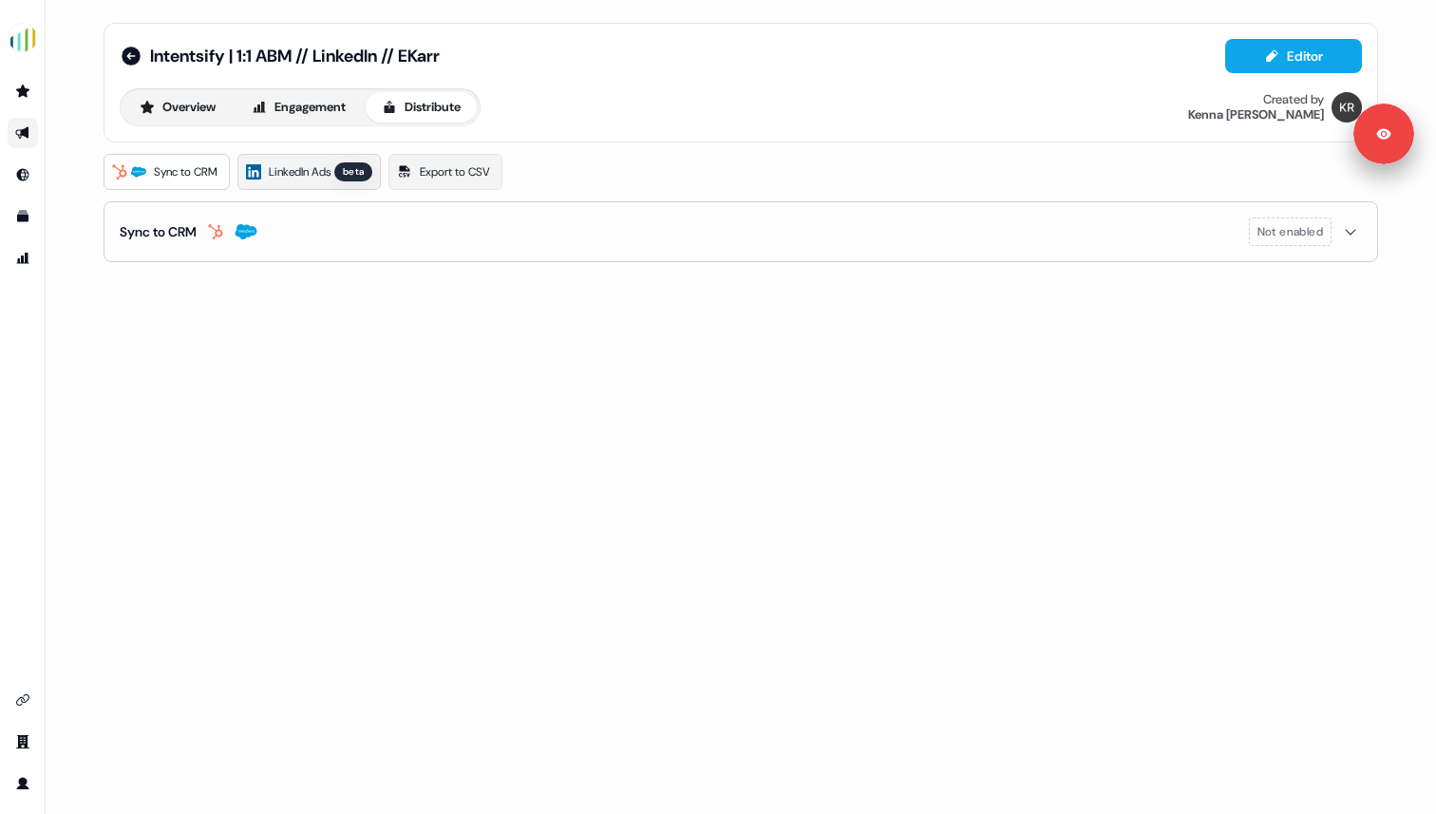
click at [327, 173] on span "LinkedIn Ads" at bounding box center [300, 171] width 62 height 19
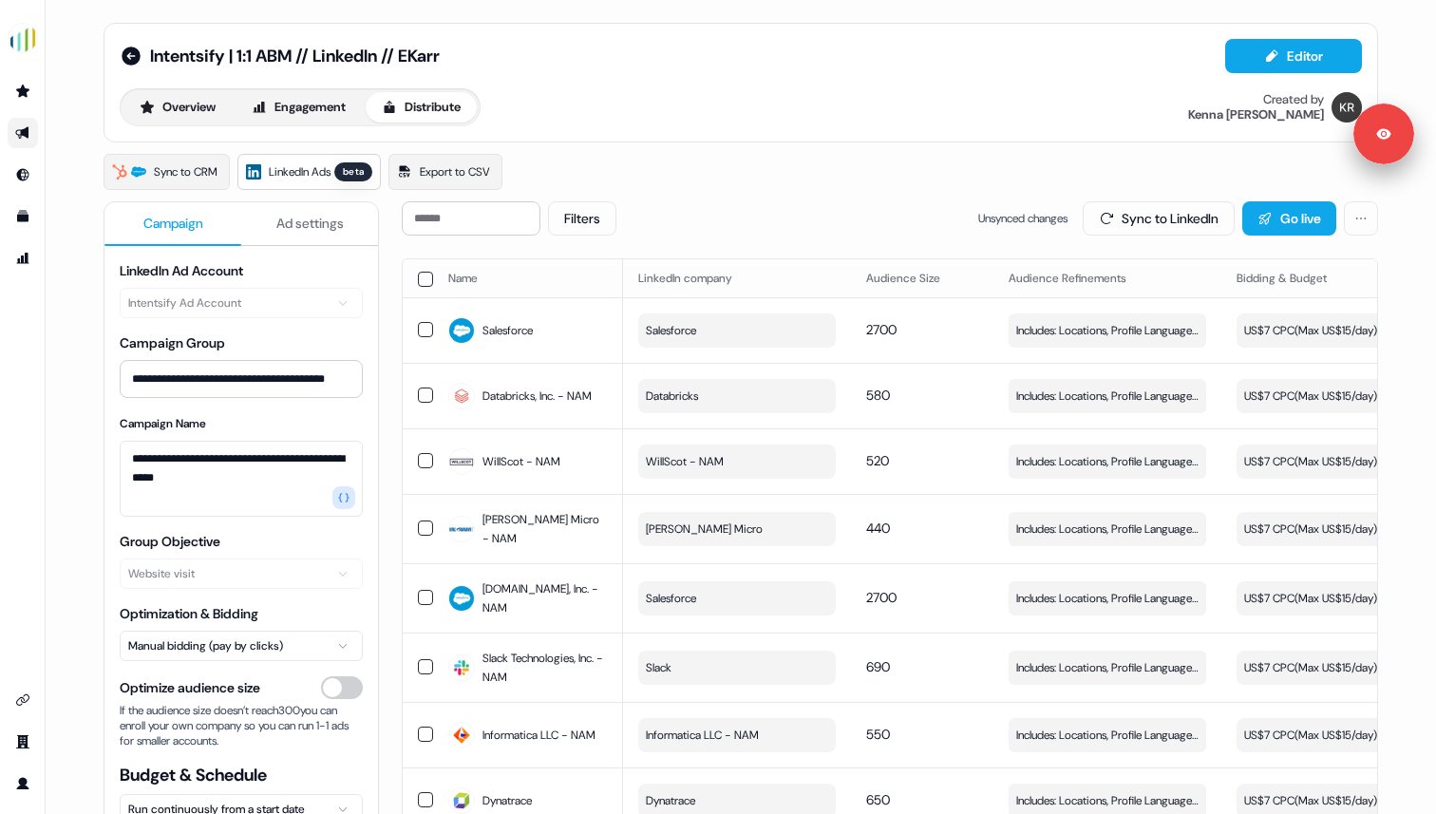
click at [314, 222] on span "Ad settings" at bounding box center [309, 223] width 67 height 19
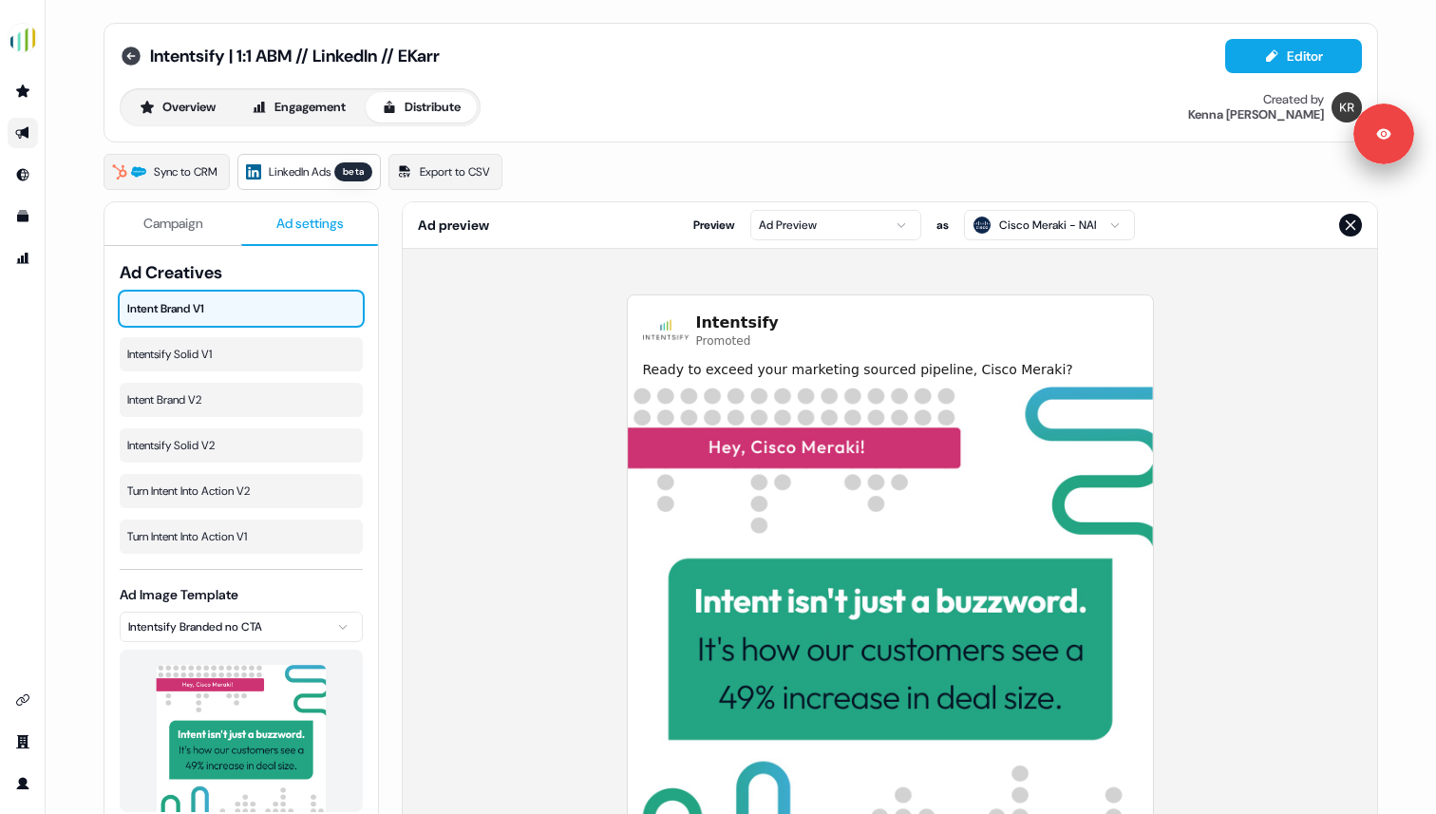
click at [122, 61] on icon at bounding box center [131, 56] width 19 height 19
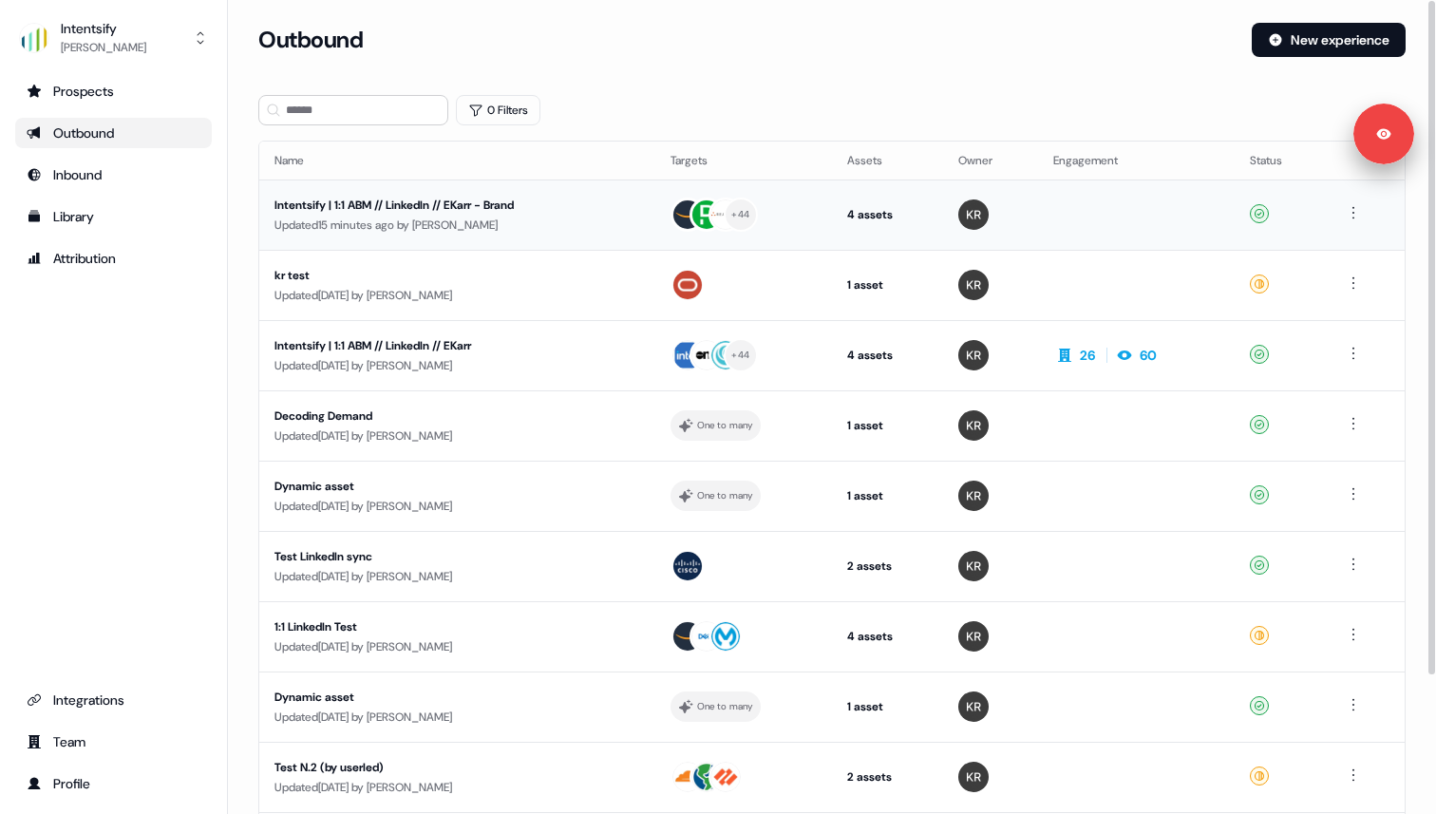
click at [394, 199] on div "Intentsify | 1:1 ABM // LinkedIn // EKarr - Brand" at bounding box center [453, 205] width 359 height 19
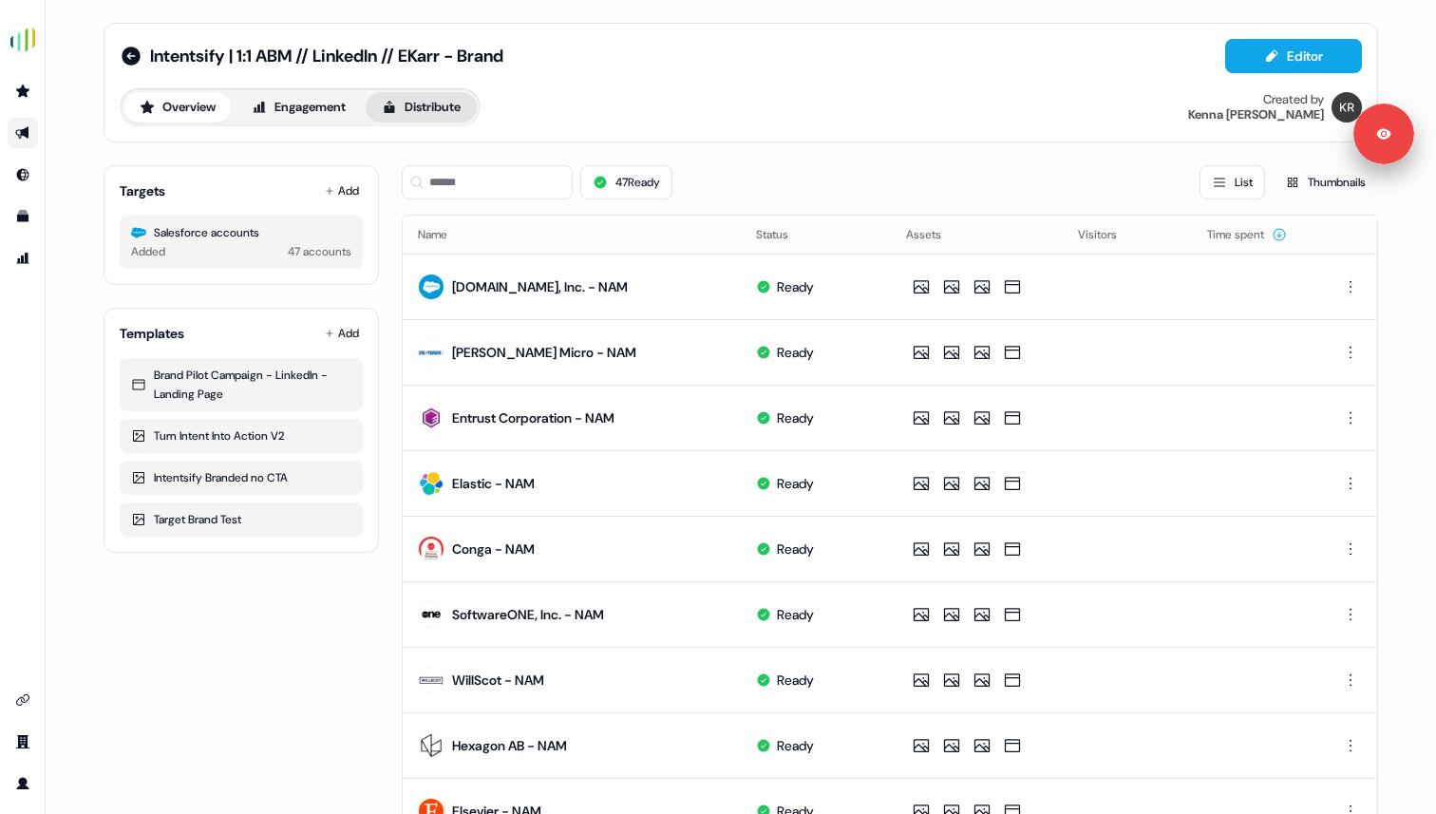
click at [397, 102] on icon at bounding box center [389, 107] width 15 height 15
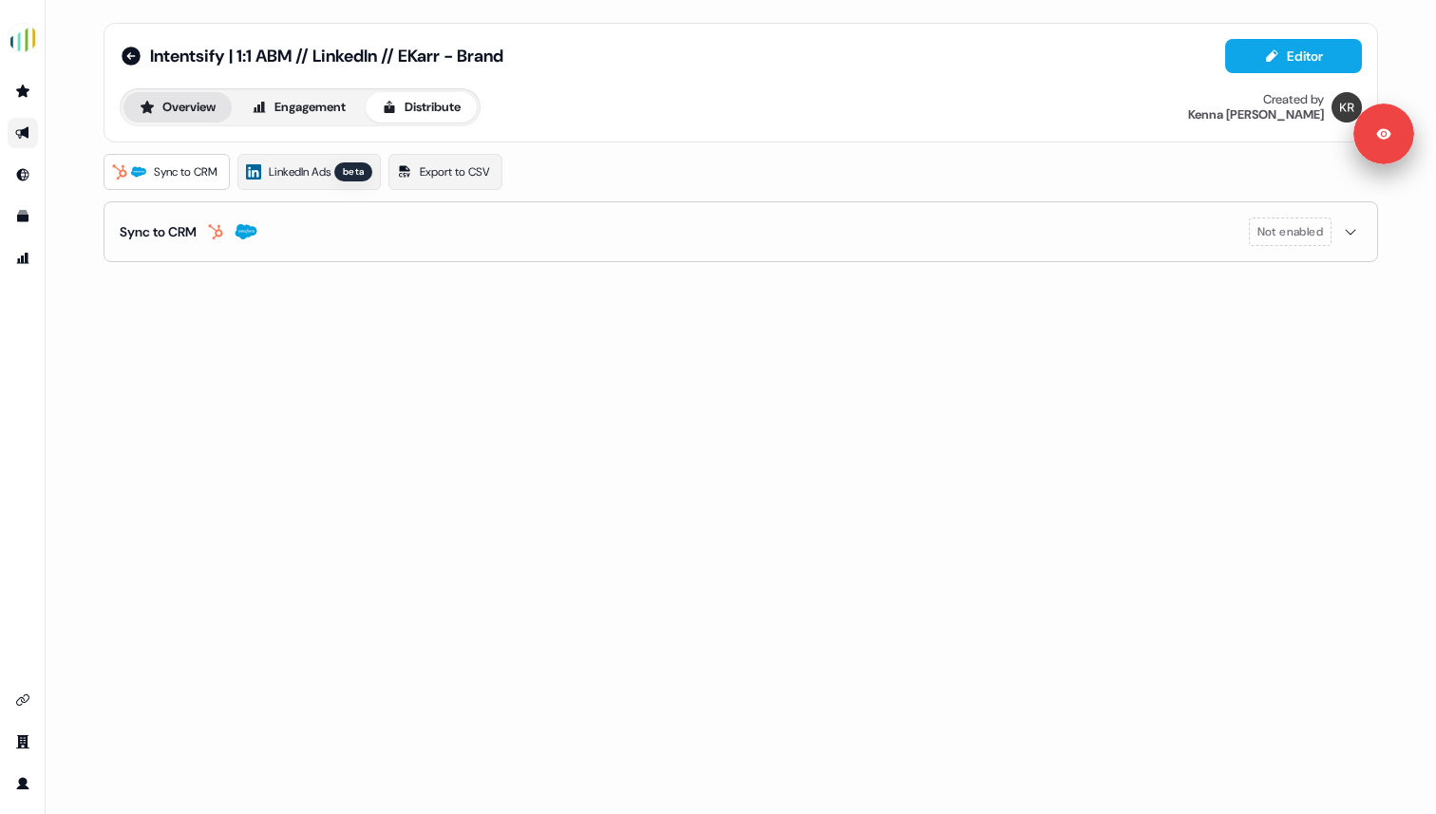
click at [192, 108] on button "Overview" at bounding box center [177, 107] width 108 height 30
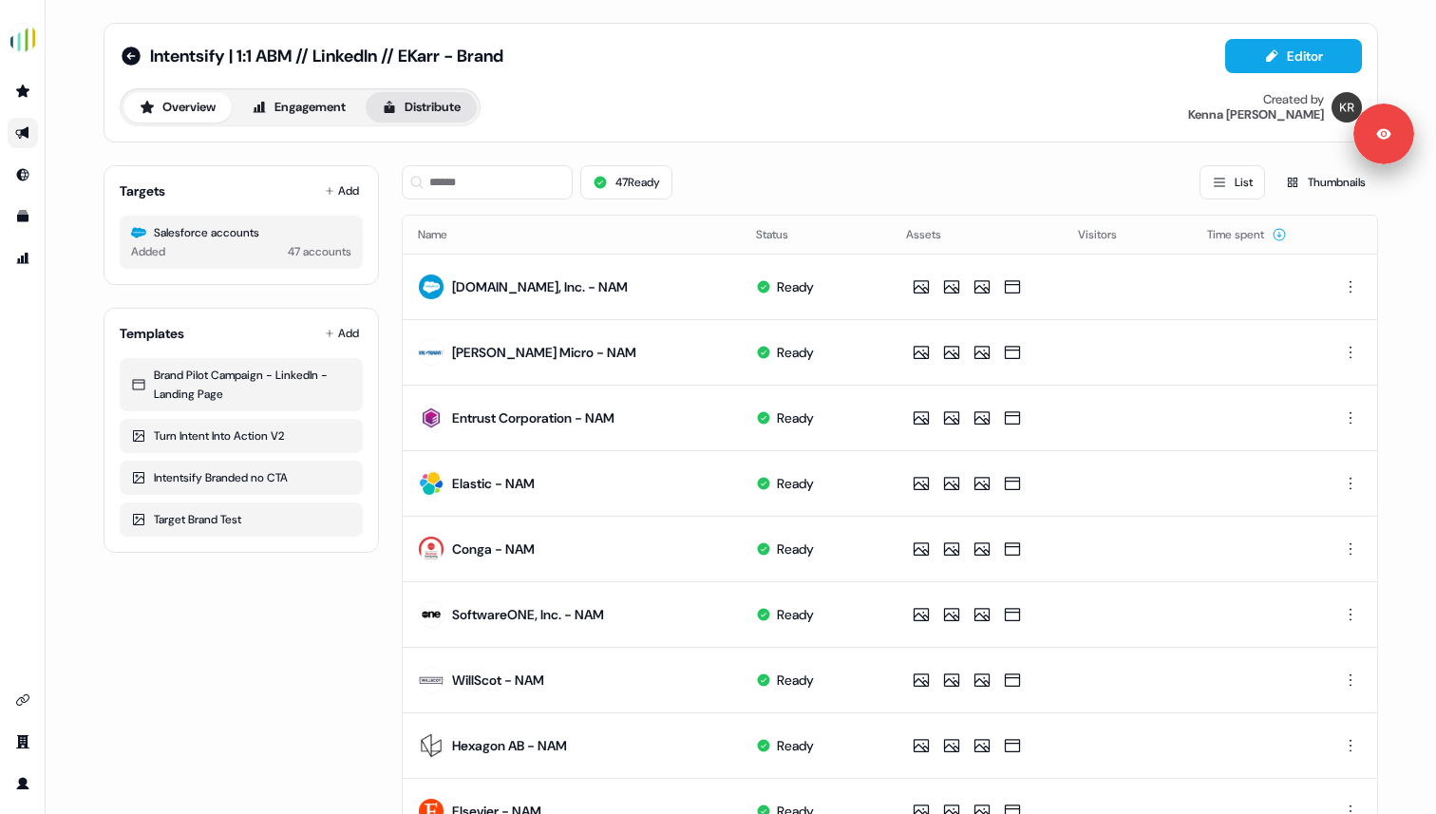
click at [425, 110] on button "Distribute" at bounding box center [421, 107] width 111 height 30
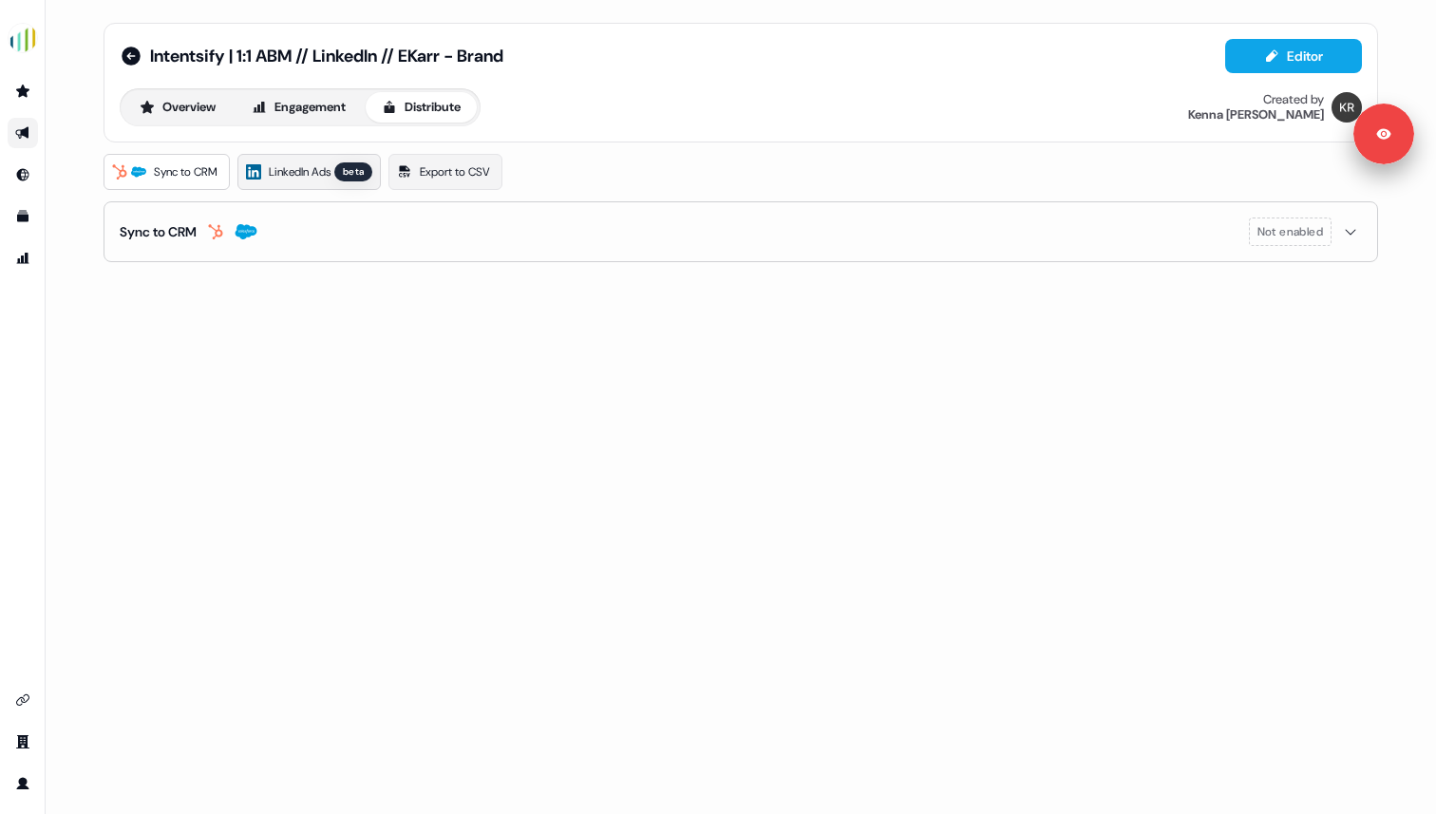
click at [328, 179] on span "LinkedIn Ads" at bounding box center [300, 171] width 62 height 19
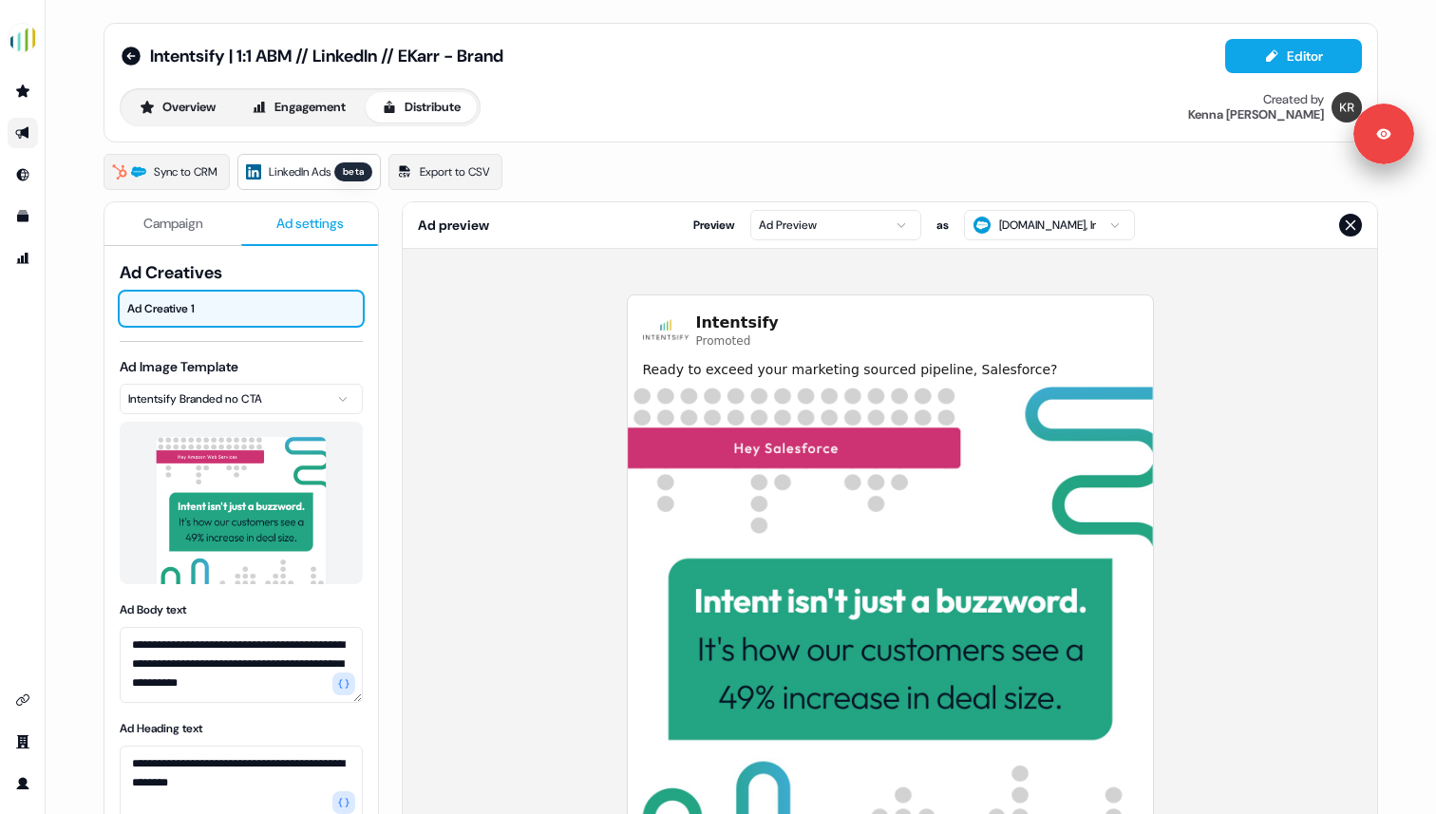
click at [311, 225] on span "Ad settings" at bounding box center [309, 223] width 67 height 19
click at [312, 310] on icon at bounding box center [318, 308] width 17 height 17
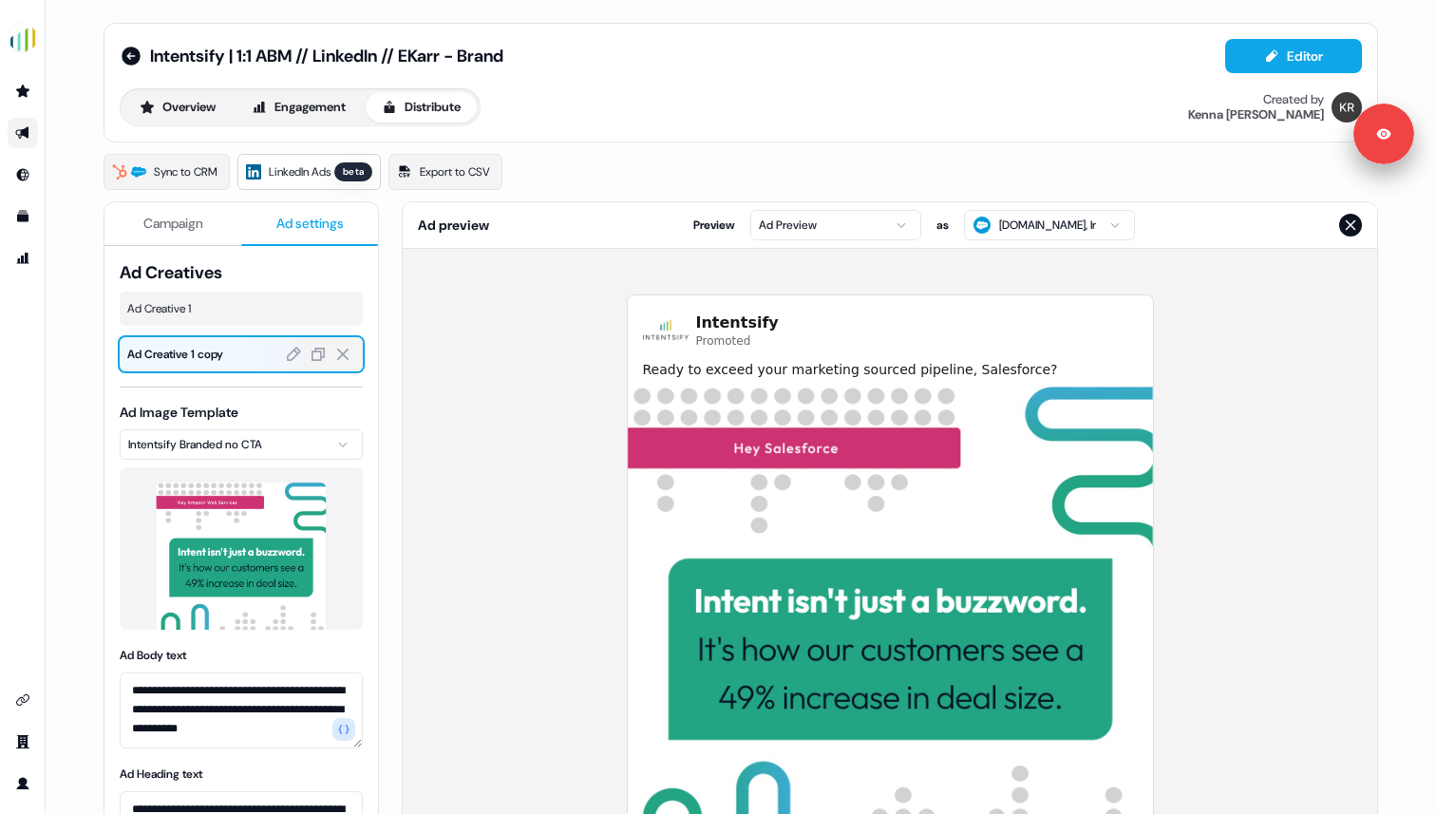
click at [244, 360] on div at bounding box center [273, 354] width 60 height 34
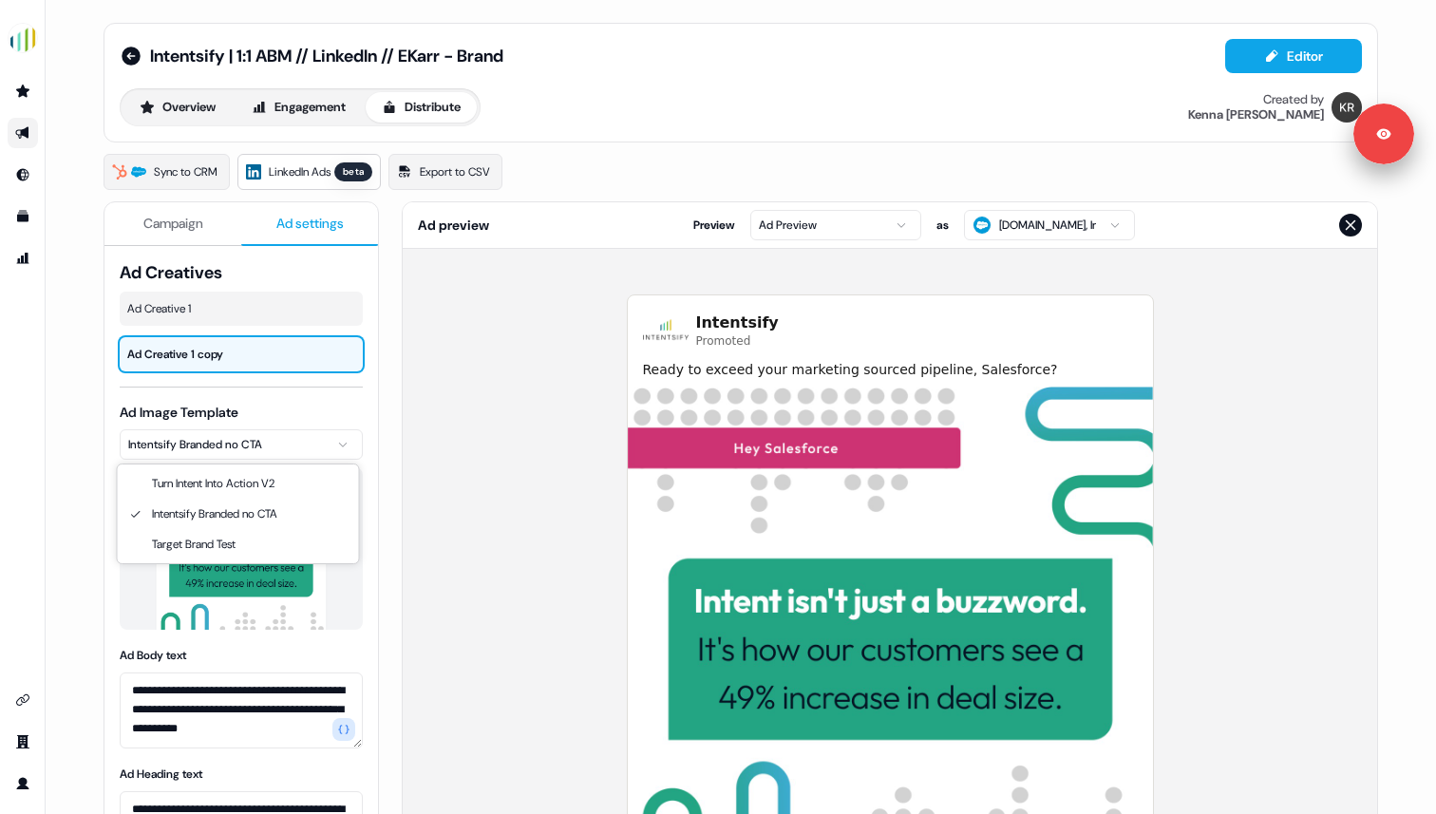
click at [311, 447] on html "**********" at bounding box center [718, 407] width 1436 height 814
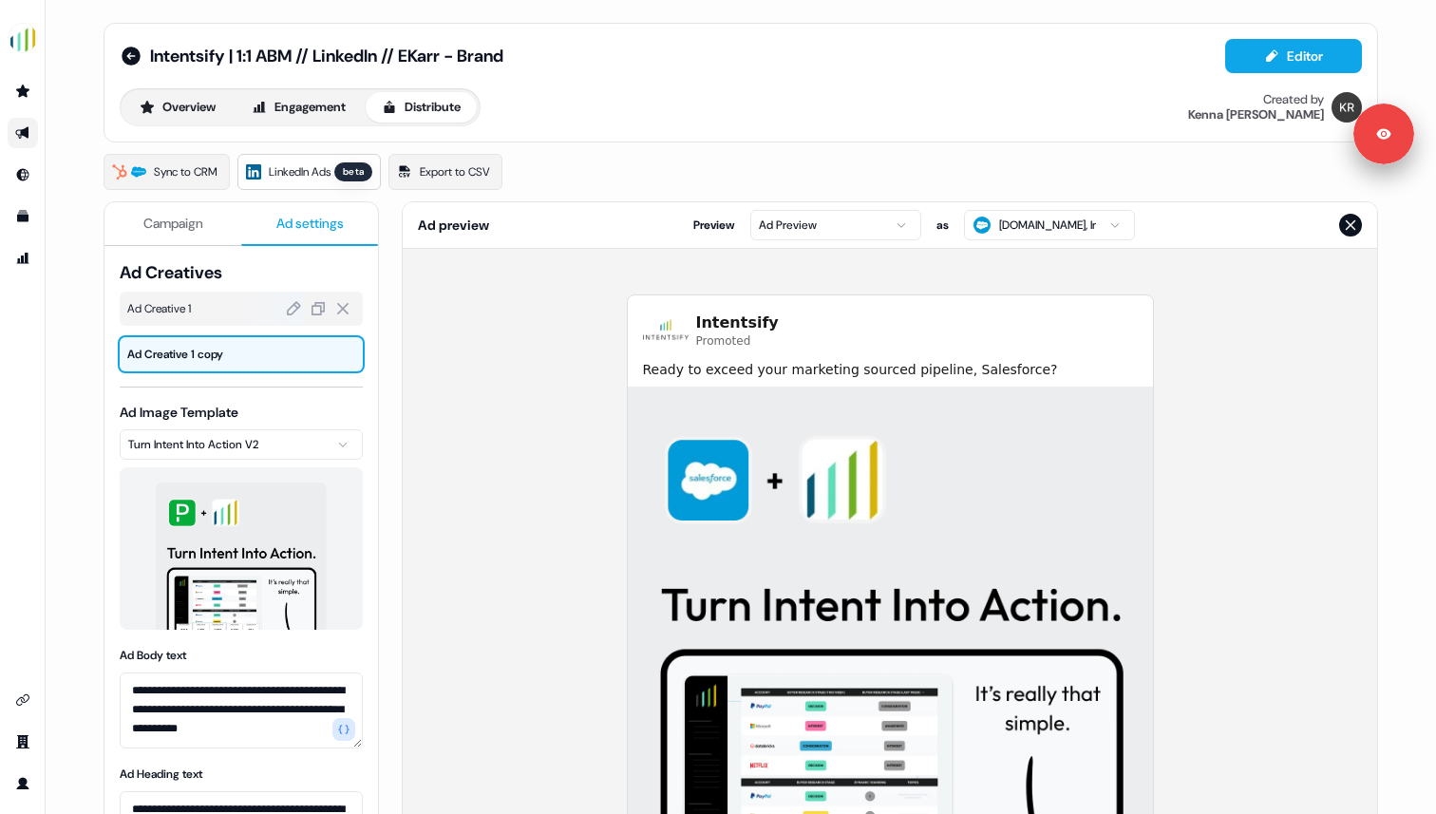
click at [220, 305] on span "Ad Creative 1" at bounding box center [241, 308] width 228 height 19
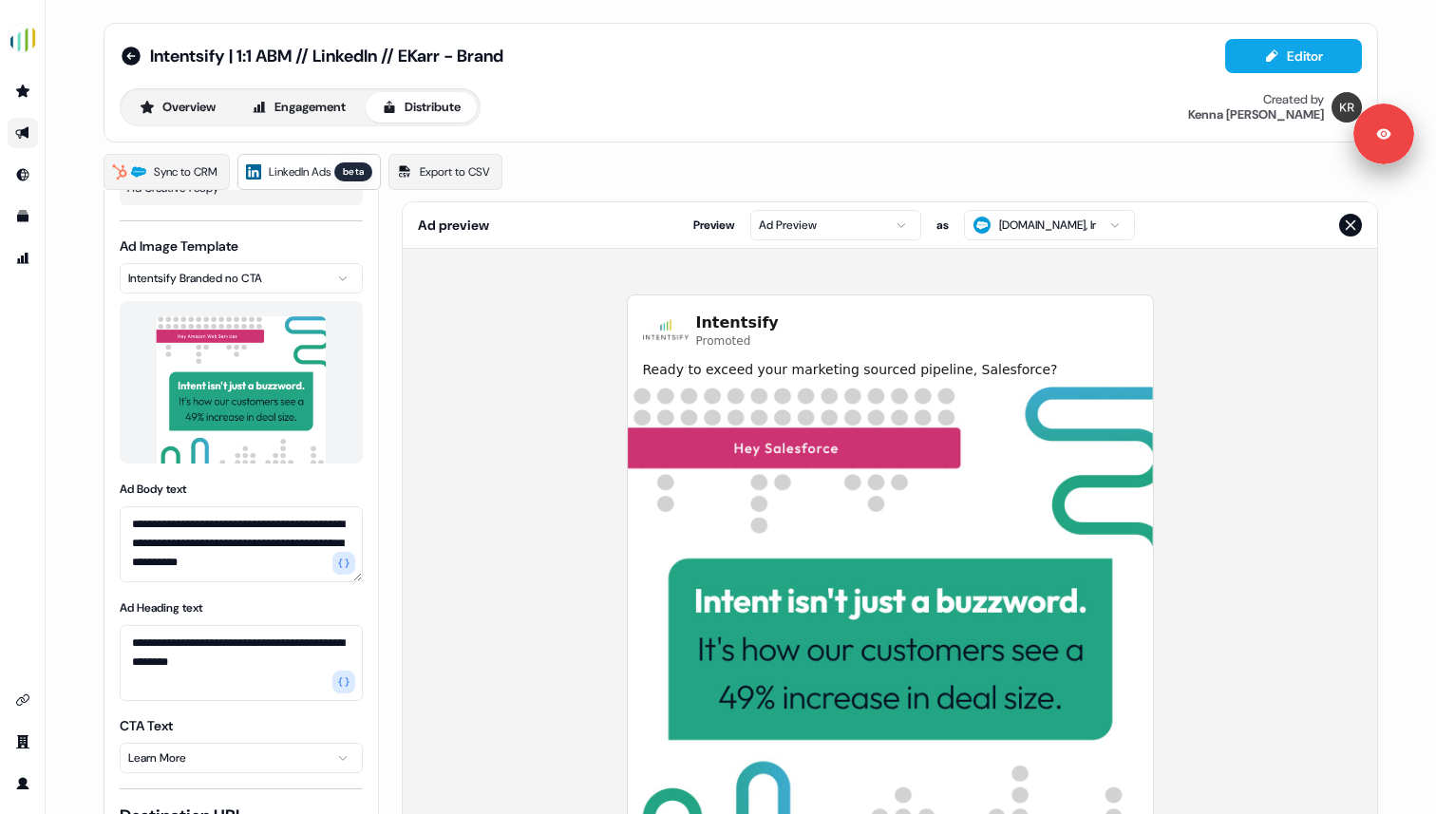
scroll to position [171, 0]
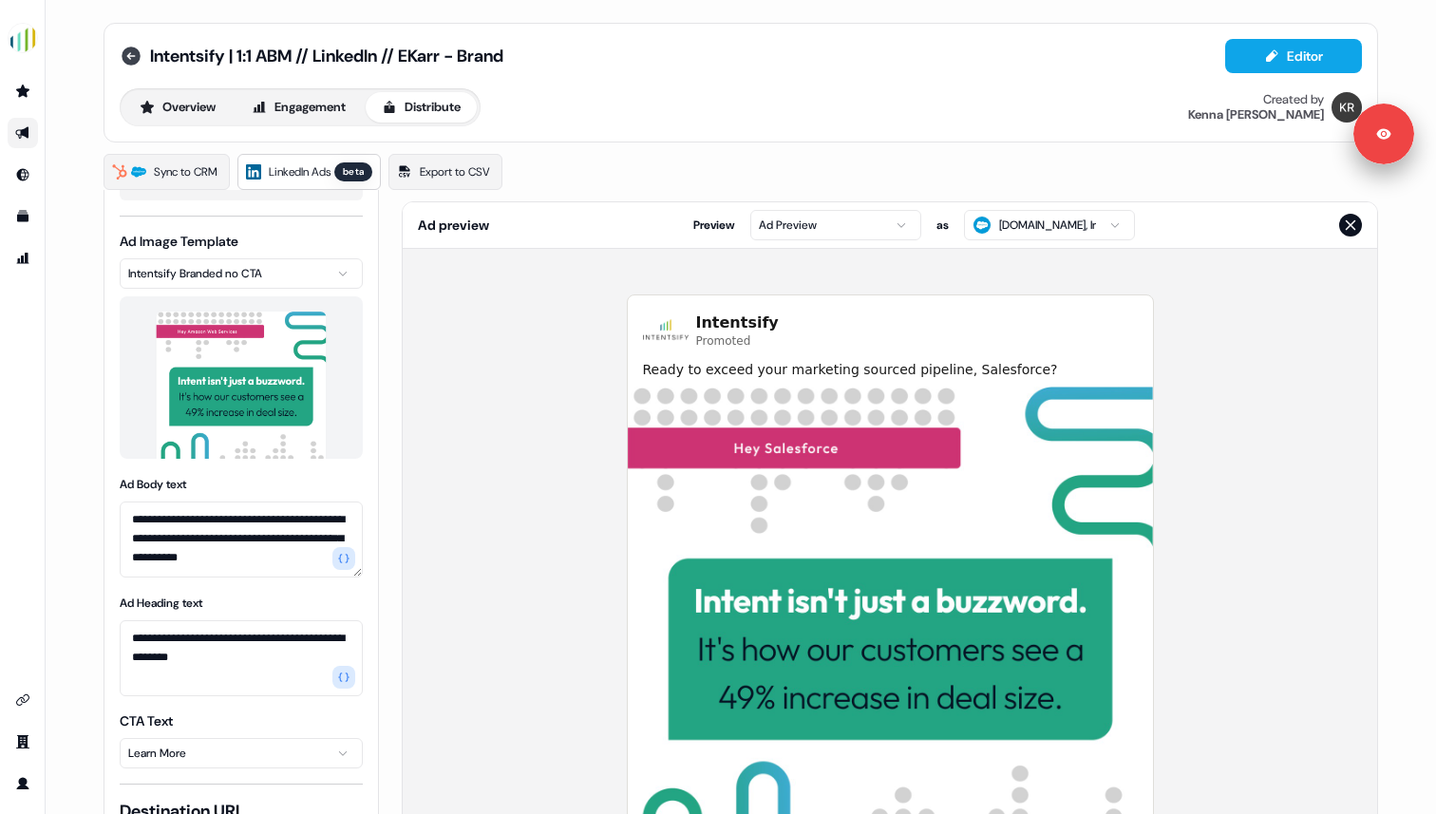
click at [129, 54] on icon at bounding box center [131, 56] width 19 height 19
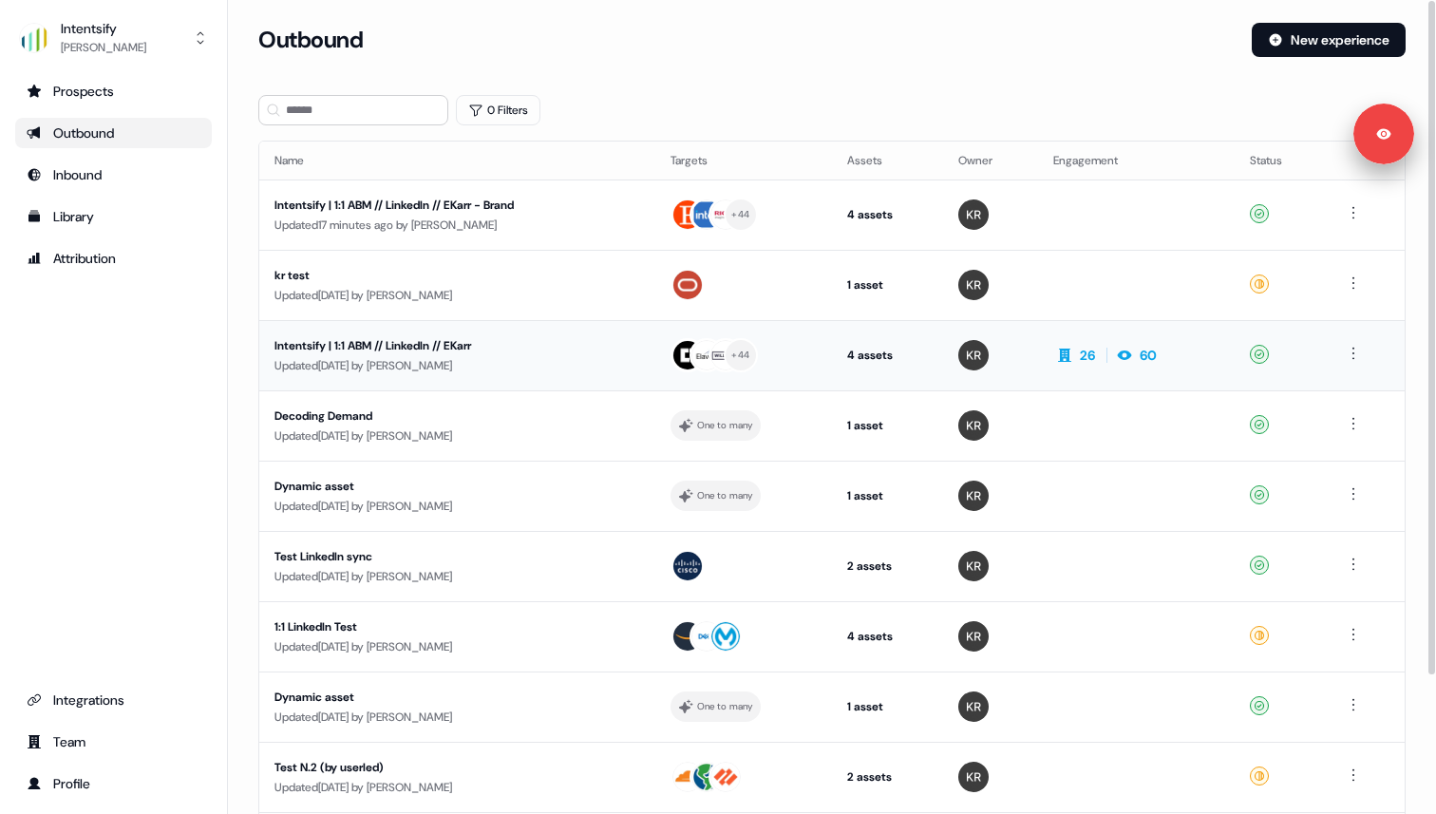
click at [457, 353] on div "Intentsify | 1:1 ABM // LinkedIn // EKarr" at bounding box center [453, 345] width 359 height 19
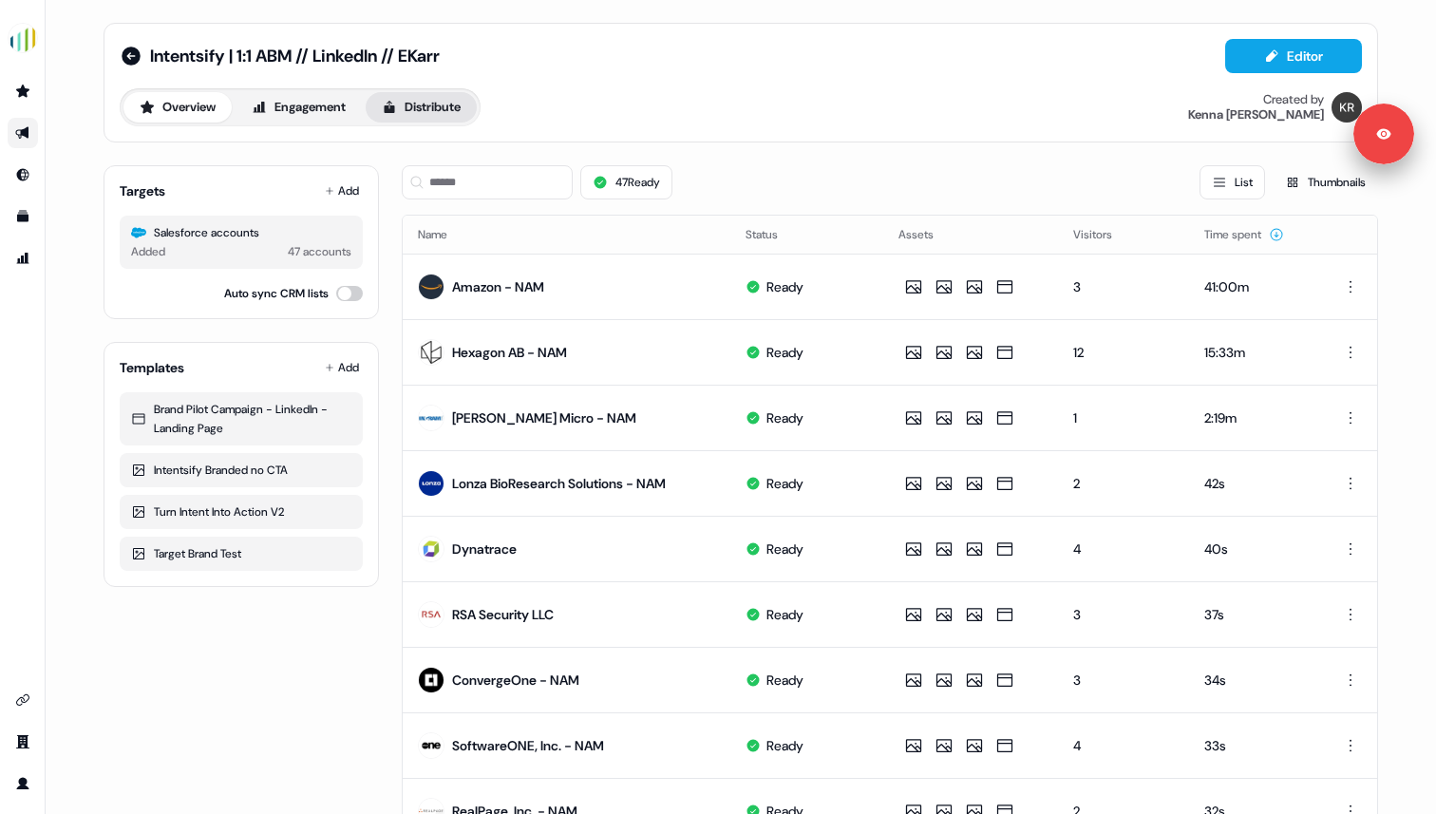
click at [408, 110] on button "Distribute" at bounding box center [421, 107] width 111 height 30
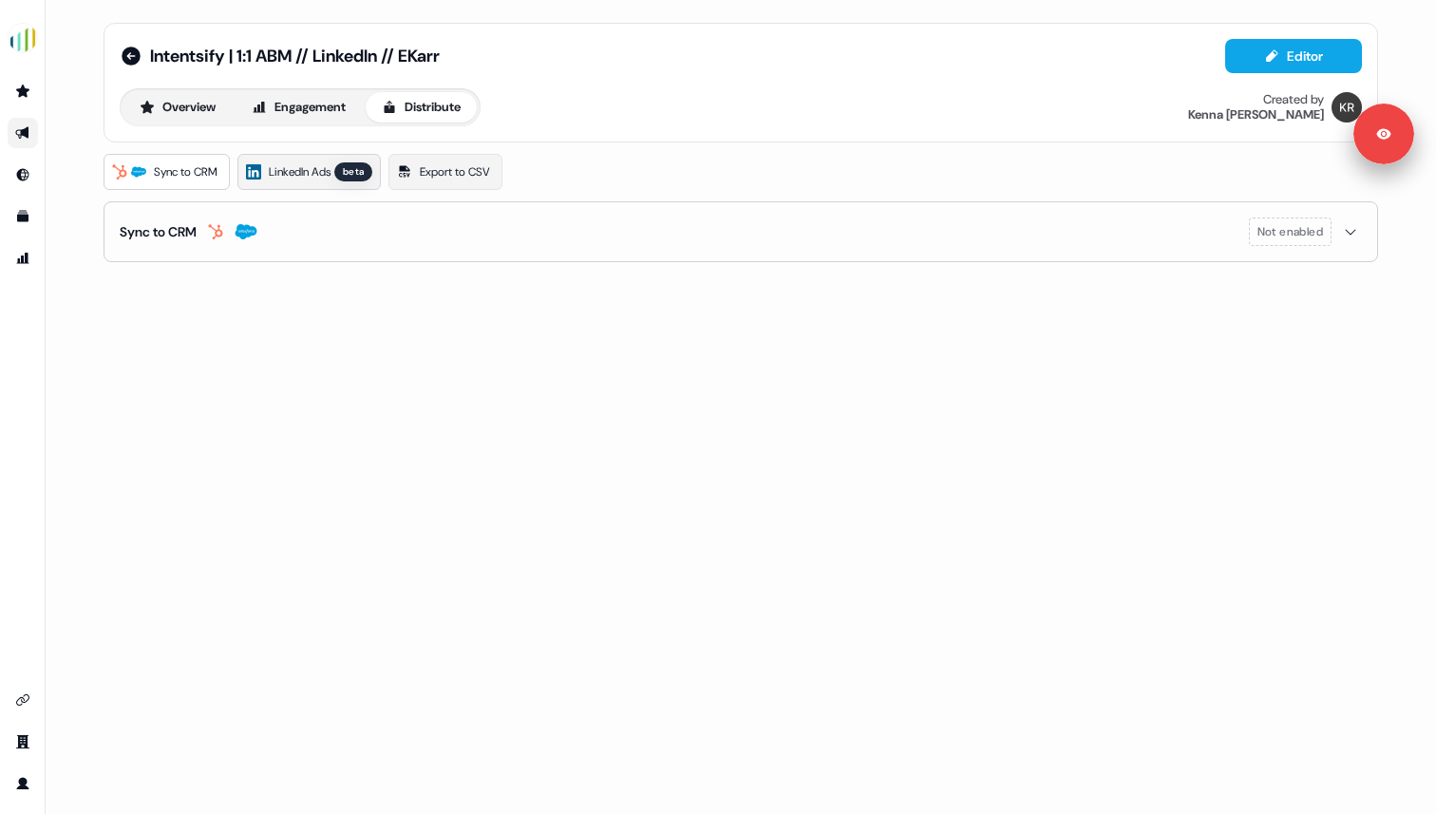
click at [310, 169] on span "LinkedIn Ads" at bounding box center [300, 171] width 62 height 19
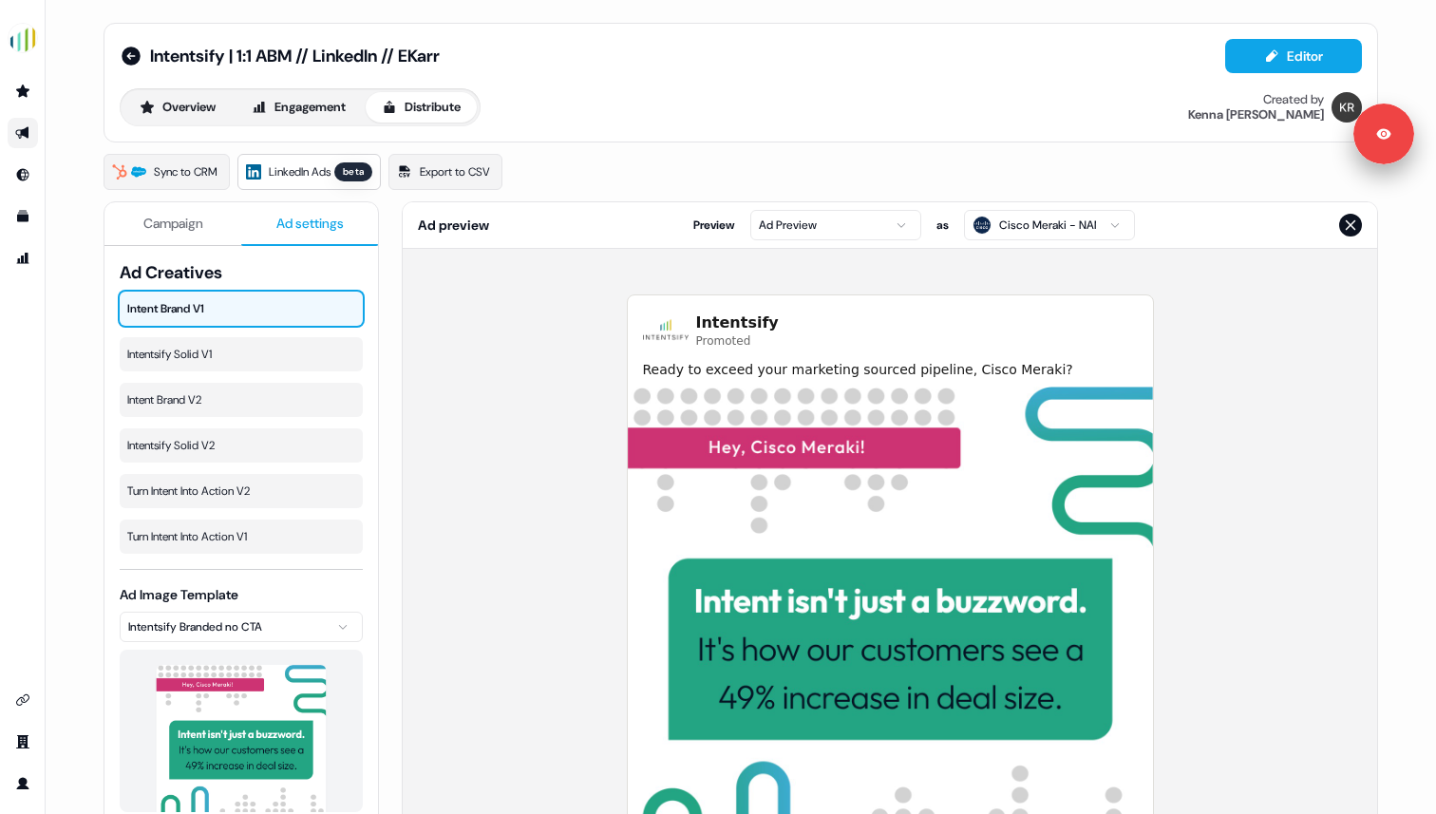
click at [295, 236] on button "Ad settings" at bounding box center [309, 224] width 137 height 44
click at [243, 350] on div at bounding box center [273, 354] width 60 height 34
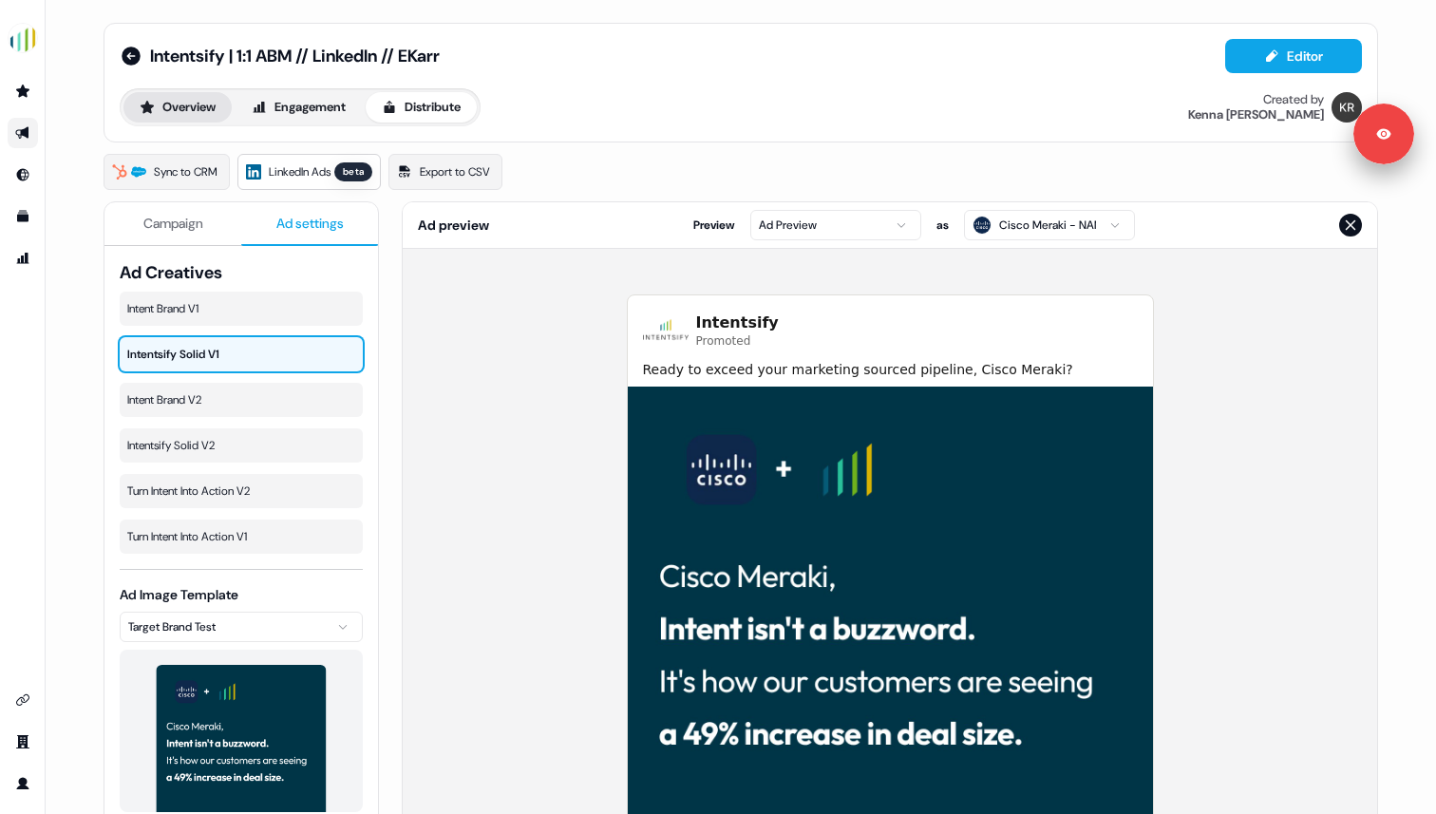
click at [199, 113] on button "Overview" at bounding box center [177, 107] width 108 height 30
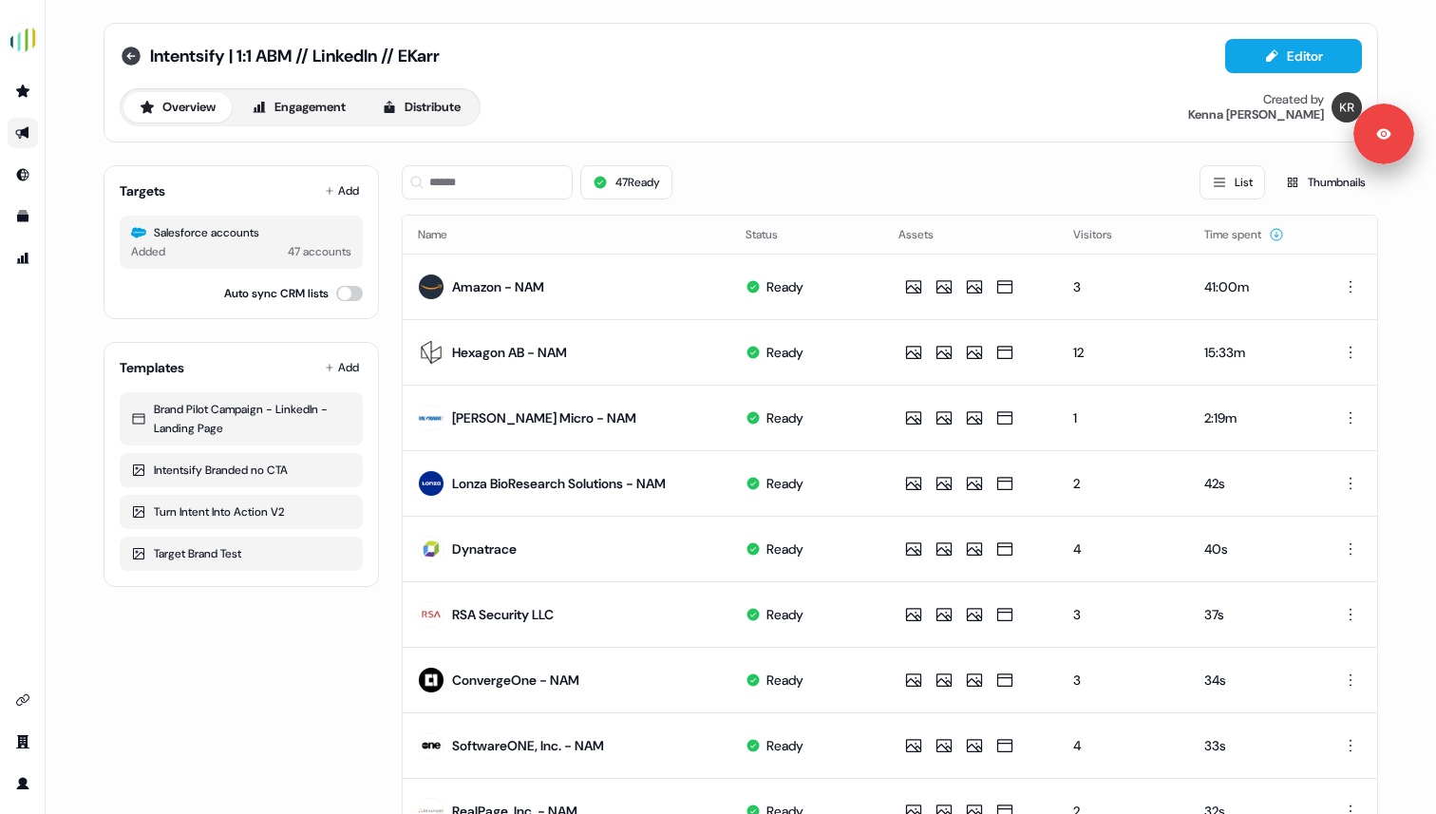
click at [121, 48] on icon at bounding box center [131, 56] width 23 height 23
